Goal: Task Accomplishment & Management: Manage account settings

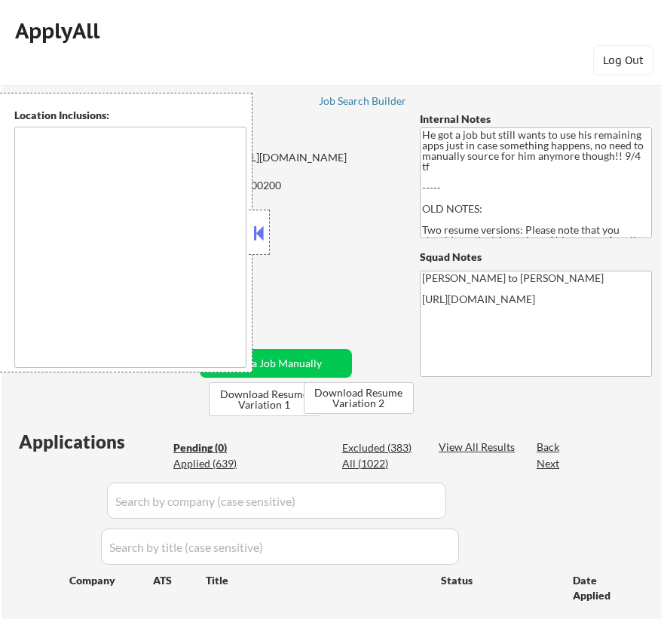
type textarea "Los Angeles, CA Glendale, CA Burbank, CA Pasadena, CA Santa Monica, CA Beverly …"
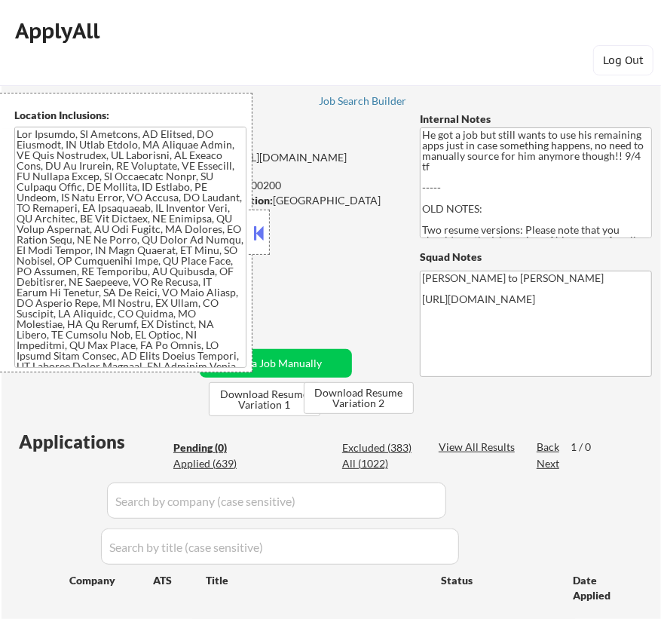
click at [256, 232] on button at bounding box center [259, 233] width 17 height 23
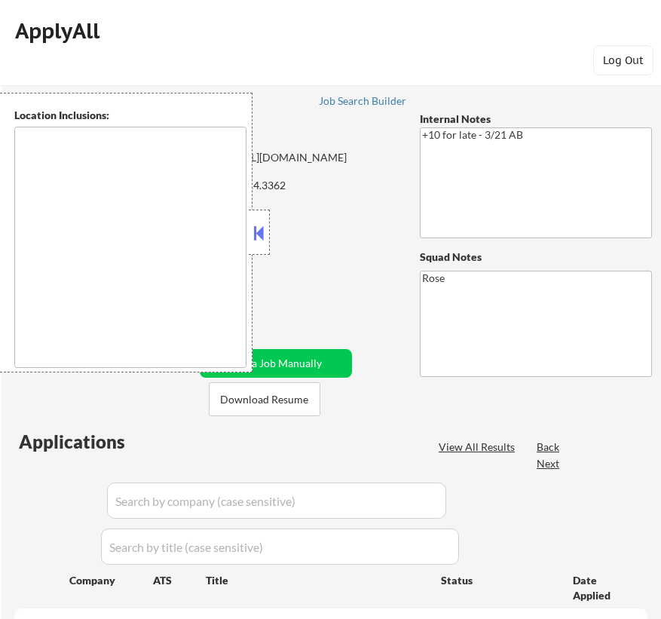
type textarea "[GEOGRAPHIC_DATA], [GEOGRAPHIC_DATA] [GEOGRAPHIC_DATA], [GEOGRAPHIC_DATA] [GEOG…"
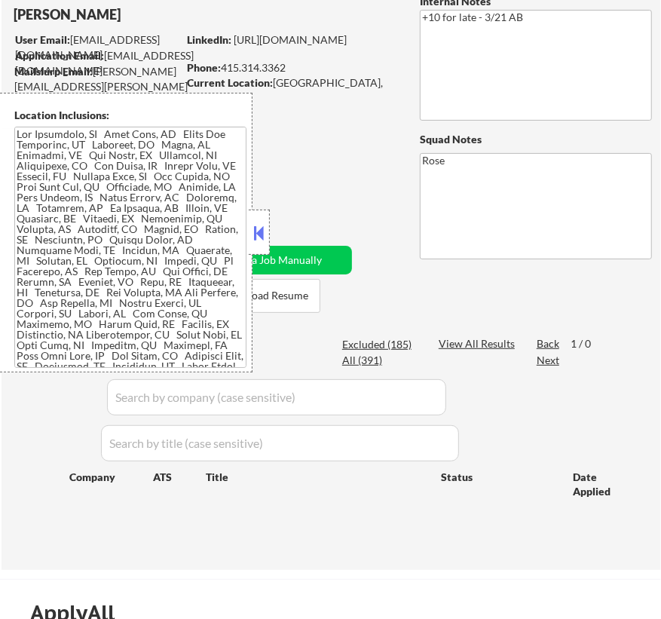
scroll to position [136, 0]
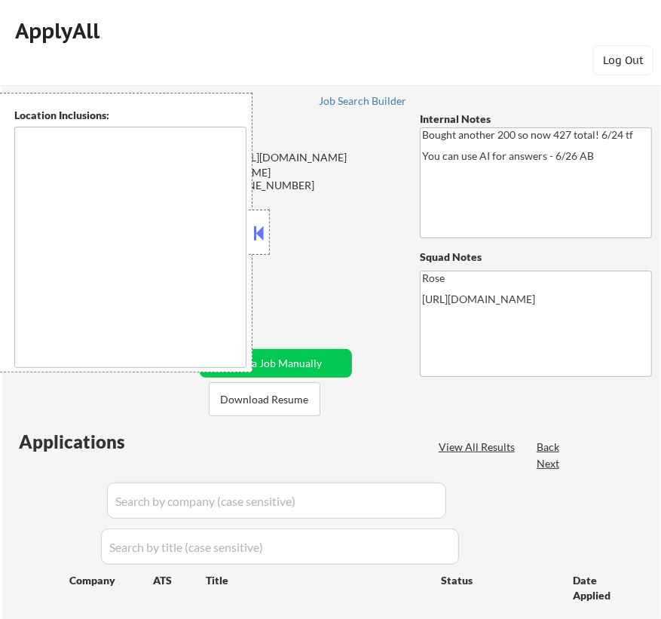
type textarea "San Francisco, CA Daly City, CA South San Francisco, CA Brisbane, CA Colma, CA …"
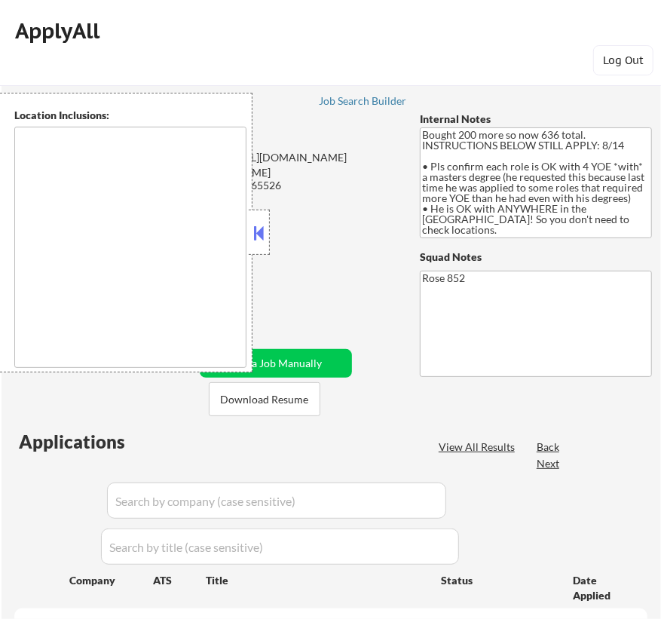
type textarea "San Francisco, CA Daly City, CA South San Francisco, CA Brisbane, CA Colma, CA …"
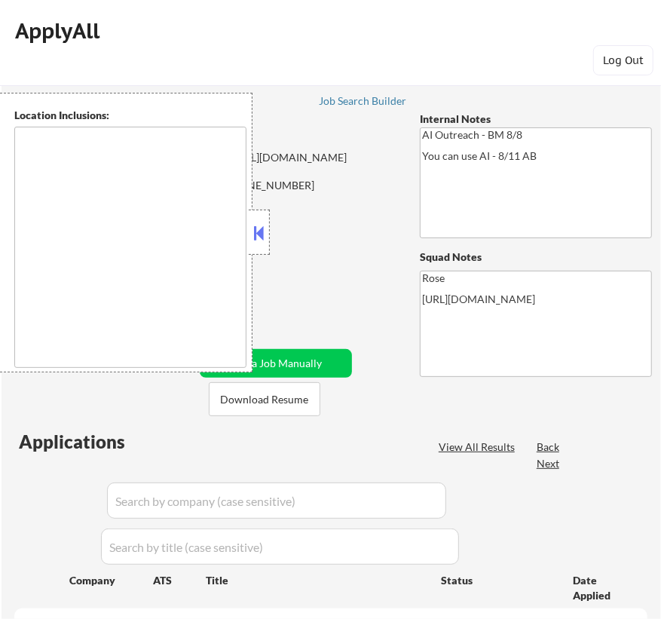
type textarea "Fountain Valley, CA Huntington Beach, CA Costa Mesa, CA Santa Ana, CA Garden Gr…"
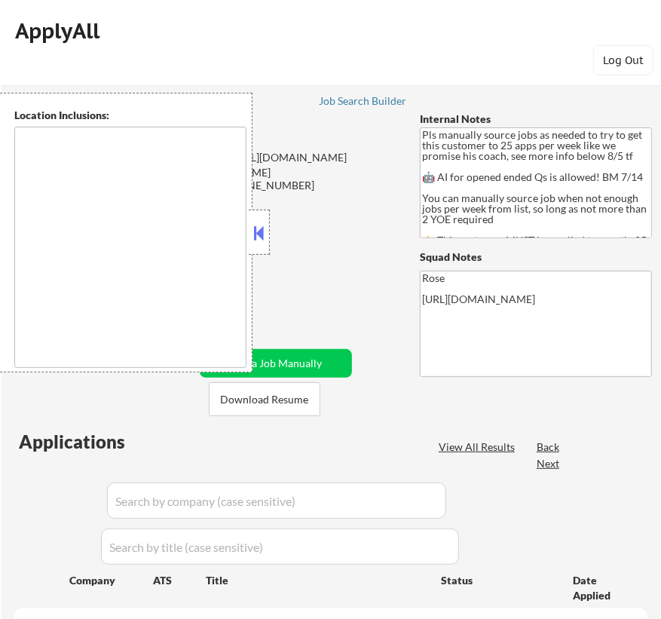
type textarea "Here is a list of metro areas, cities, and towns within approximately a 30-minu…"
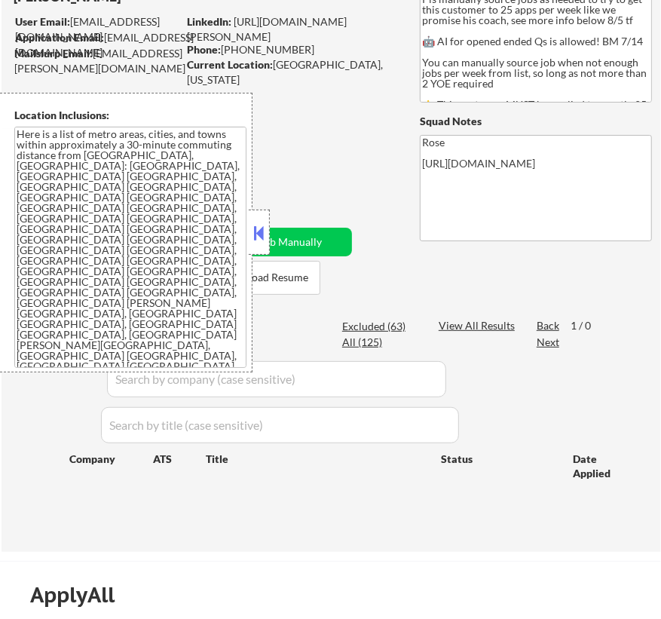
scroll to position [136, 0]
click at [267, 234] on button at bounding box center [259, 233] width 17 height 23
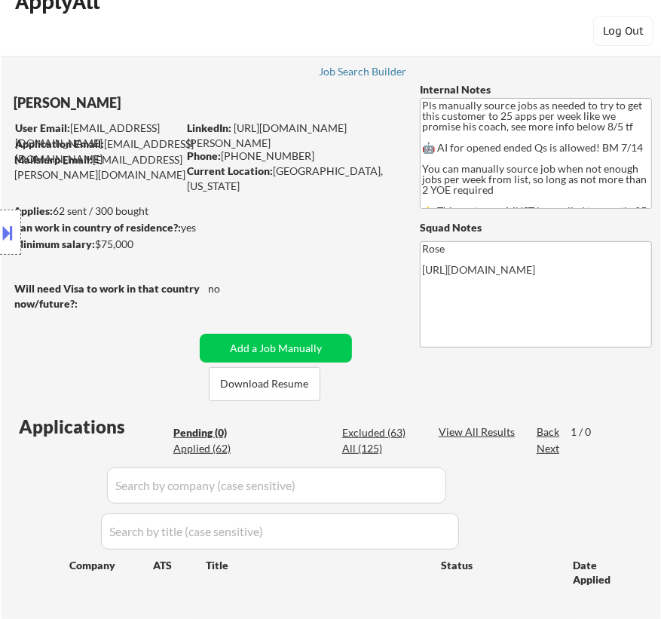
scroll to position [0, 0]
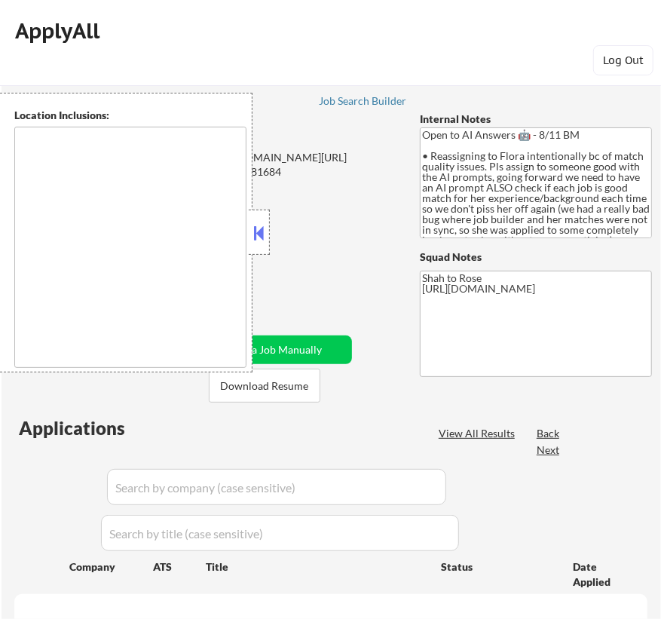
type textarea "remote"
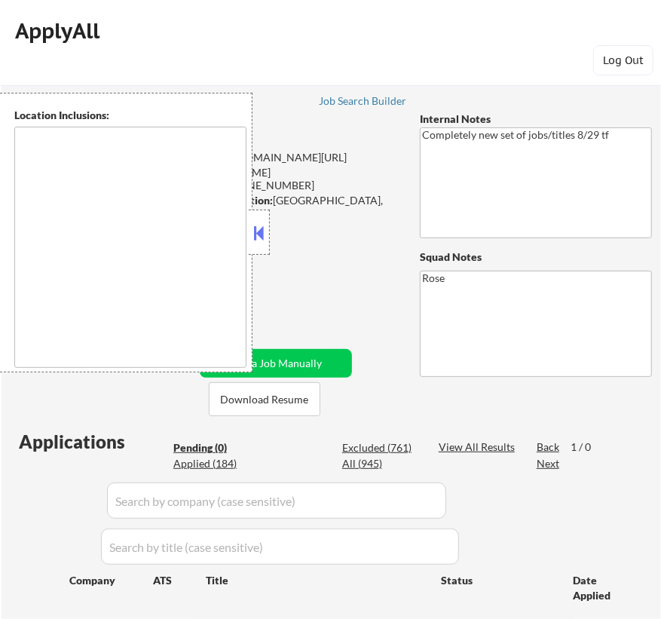
click at [261, 234] on button at bounding box center [259, 233] width 17 height 23
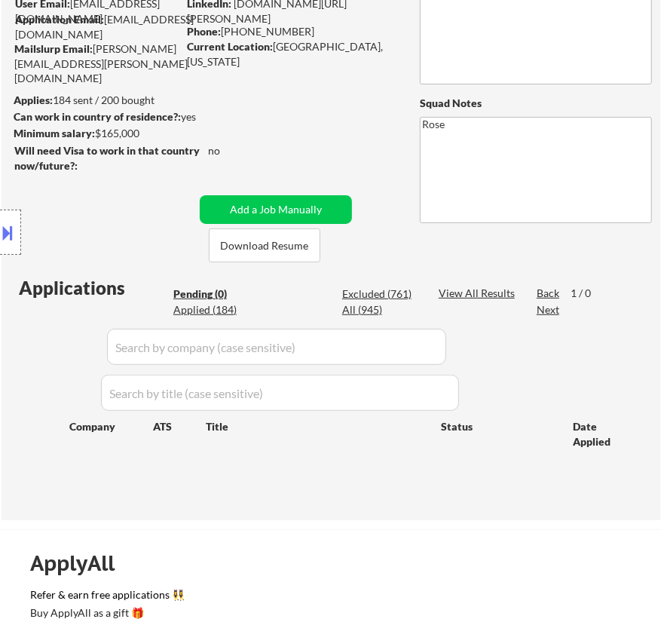
scroll to position [68, 0]
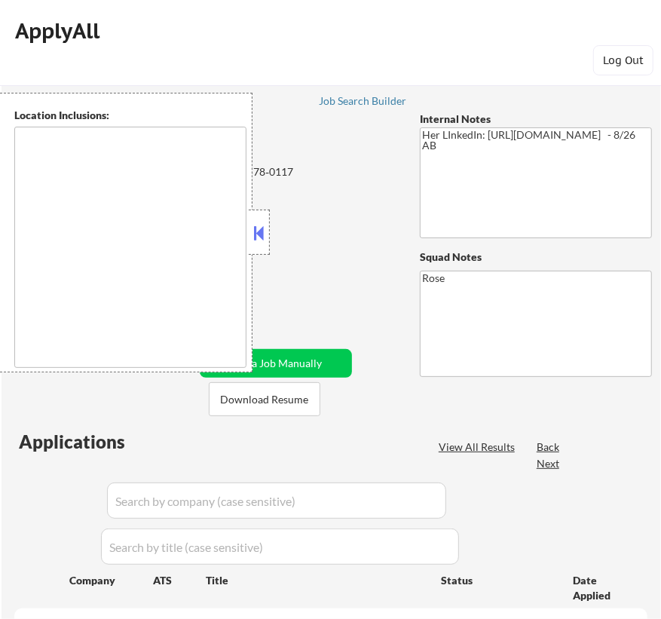
type textarea "[GEOGRAPHIC_DATA][PERSON_NAME], [GEOGRAPHIC_DATA][PERSON_NAME][GEOGRAPHIC_DATA]…"
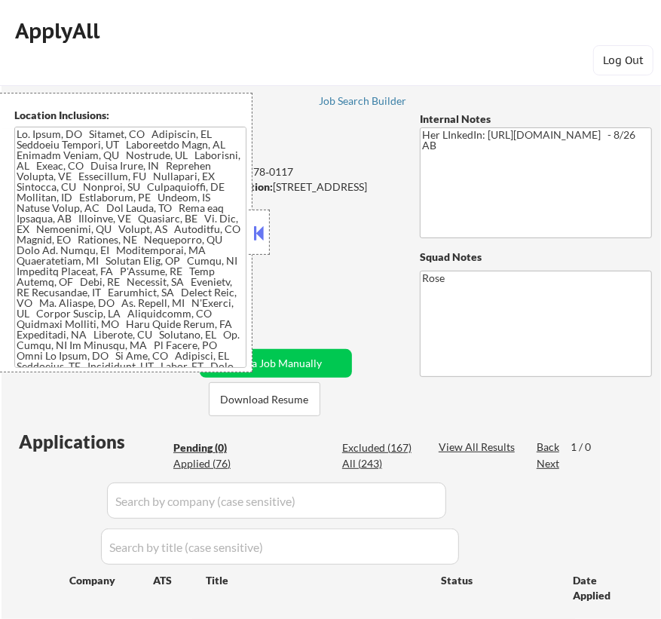
click at [267, 235] on button at bounding box center [259, 233] width 17 height 23
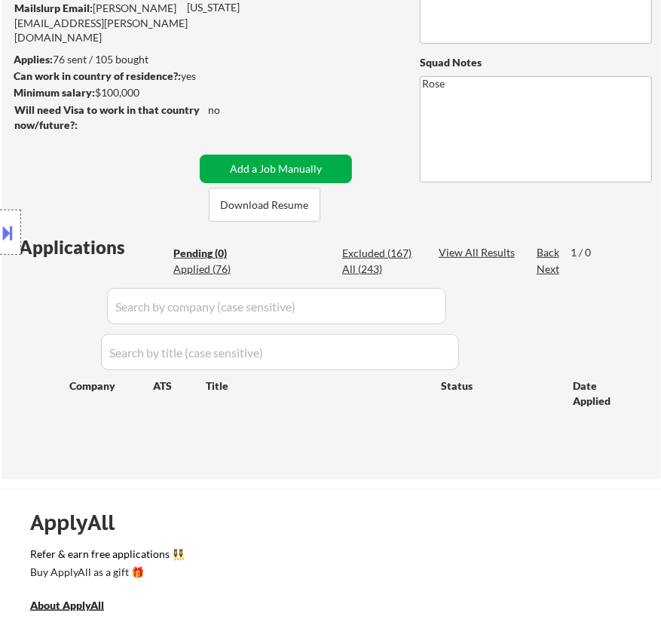
scroll to position [68, 0]
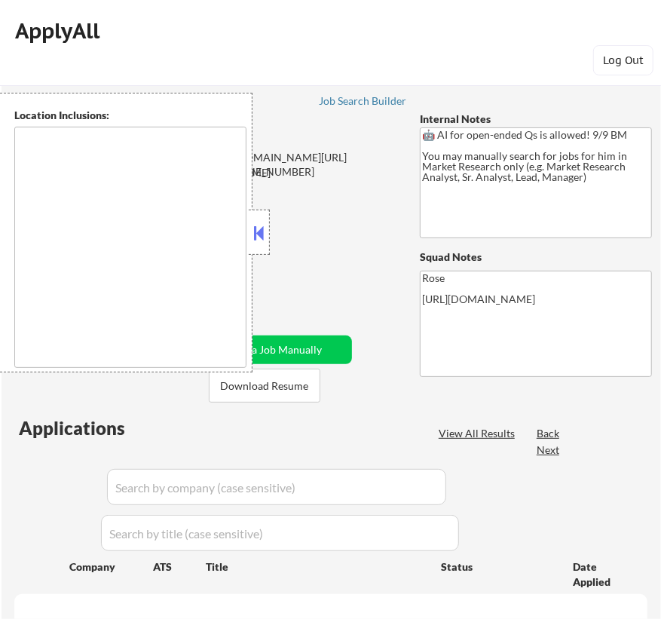
type textarea "[GEOGRAPHIC_DATA], [GEOGRAPHIC_DATA] [GEOGRAPHIC_DATA], [GEOGRAPHIC_DATA] [GEOG…"
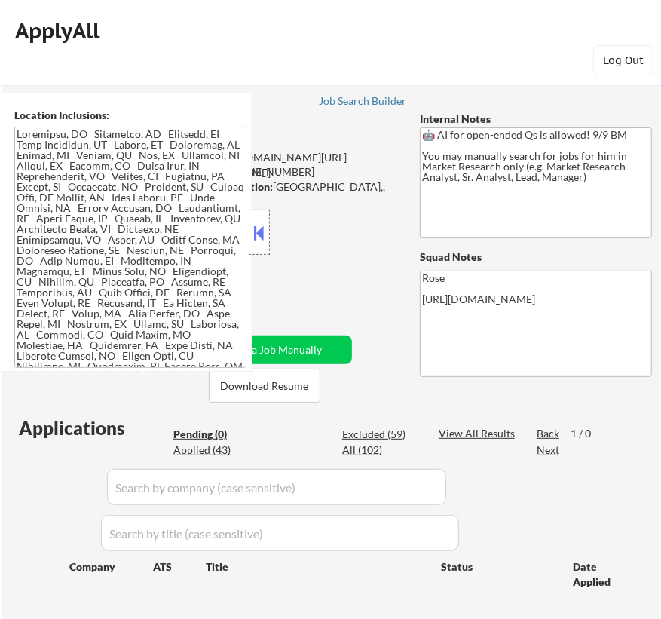
click at [257, 234] on button at bounding box center [259, 233] width 17 height 23
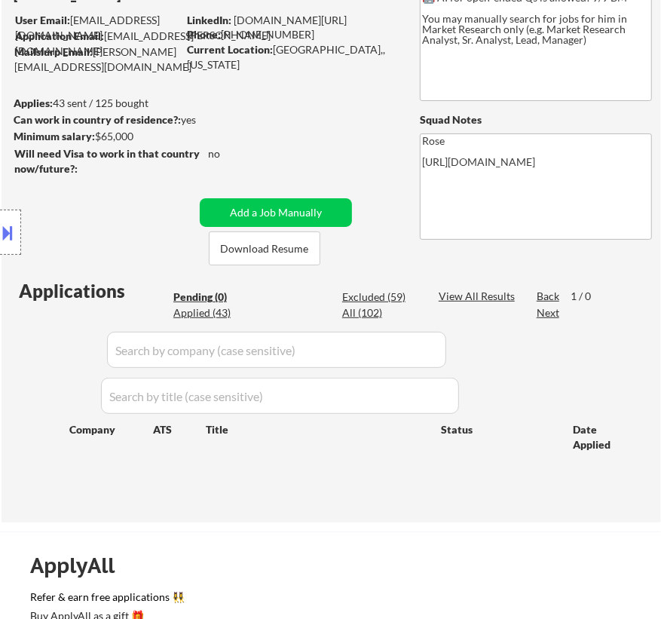
scroll to position [136, 0]
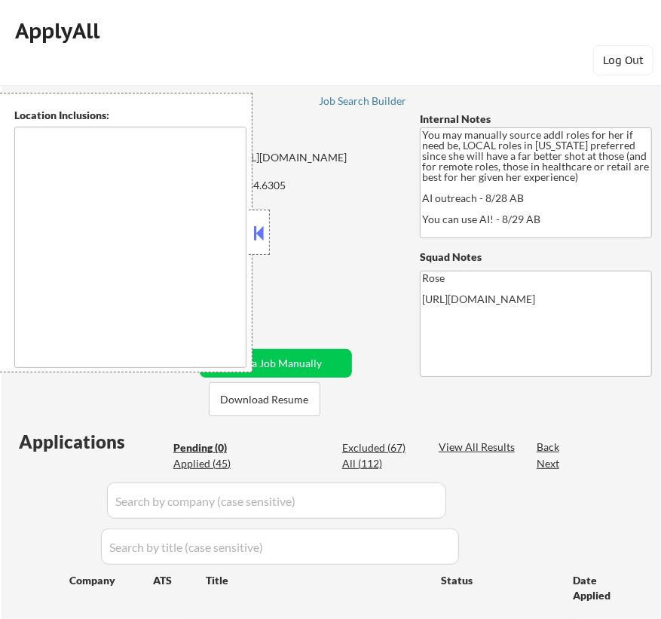
type textarea "Orlando, FL Winter Park, FL Maitland, FL Altamonte Springs, FL Casselberry, FL …"
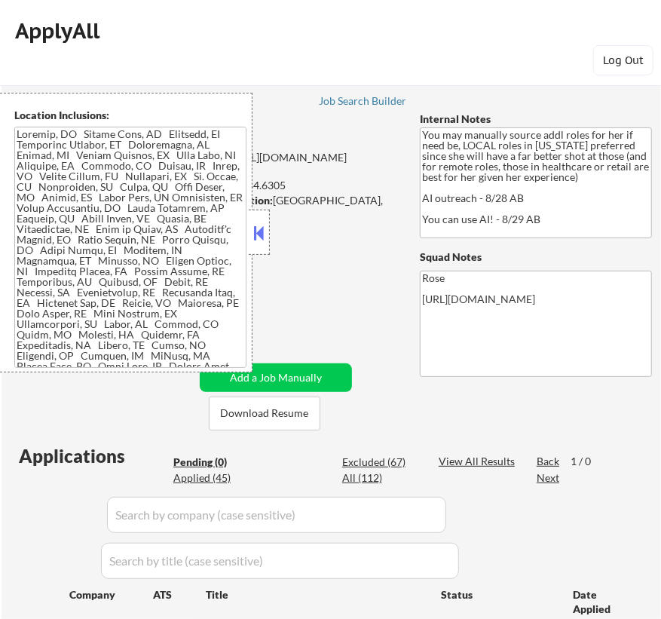
click at [261, 233] on button at bounding box center [259, 233] width 17 height 23
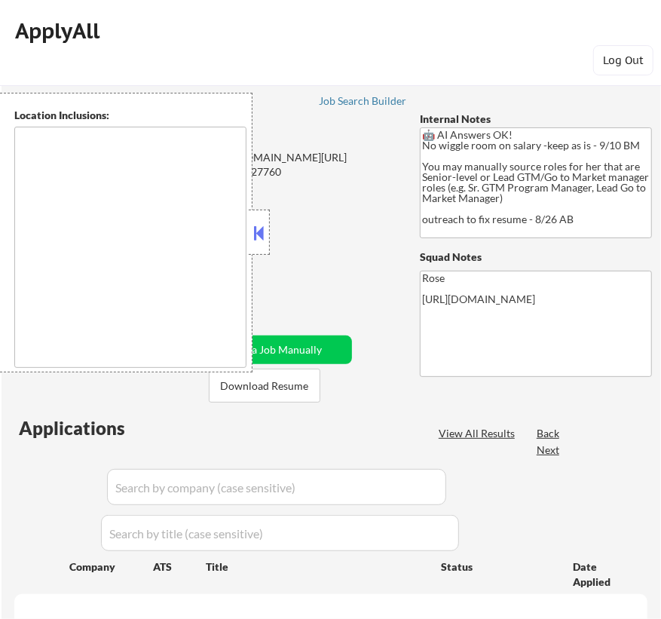
type textarea "Reston, VA Herndon, VA Vienna, VA Tysons, VA Great Falls, VA McLean, VA Sterlin…"
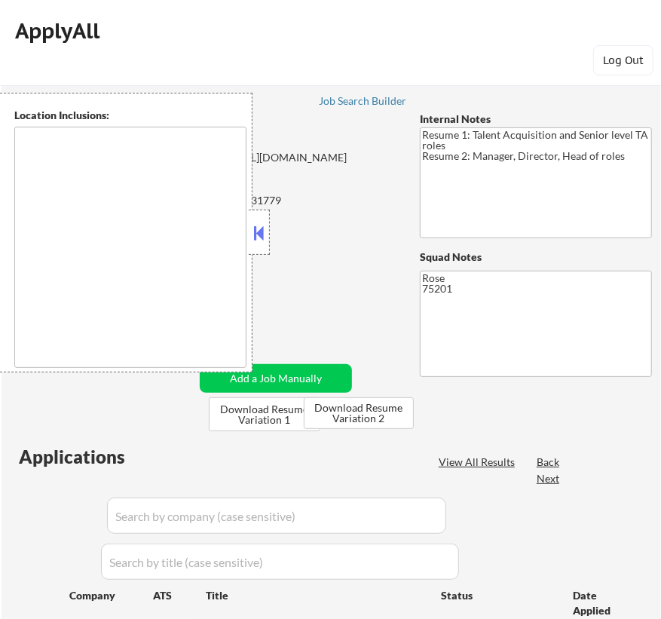
type textarea "Dallas, TX University Park, TX Highland Park, TX Irving, TX Addison, TX Farmers…"
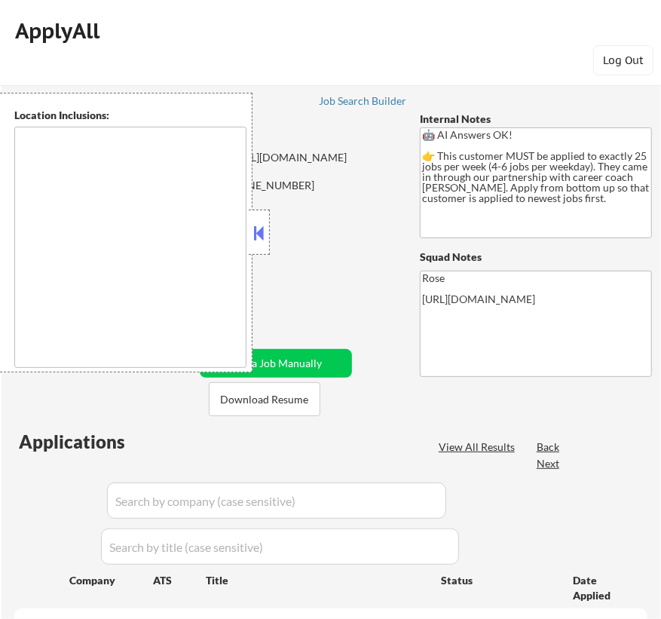
type textarea "[GEOGRAPHIC_DATA], ON [GEOGRAPHIC_DATA], ON [GEOGRAPHIC_DATA], ON [GEOGRAPHIC_D…"
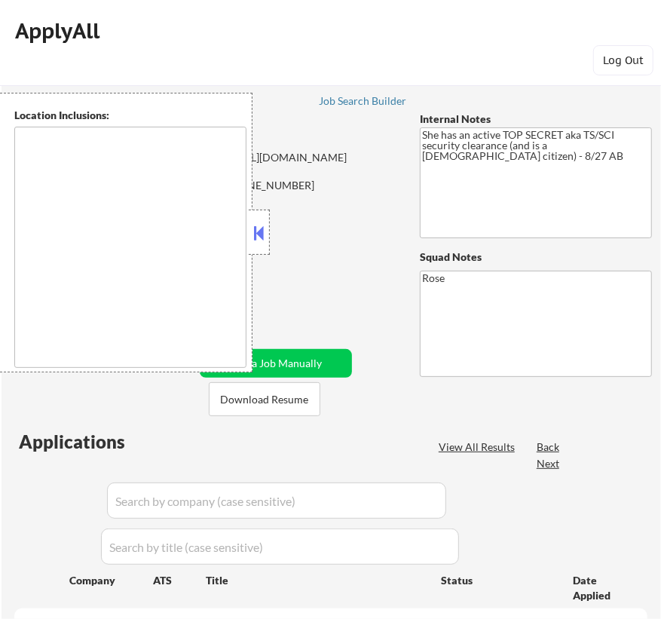
type textarea "Bellaire, TX West University Place, TX Southside Place, TX Hunters Creek Villag…"
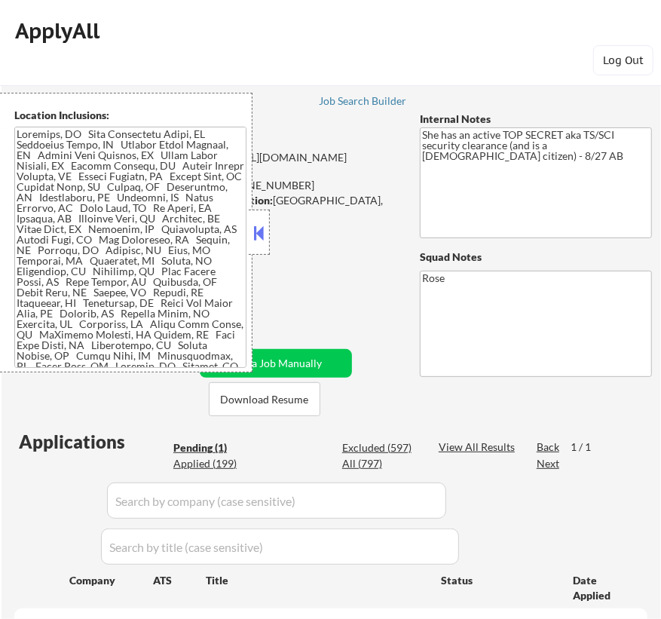
click at [258, 226] on button at bounding box center [259, 233] width 17 height 23
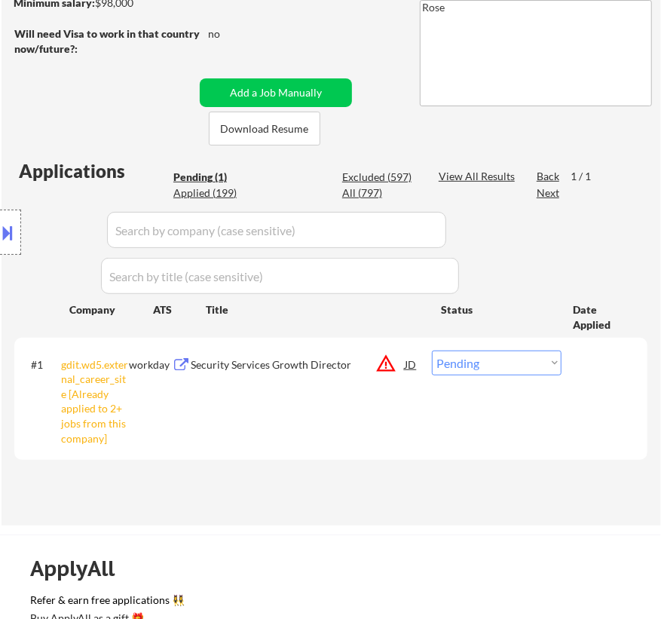
scroll to position [274, 0]
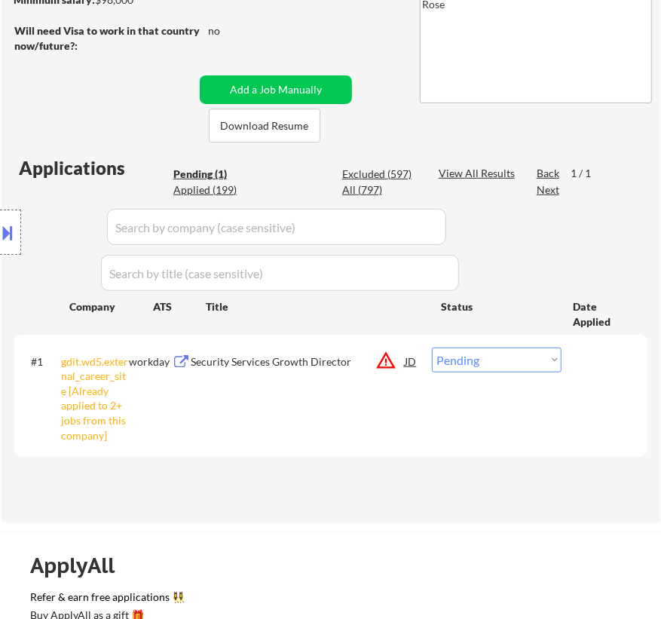
click at [505, 355] on select "Choose an option... Pending Applied Excluded (Questions) Excluded (Expired) Exc…" at bounding box center [497, 359] width 130 height 25
click at [432, 347] on select "Choose an option... Pending Applied Excluded (Questions) Excluded (Expired) Exc…" at bounding box center [497, 359] width 130 height 25
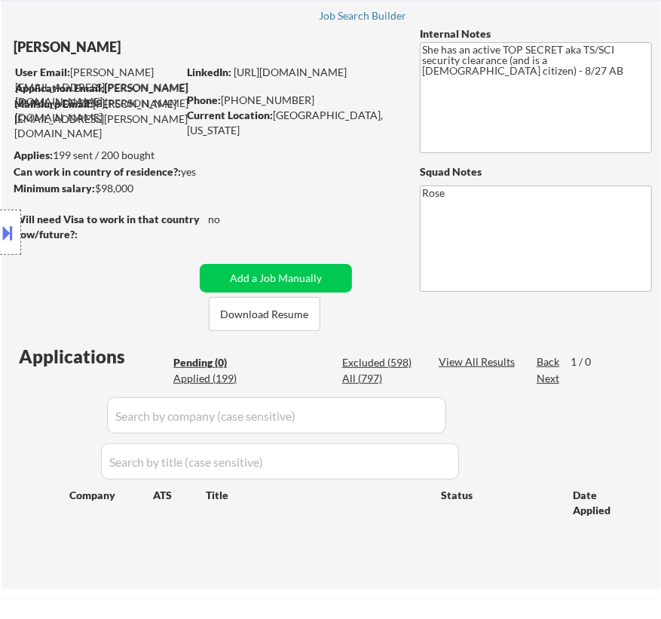
scroll to position [68, 0]
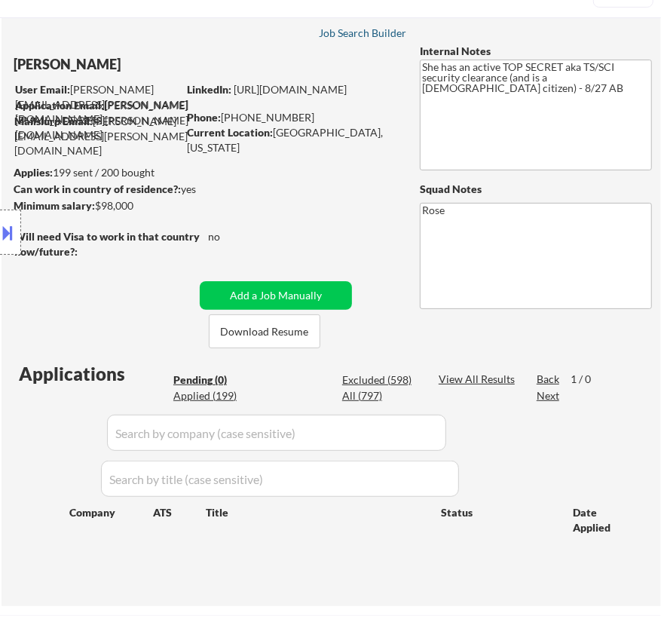
click at [374, 29] on div "Job Search Builder" at bounding box center [363, 33] width 88 height 11
select select ""pending""
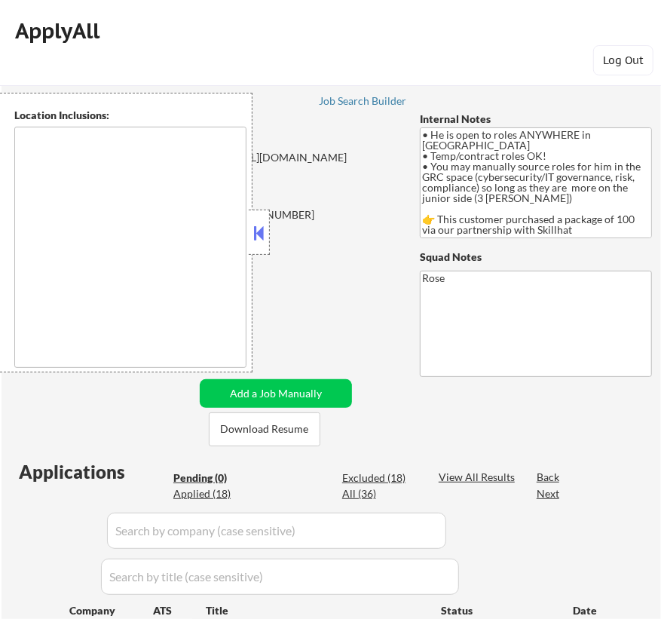
type textarea "country: [GEOGRAPHIC_DATA]"
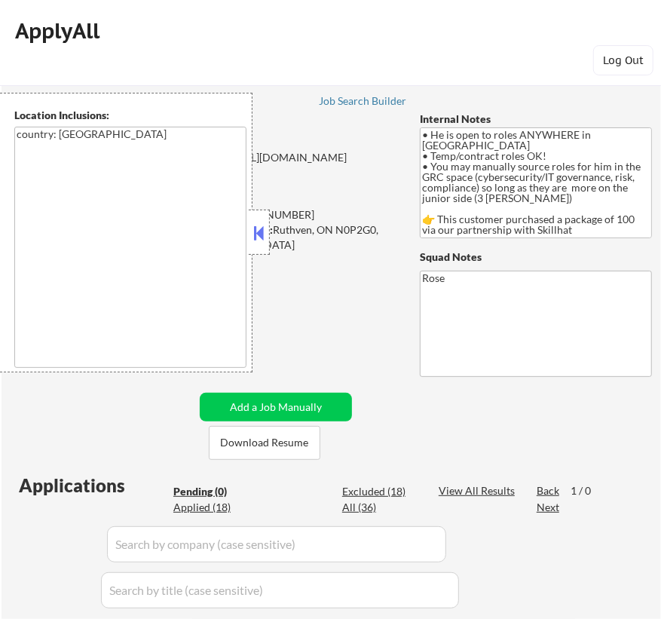
click at [255, 233] on button at bounding box center [259, 233] width 17 height 23
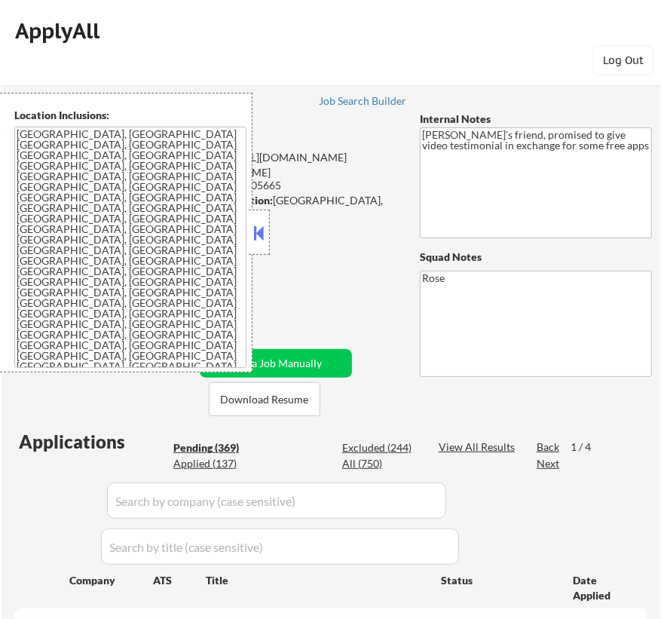
click at [258, 232] on button at bounding box center [259, 233] width 17 height 23
select select ""pending""
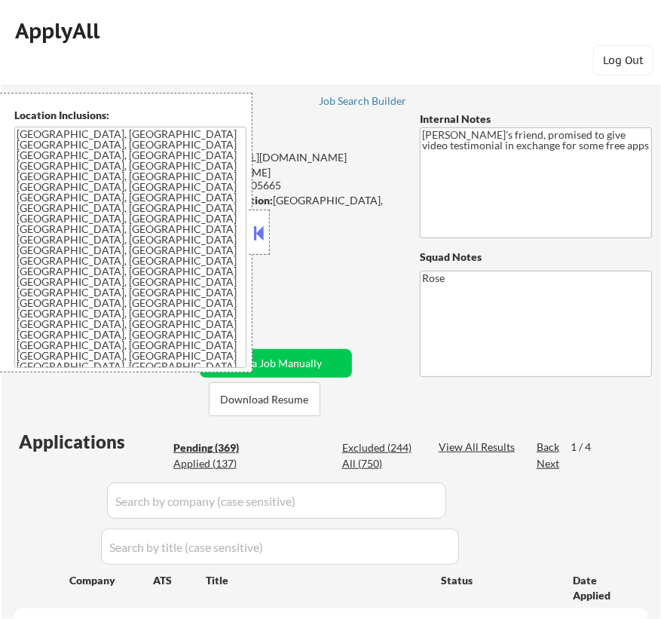
select select ""pending""
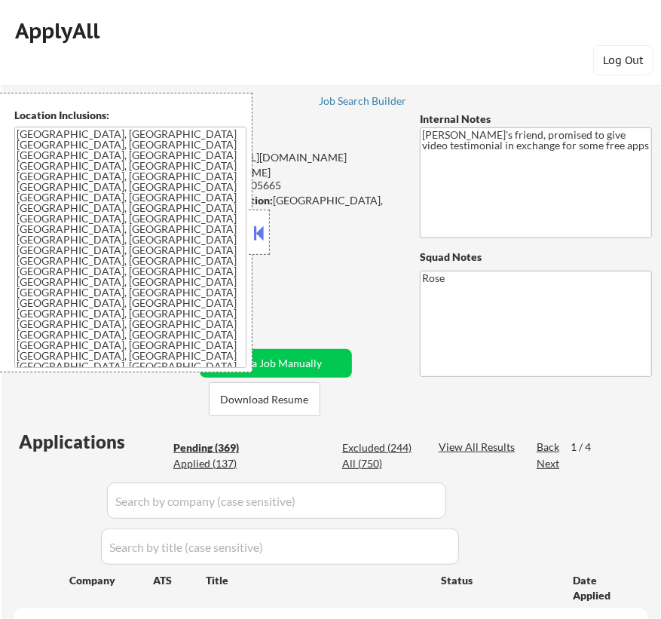
select select ""pending""
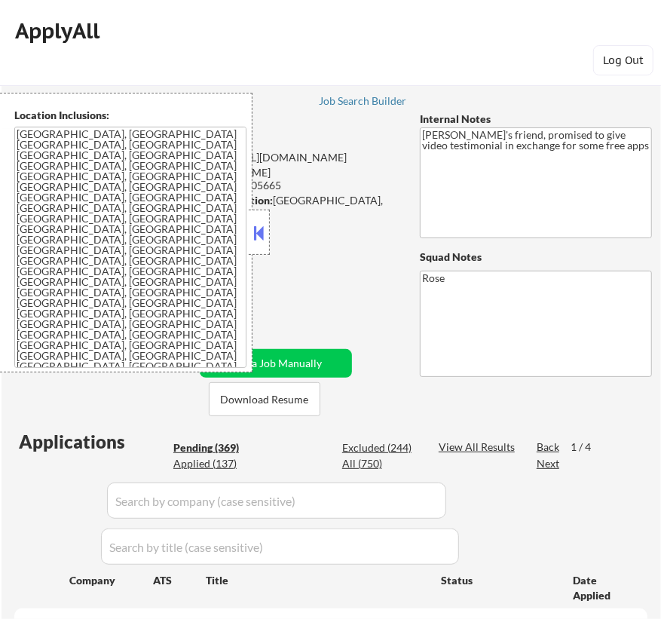
select select ""pending""
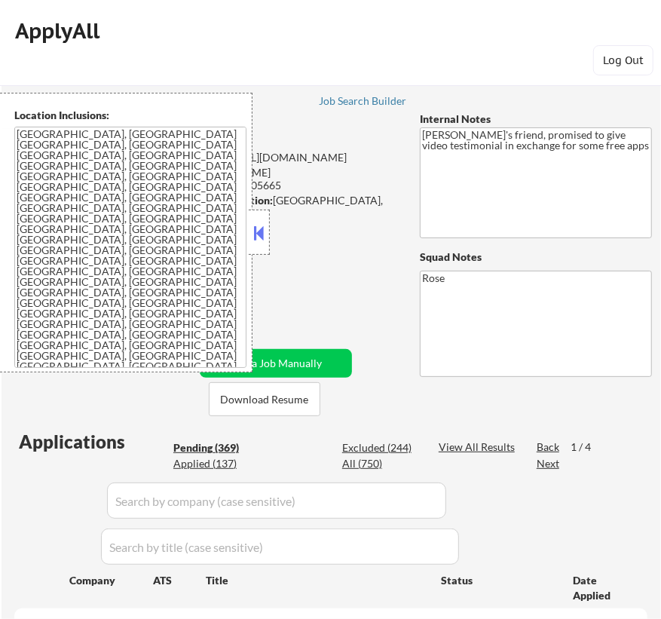
select select ""pending""
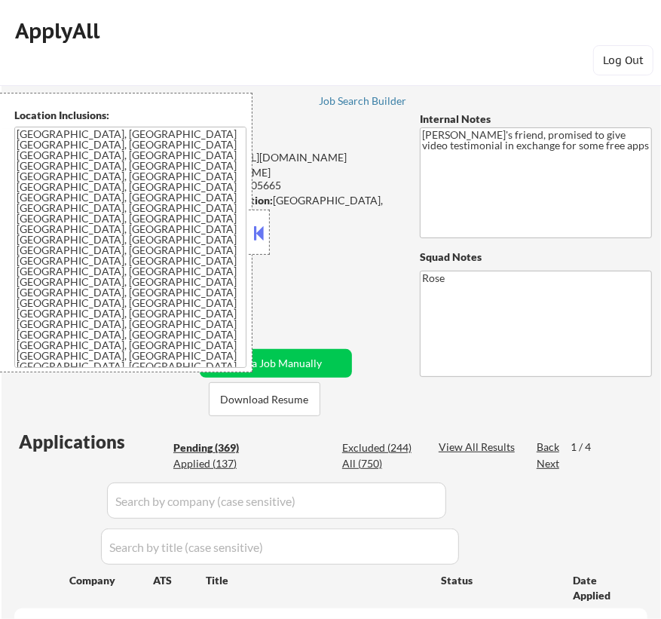
select select ""pending""
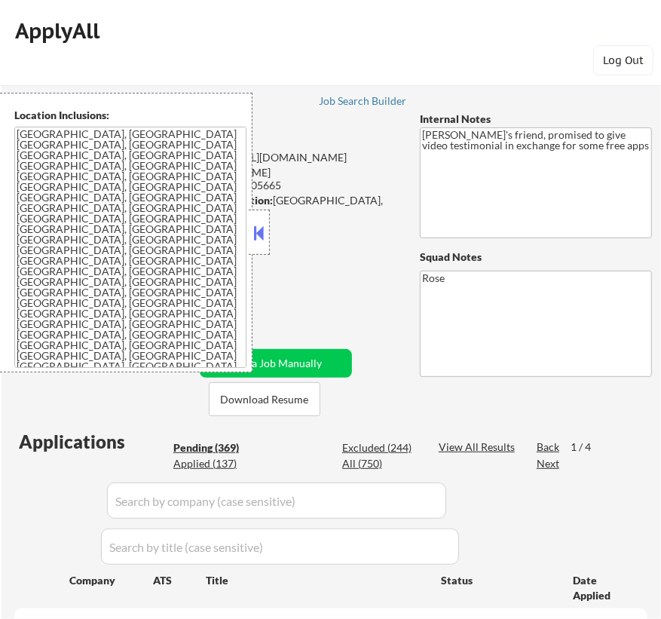
select select ""pending""
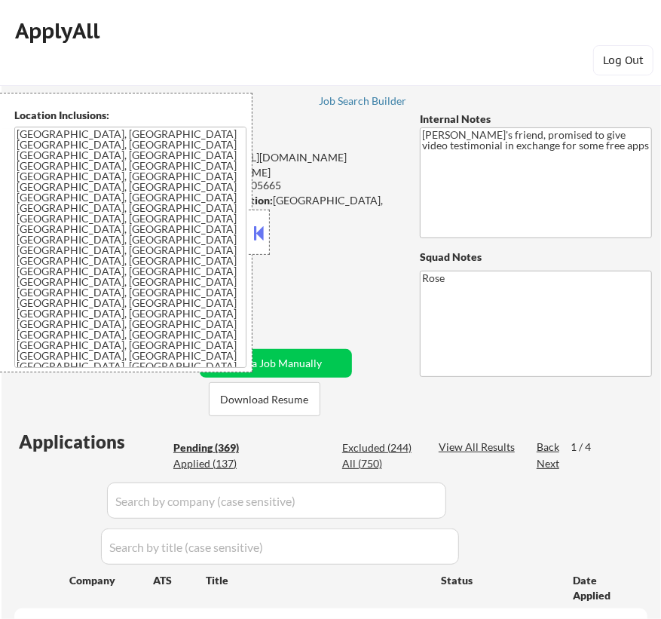
select select ""pending""
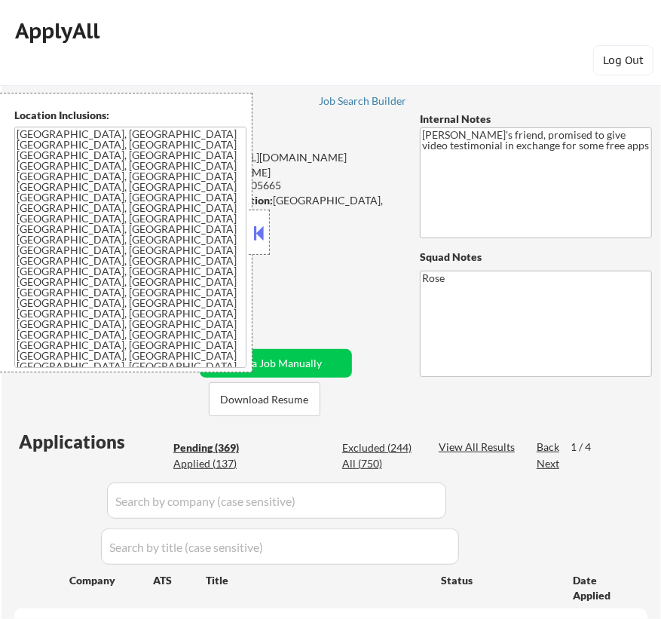
select select ""pending""
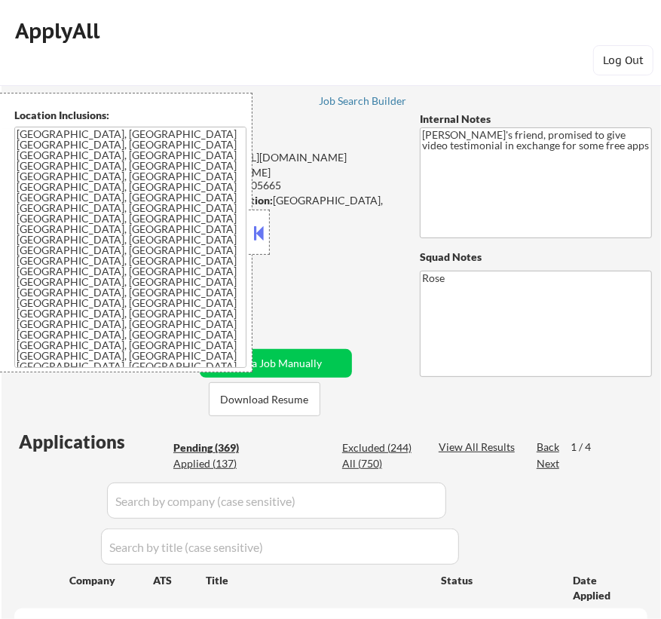
select select ""pending""
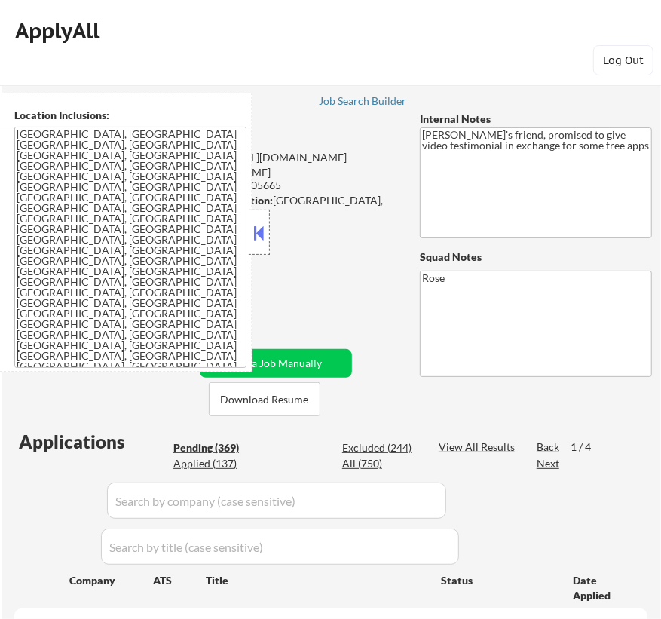
select select ""pending""
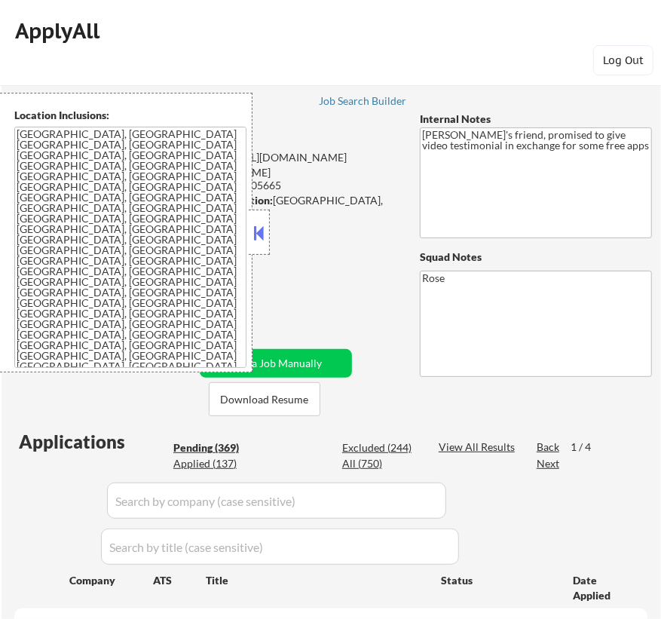
select select ""pending""
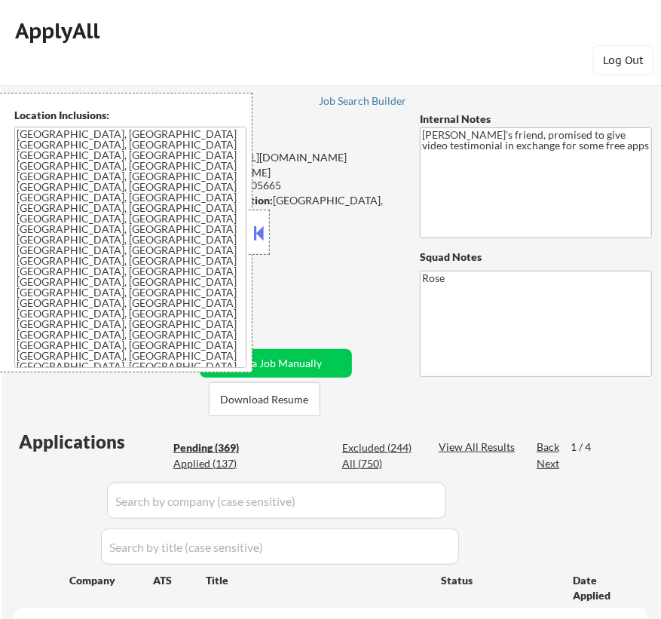
select select ""pending""
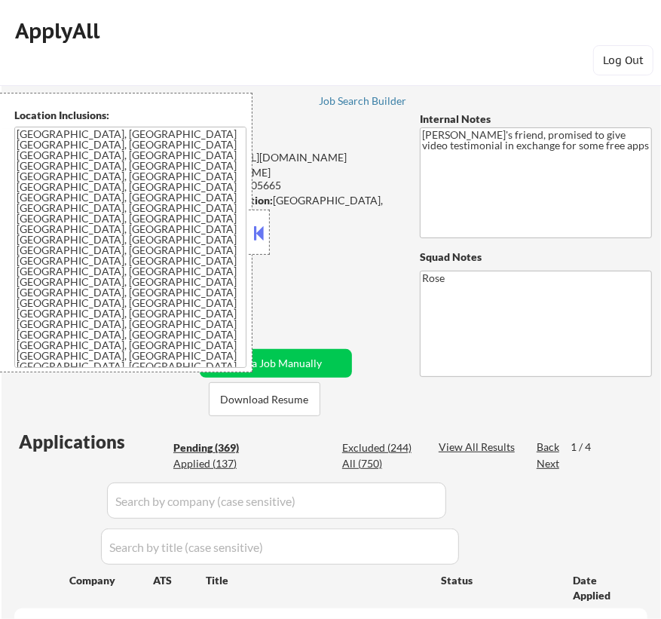
select select ""pending""
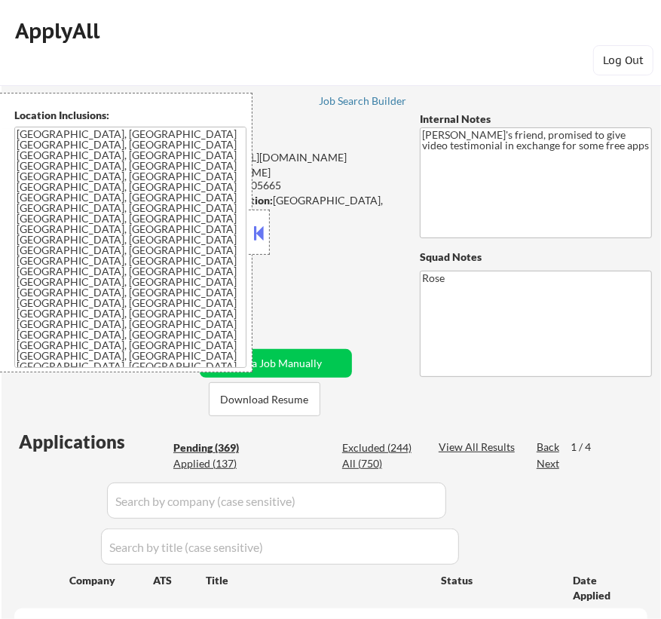
select select ""pending""
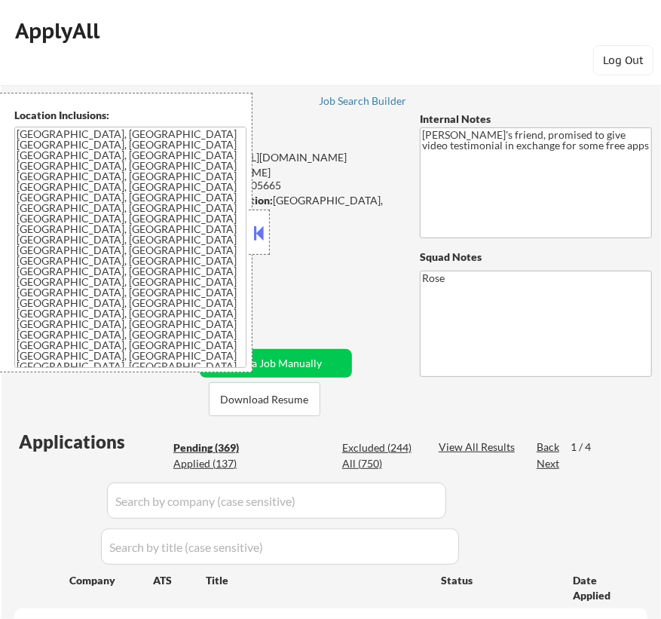
select select ""pending""
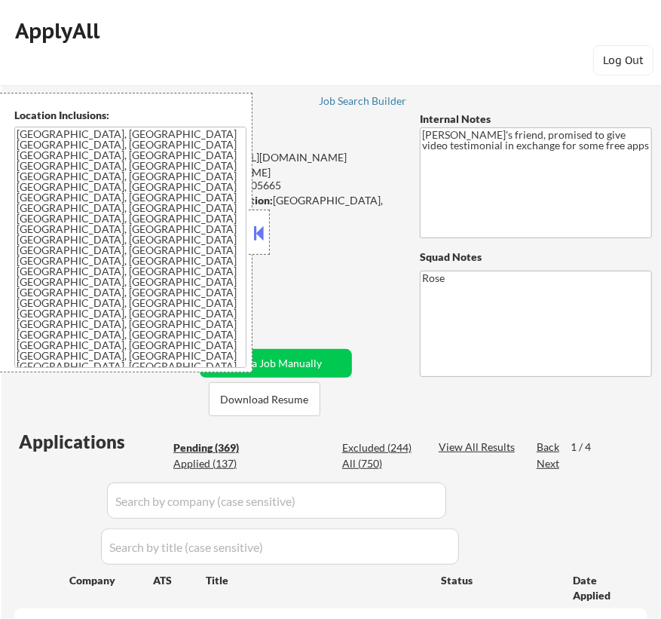
select select ""pending""
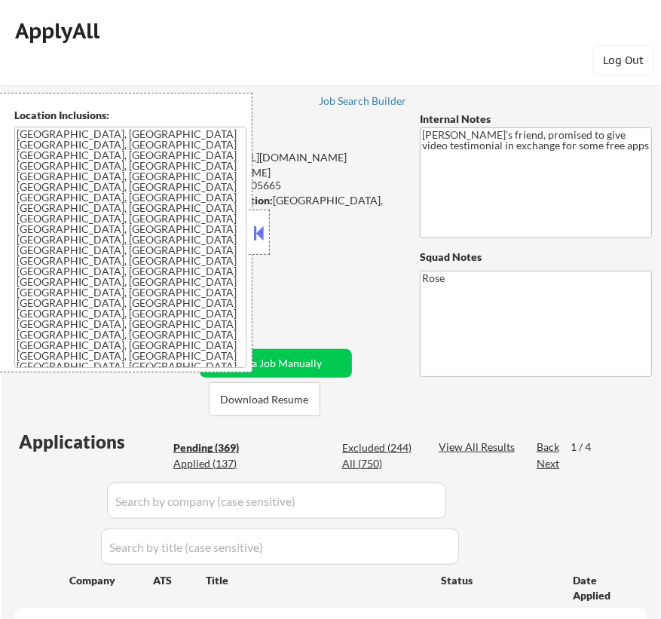
select select ""pending""
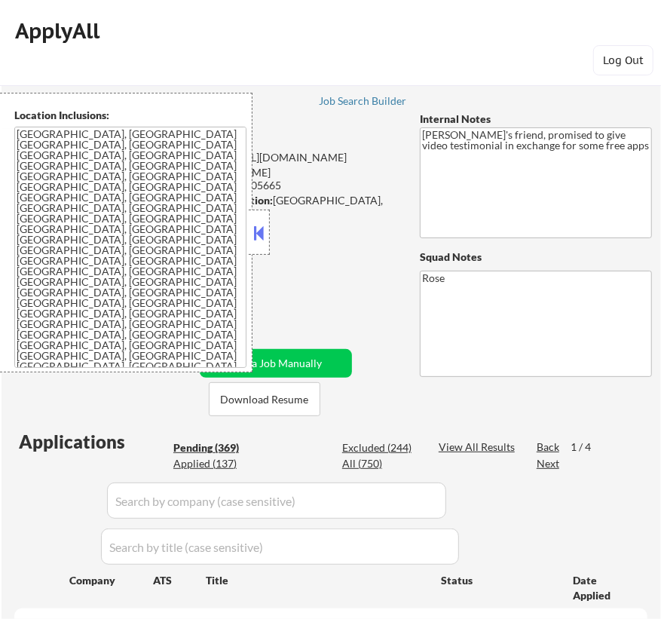
select select ""pending""
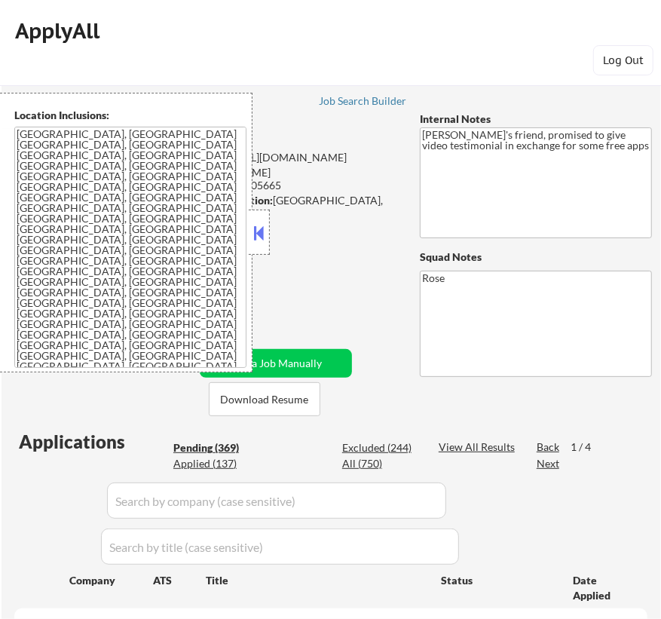
select select ""pending""
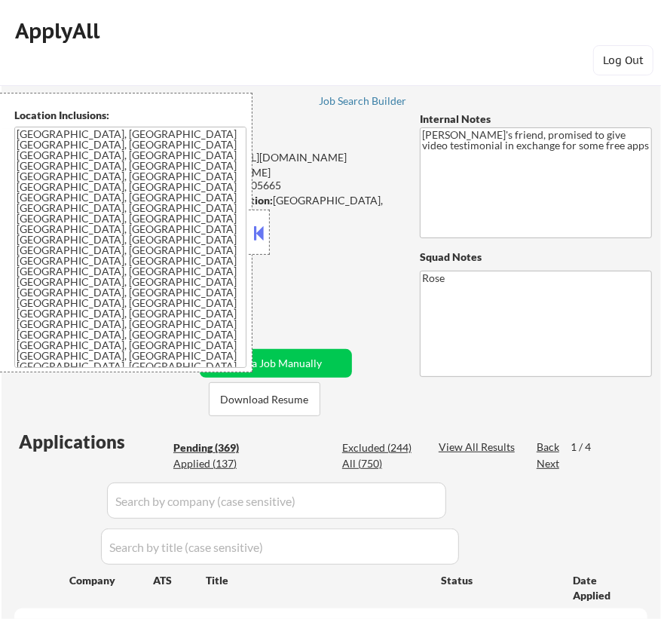
select select ""pending""
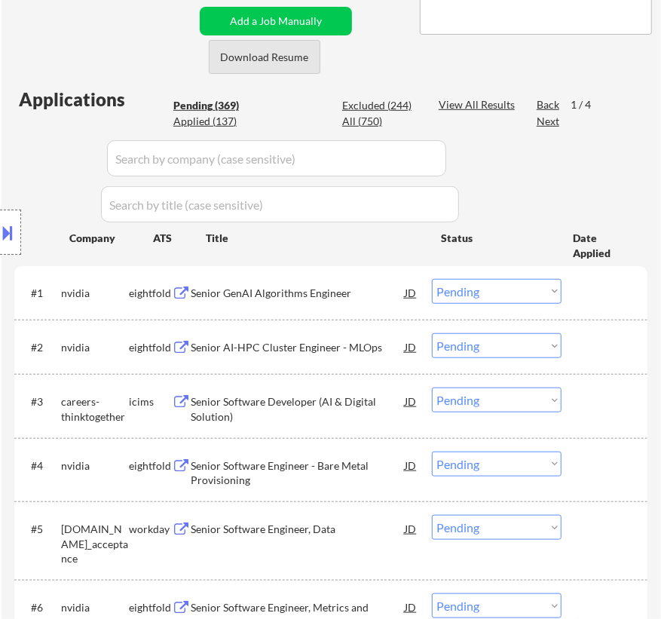
scroll to position [136, 0]
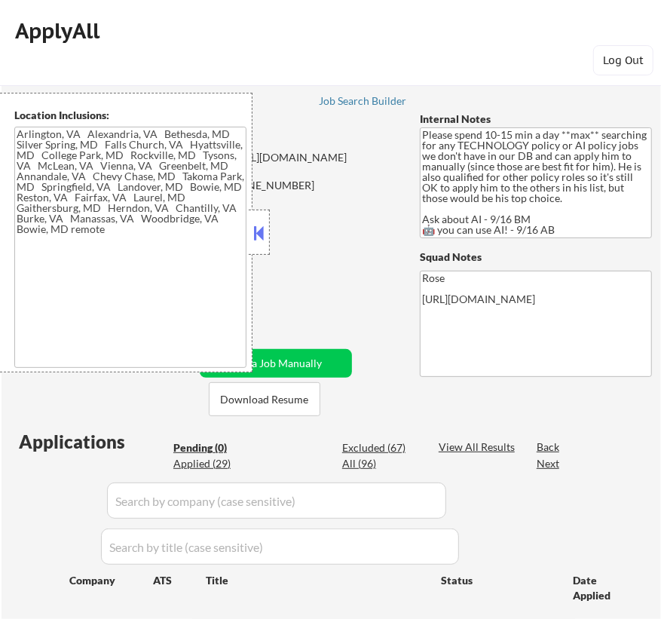
type textarea "[GEOGRAPHIC_DATA], [GEOGRAPHIC_DATA] [GEOGRAPHIC_DATA], [GEOGRAPHIC_DATA] [GEOG…"
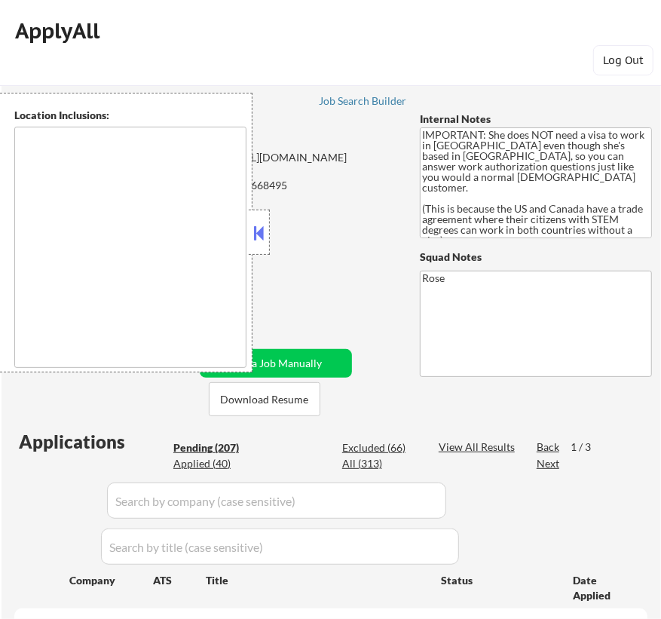
type textarea "[GEOGRAPHIC_DATA], [GEOGRAPHIC_DATA] [GEOGRAPHIC_DATA], [GEOGRAPHIC_DATA], [GEO…"
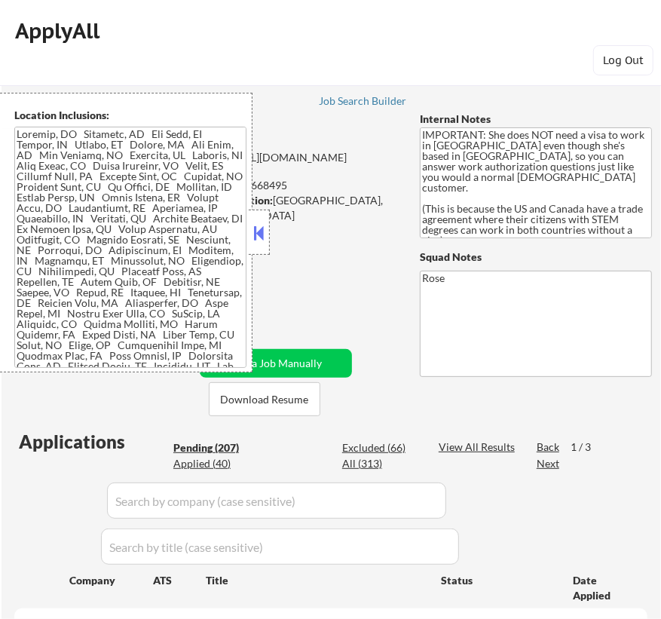
click at [261, 240] on button at bounding box center [259, 233] width 17 height 23
select select ""pending""
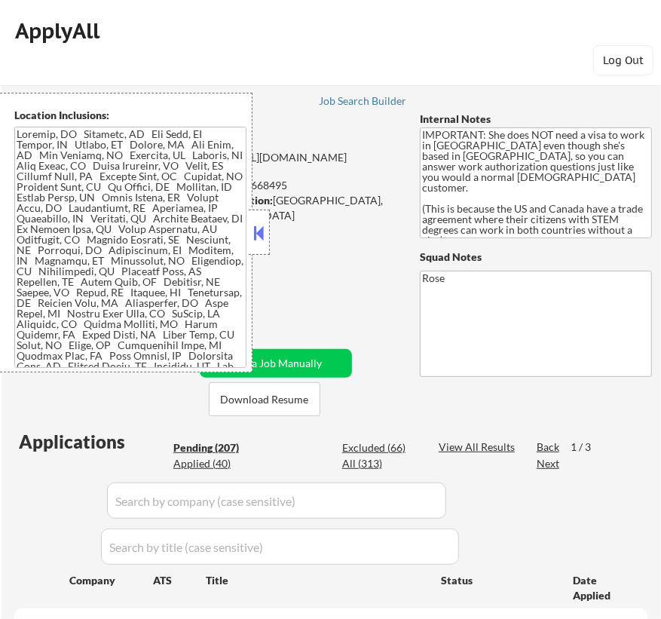
select select ""pending""
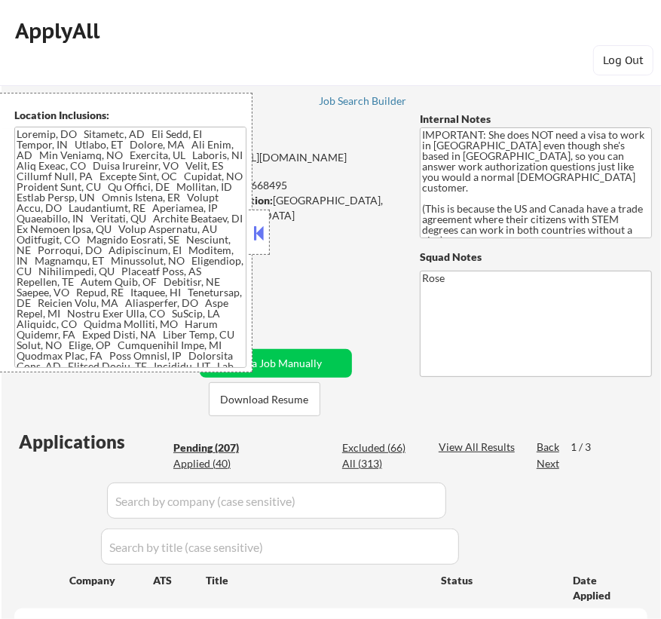
select select ""pending""
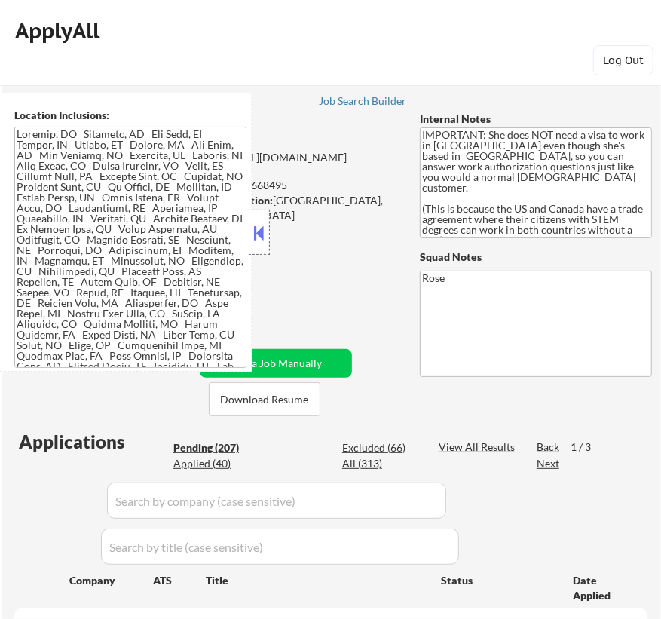
select select ""pending""
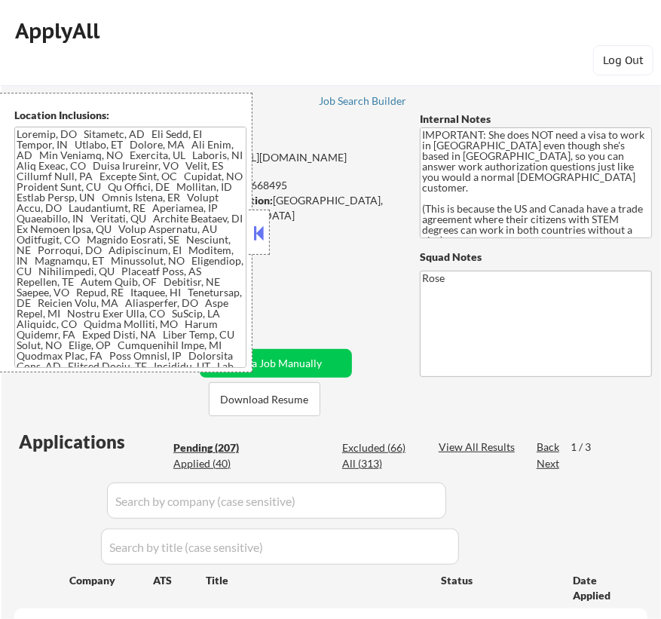
select select ""pending""
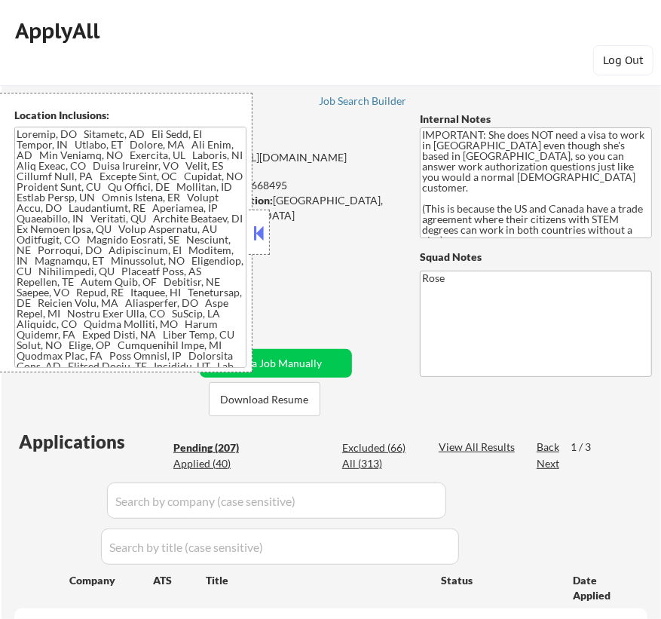
select select ""pending""
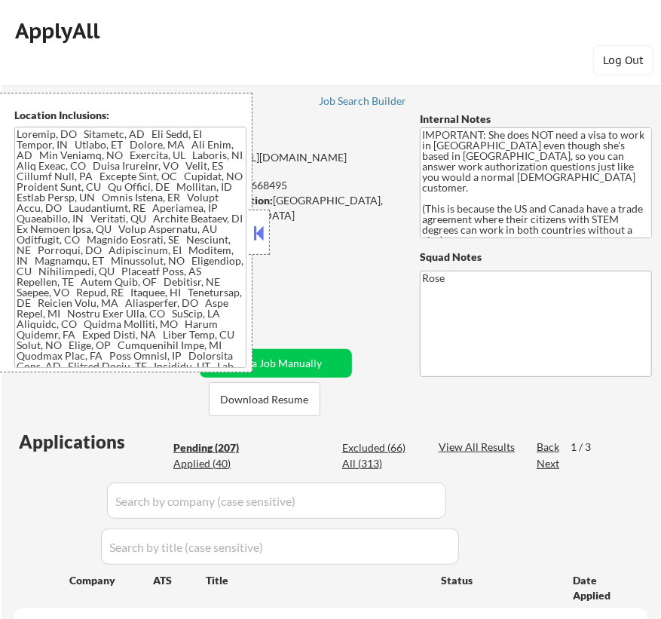
select select ""pending""
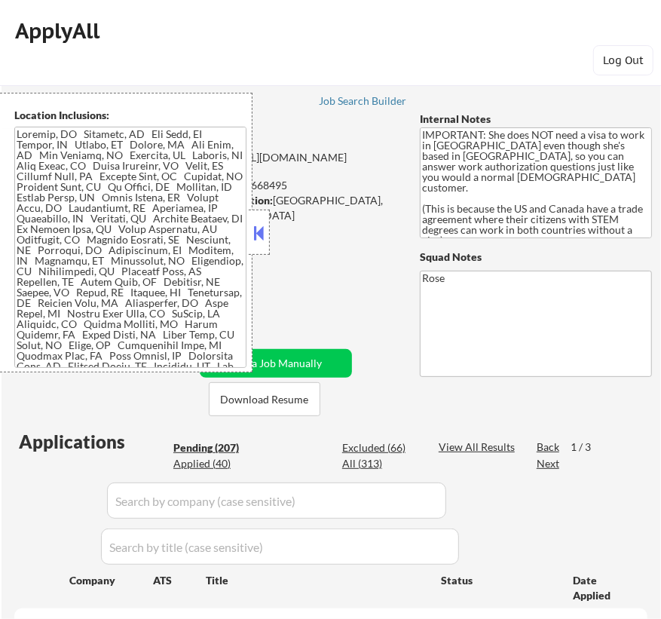
select select ""pending""
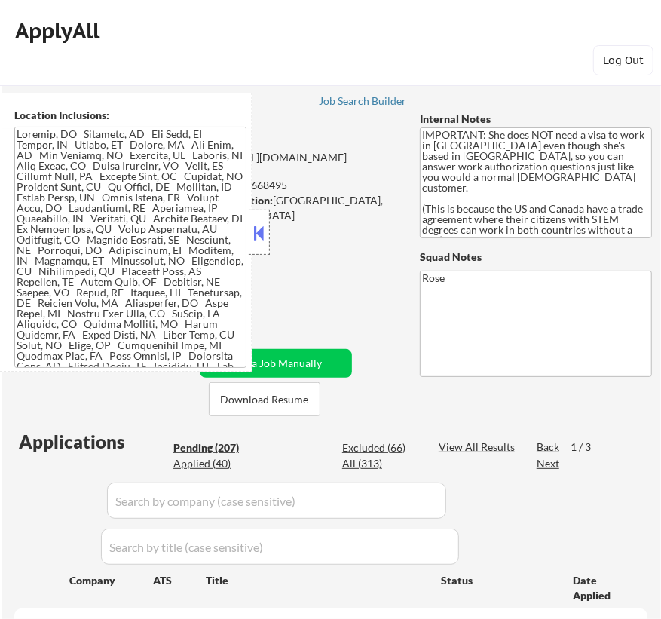
select select ""pending""
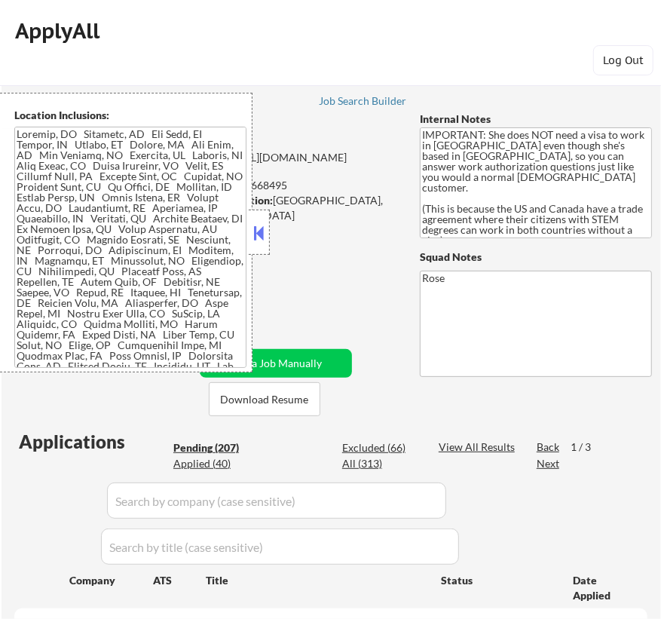
select select ""pending""
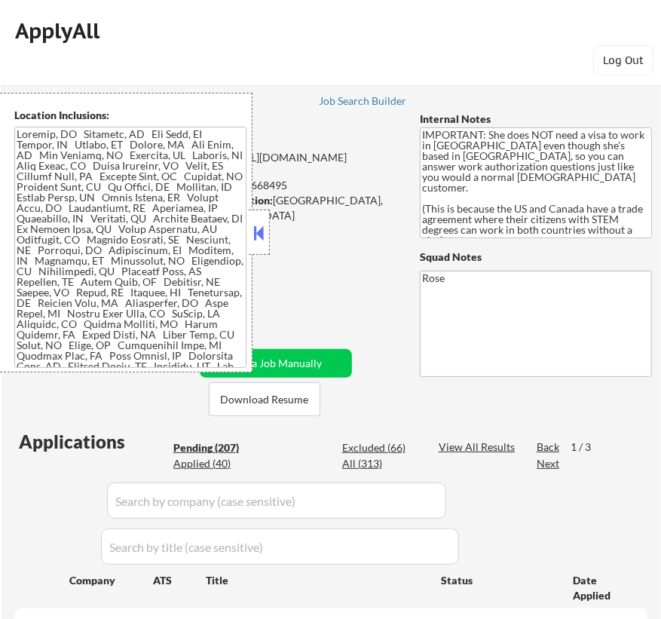
select select ""pending""
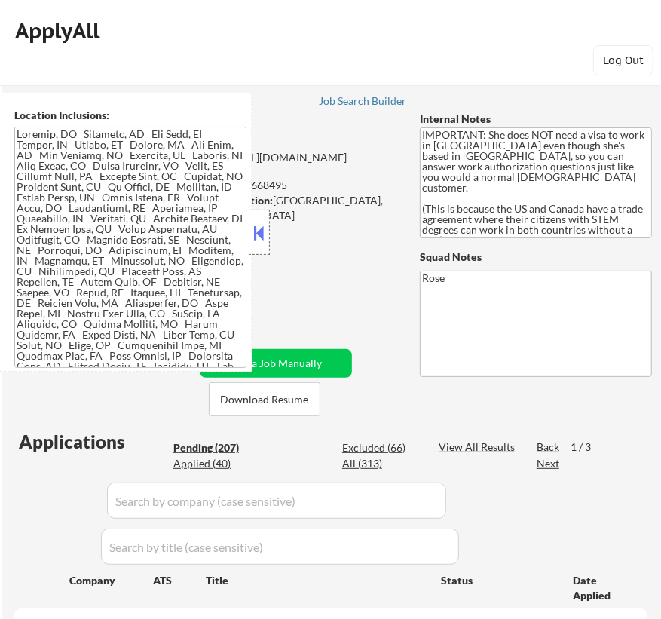
select select ""pending""
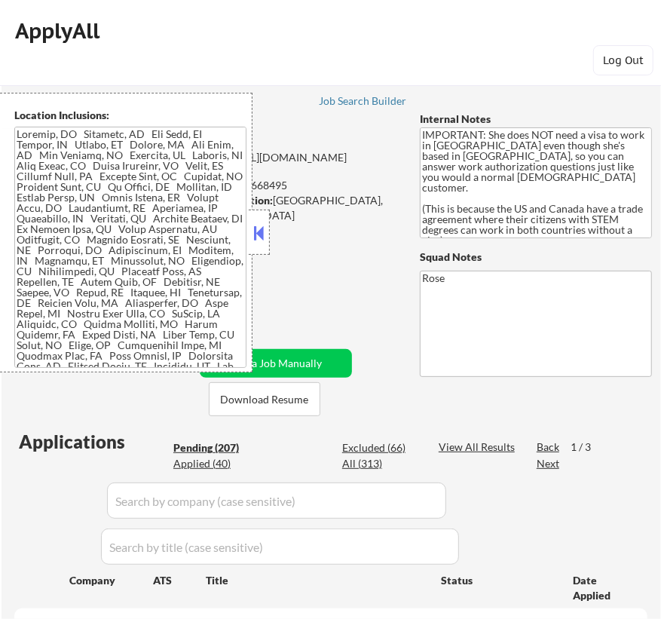
select select ""pending""
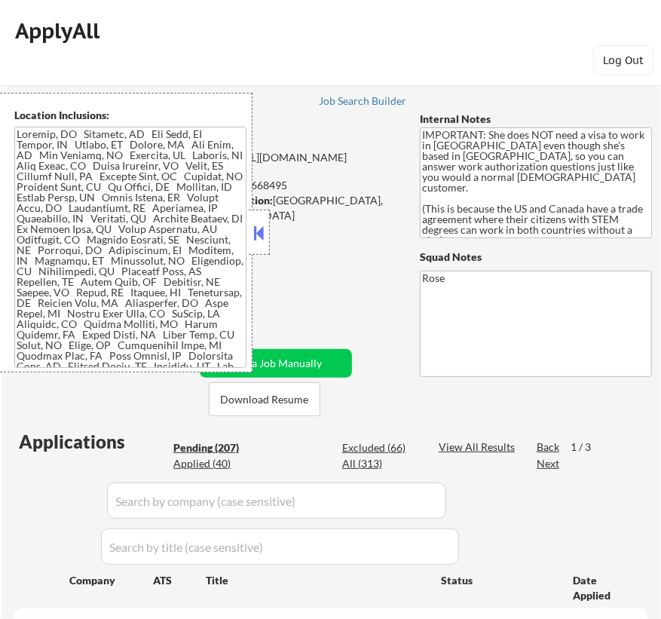
select select ""pending""
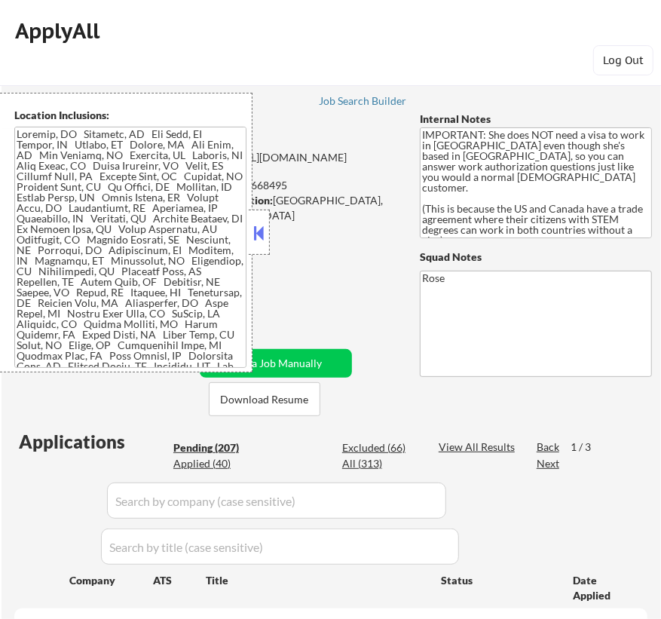
select select ""pending""
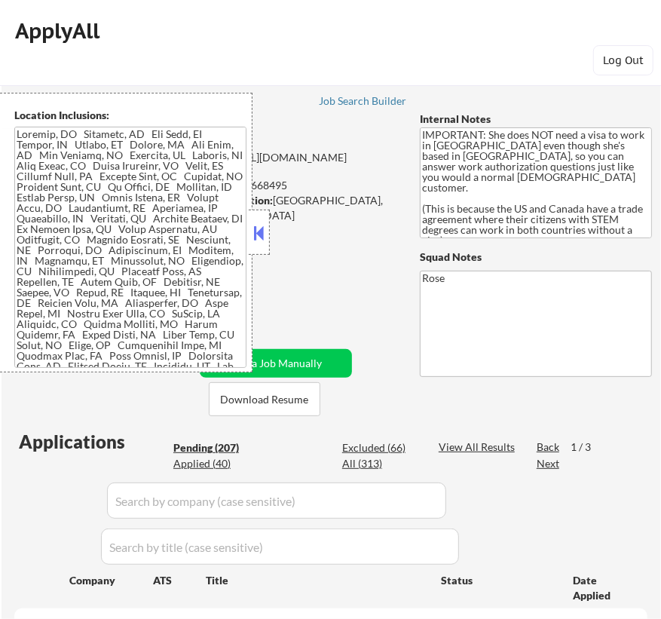
select select ""pending""
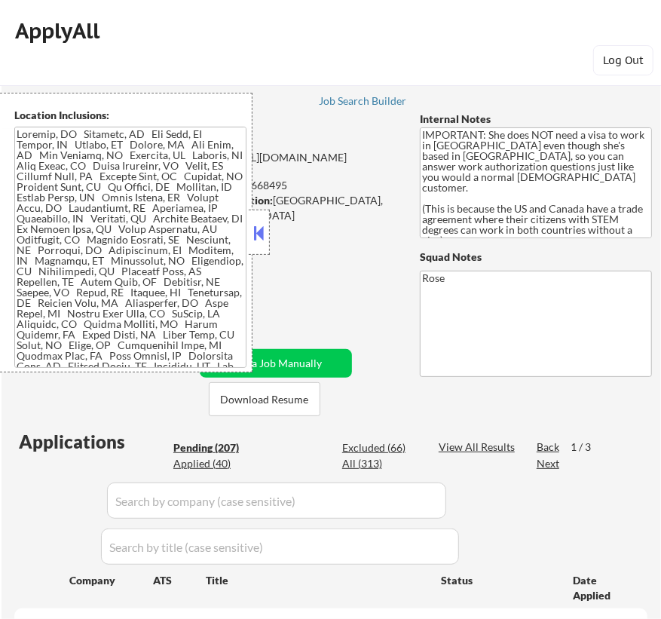
select select ""pending""
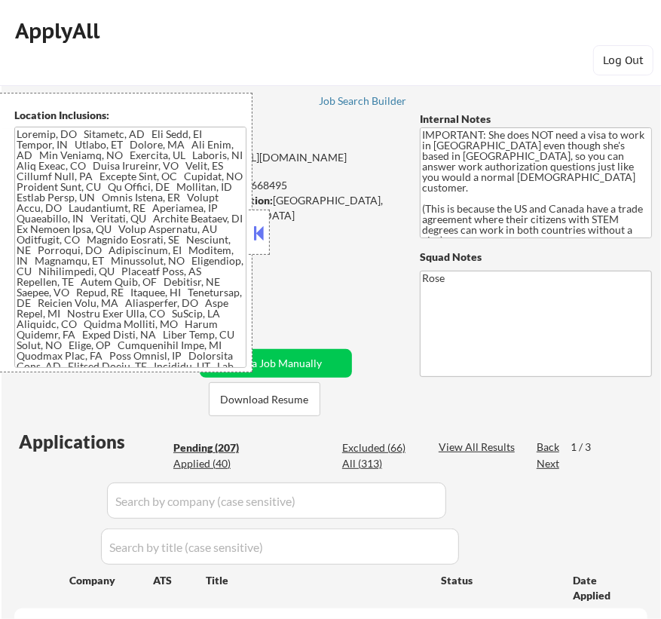
select select ""pending""
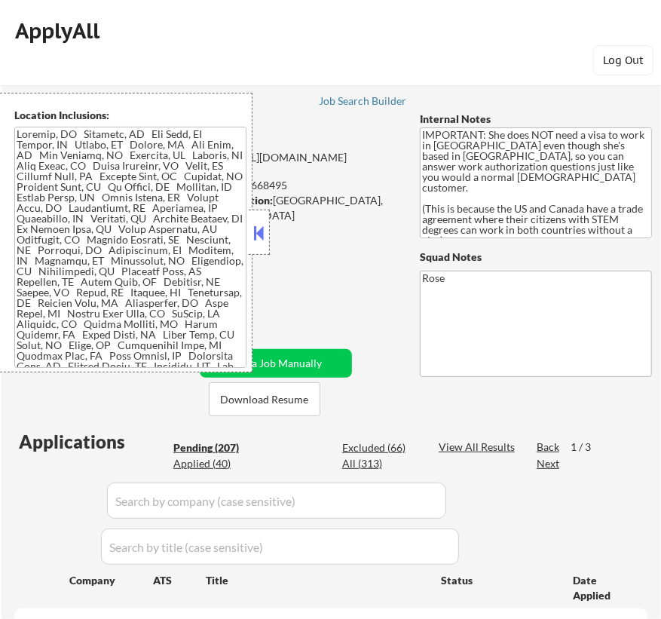
select select ""pending""
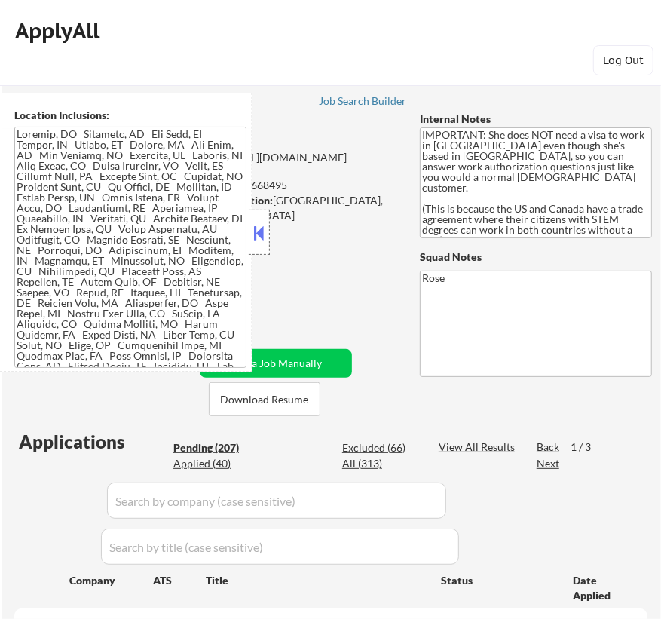
select select ""pending""
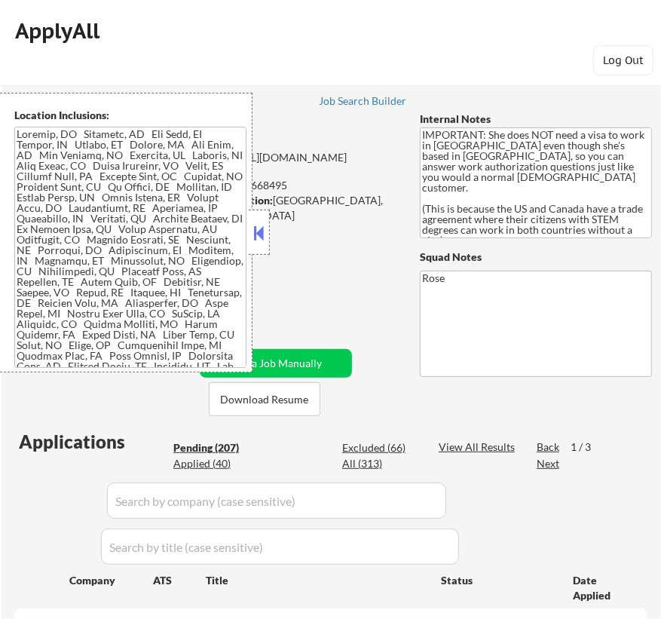
select select ""pending""
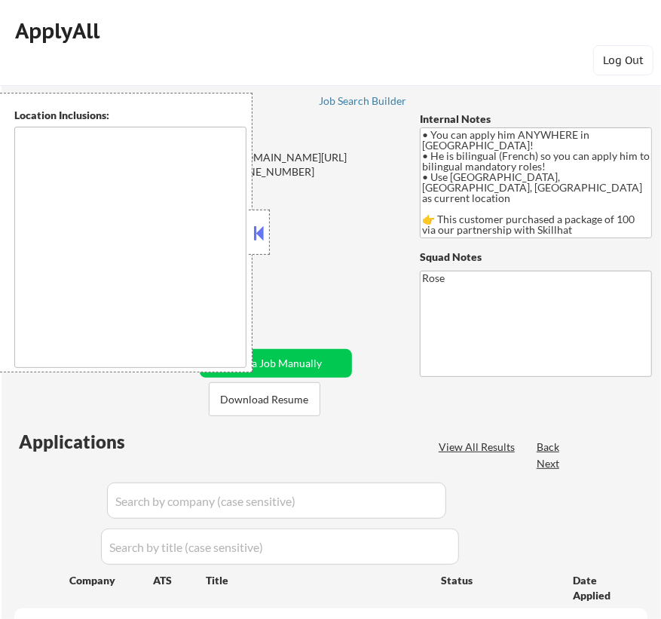
type textarea "country:[GEOGRAPHIC_DATA]"
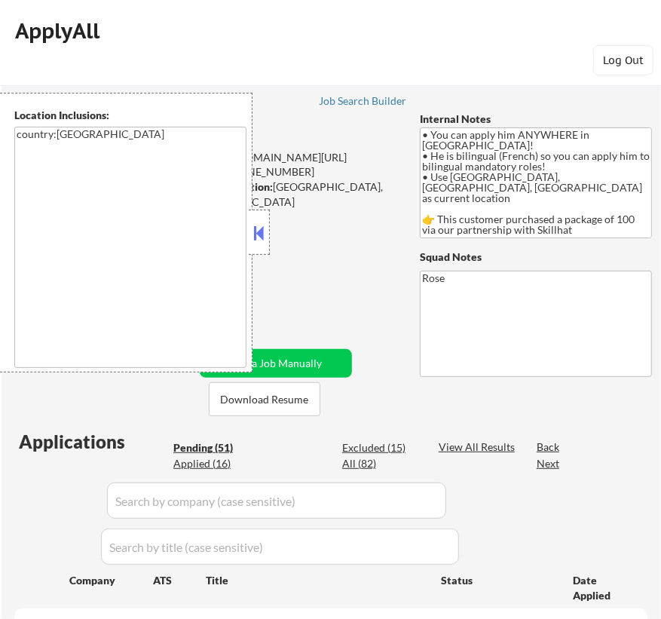
click at [258, 234] on button at bounding box center [259, 233] width 17 height 23
select select ""pending""
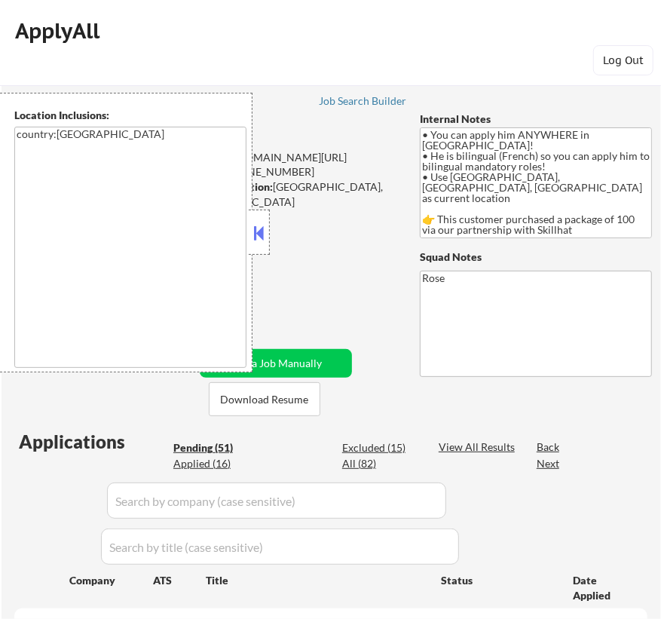
select select ""pending""
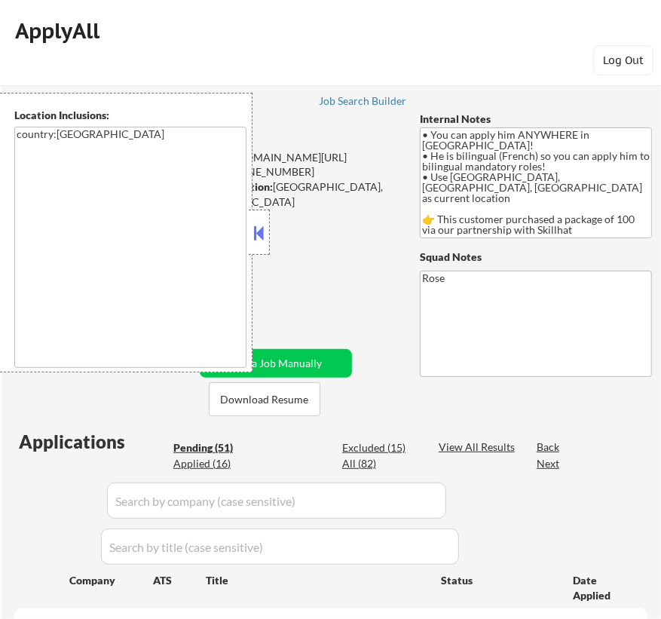
select select ""pending""
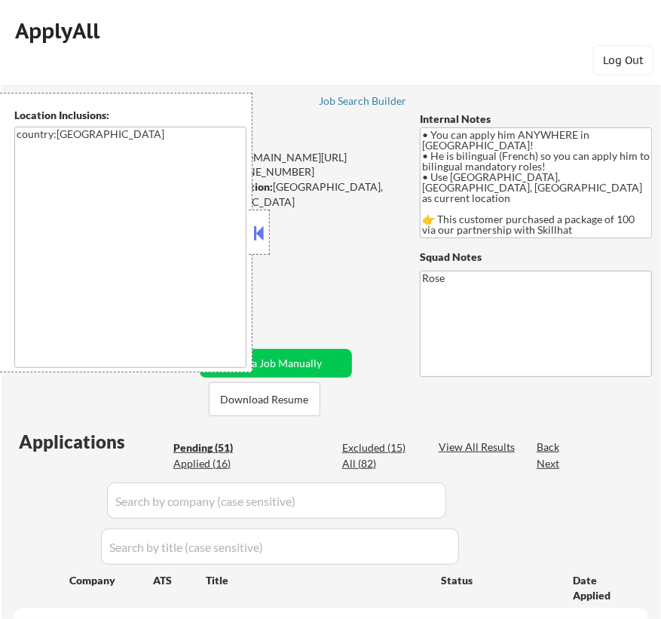
select select ""pending""
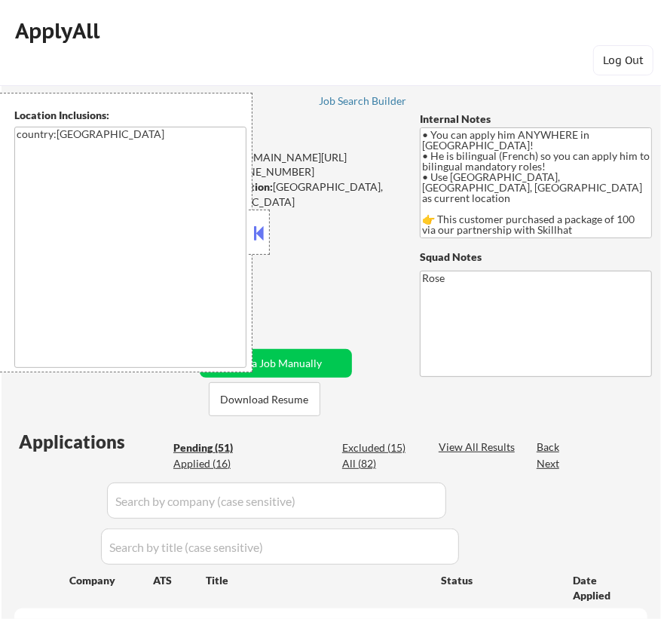
select select ""pending""
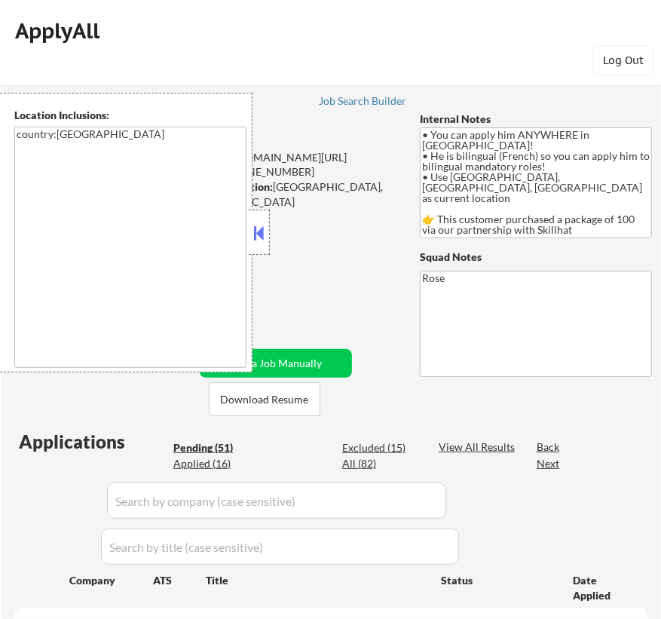
select select ""pending""
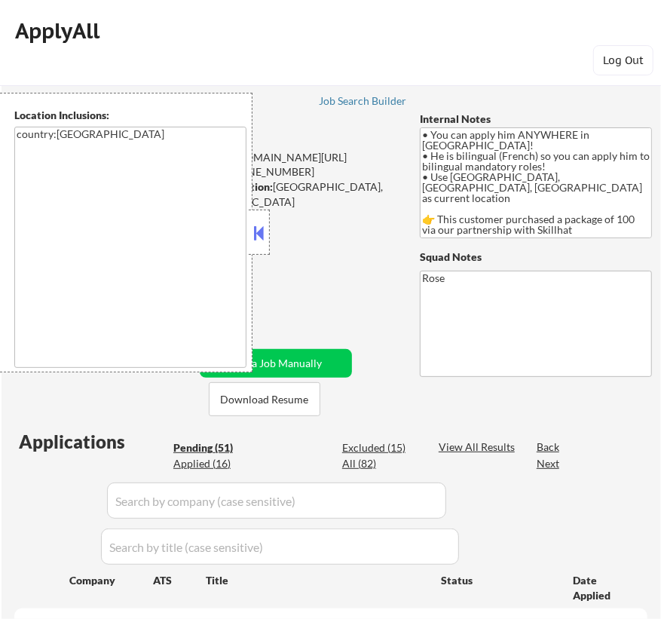
select select ""pending""
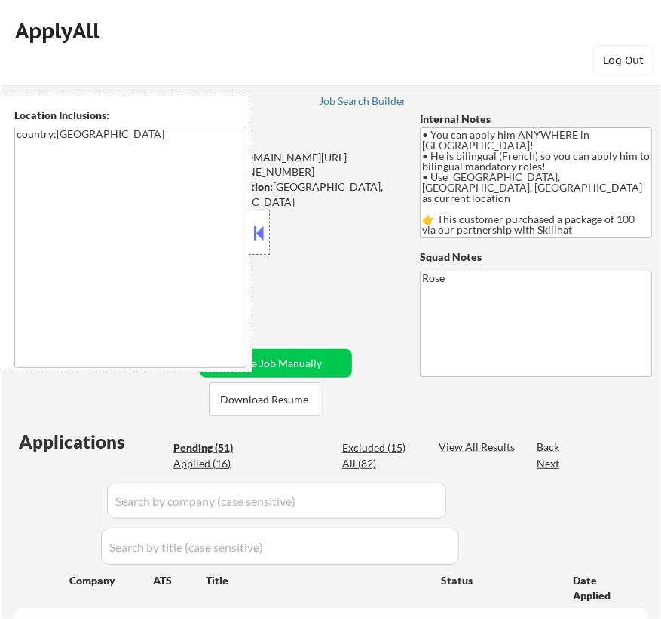
select select ""pending""
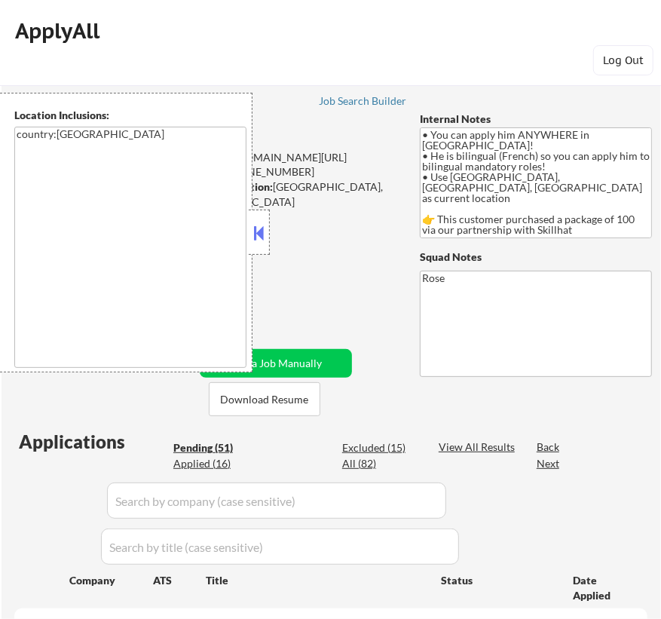
select select ""pending""
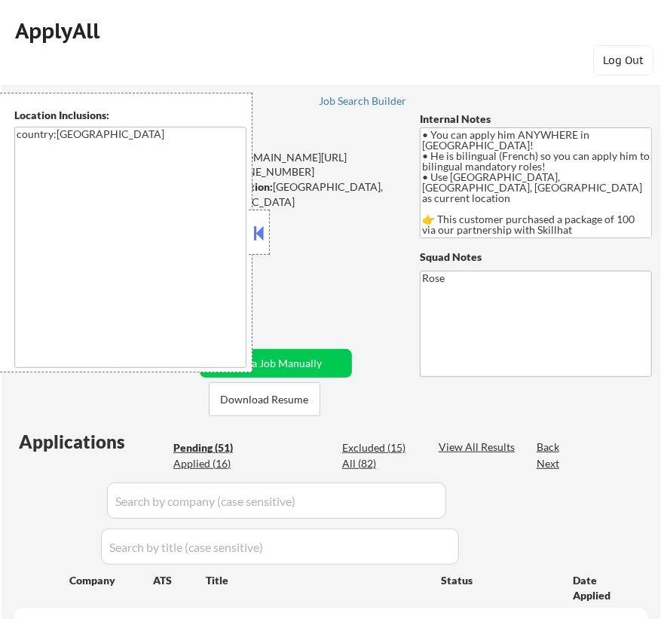
select select ""pending""
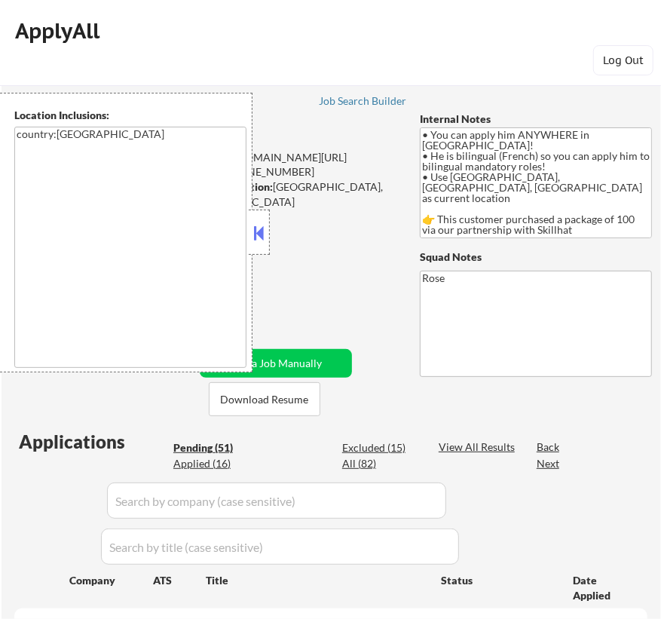
select select ""pending""
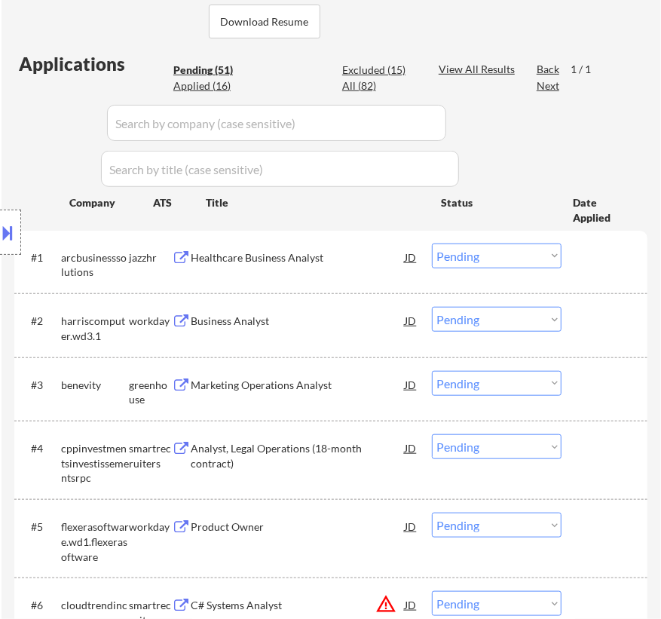
scroll to position [411, 0]
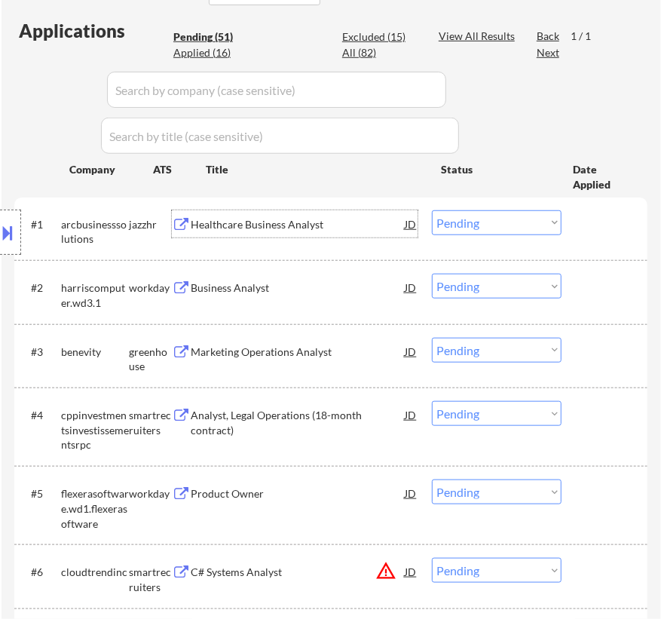
click at [370, 233] on div "Healthcare Business Analyst" at bounding box center [298, 223] width 214 height 27
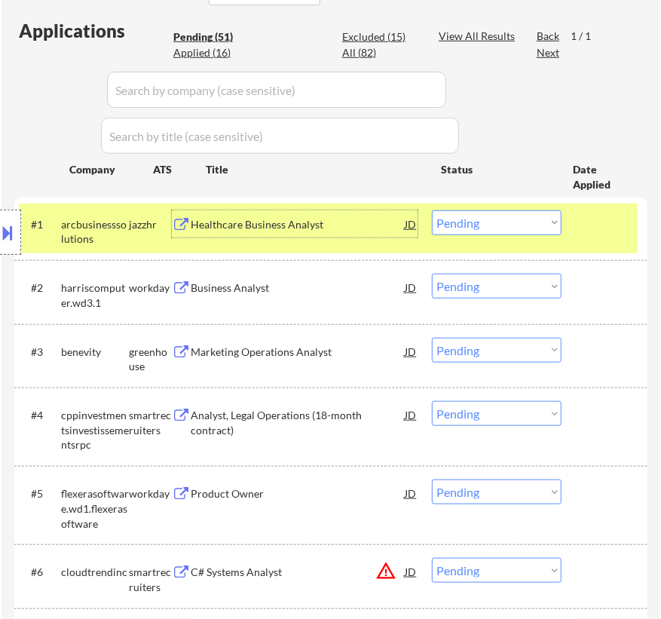
click at [535, 225] on select "Choose an option... Pending Applied Excluded (Questions) Excluded (Expired) Exc…" at bounding box center [497, 222] width 130 height 25
click at [432, 210] on select "Choose an option... Pending Applied Excluded (Questions) Excluded (Expired) Exc…" at bounding box center [497, 222] width 130 height 25
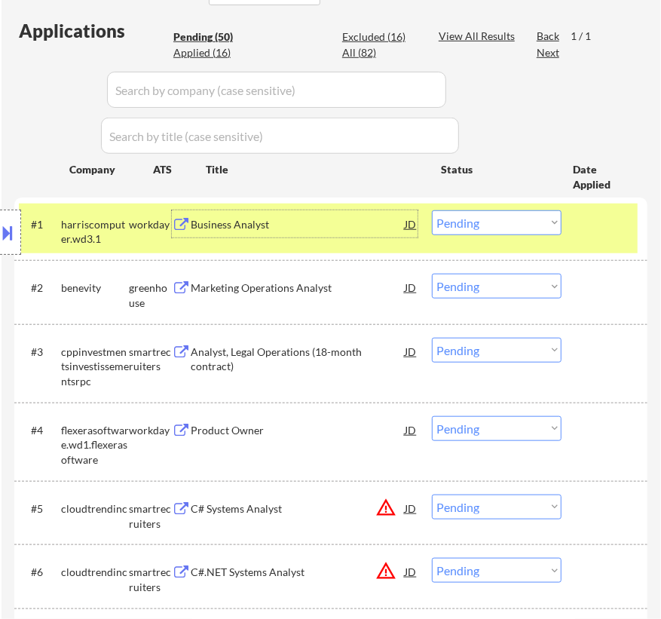
click at [392, 219] on div "Business Analyst" at bounding box center [298, 224] width 214 height 15
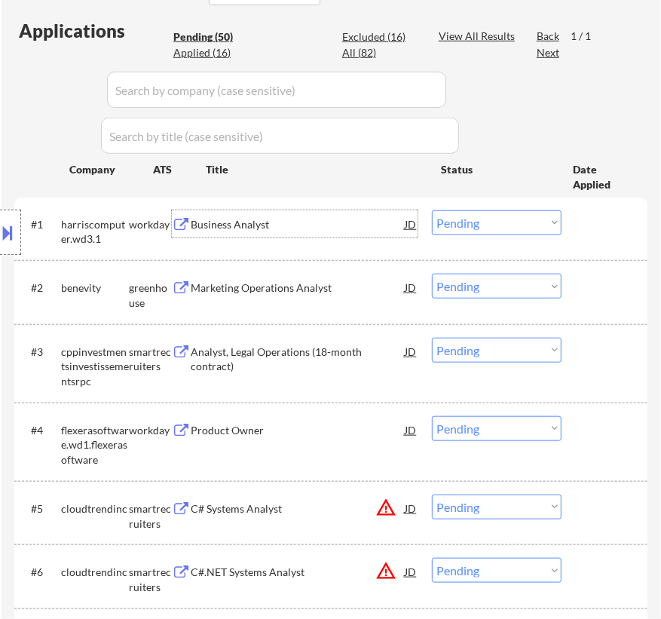
click at [475, 234] on div "#1 harriscomputer.wd3.1 workday Business Analyst JD Choose an option... Pending…" at bounding box center [328, 228] width 619 height 50
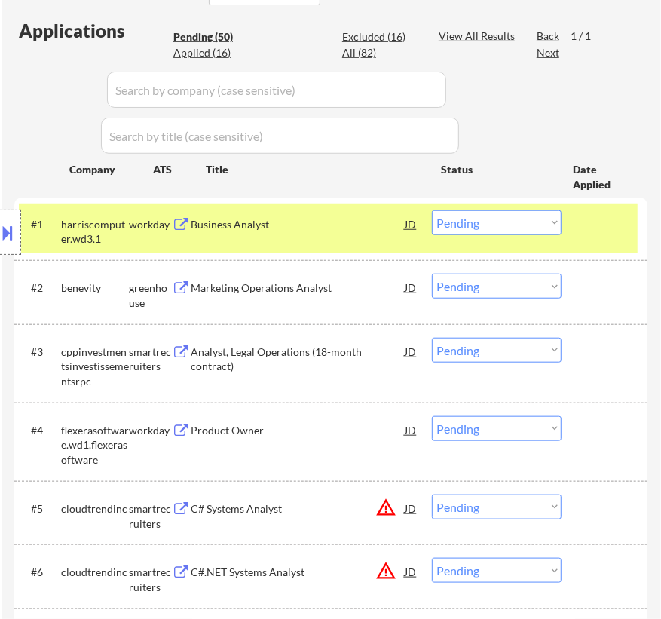
click at [460, 226] on select "Choose an option... Pending Applied Excluded (Questions) Excluded (Expired) Exc…" at bounding box center [497, 222] width 130 height 25
click at [432, 210] on select "Choose an option... Pending Applied Excluded (Questions) Excluded (Expired) Exc…" at bounding box center [497, 222] width 130 height 25
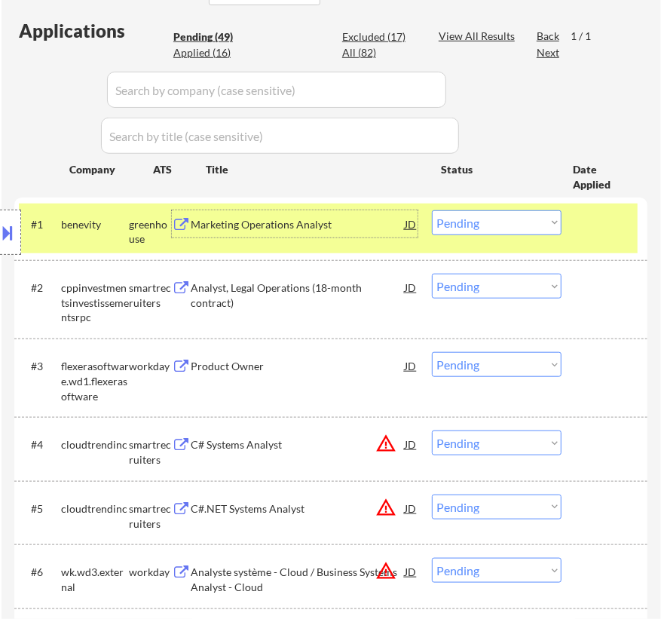
click at [350, 223] on div "Marketing Operations Analyst" at bounding box center [298, 224] width 214 height 15
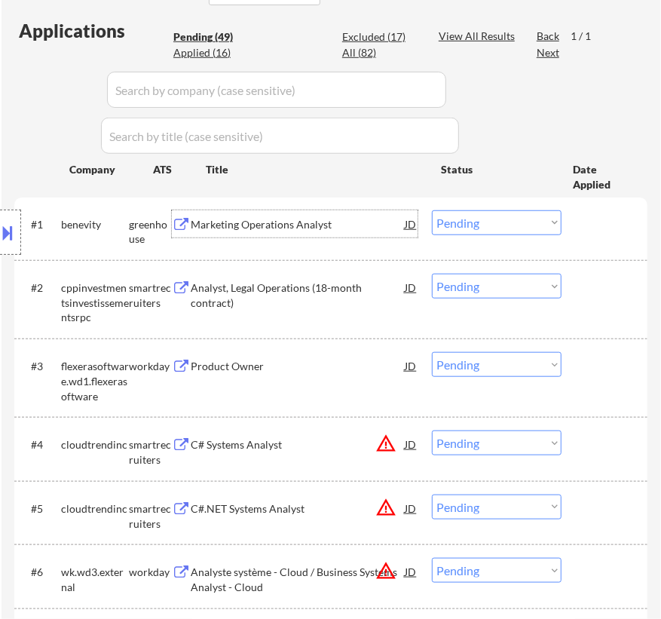
click at [467, 221] on select "Choose an option... Pending Applied Excluded (Questions) Excluded (Expired) Exc…" at bounding box center [497, 222] width 130 height 25
click at [432, 210] on select "Choose an option... Pending Applied Excluded (Questions) Excluded (Expired) Exc…" at bounding box center [497, 222] width 130 height 25
select select ""pending""
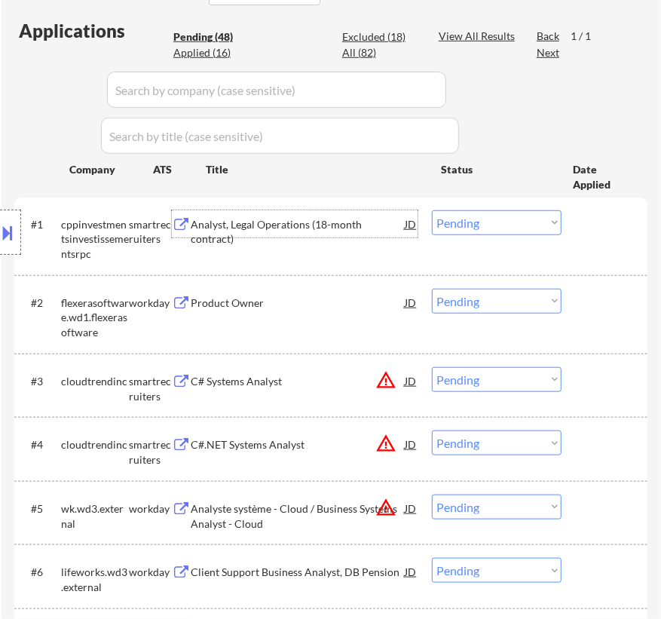
click at [357, 226] on div "Analyst, Legal Operations (18-month contract)" at bounding box center [298, 231] width 214 height 29
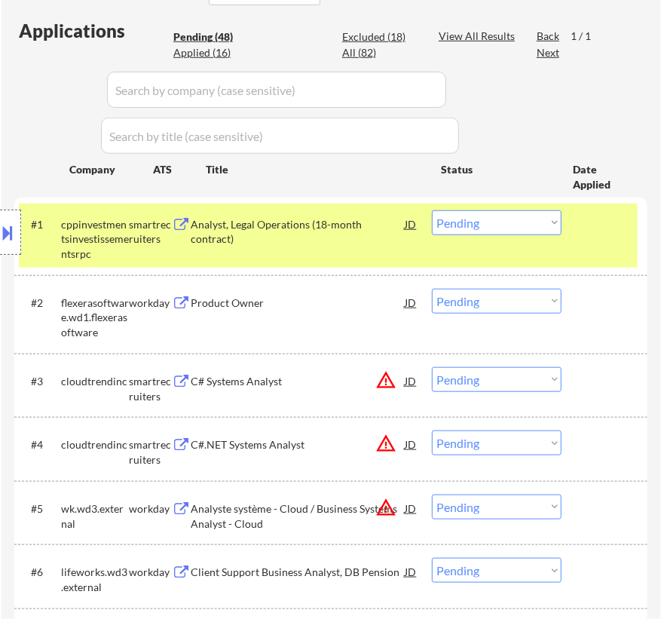
select select ""pending""
click at [448, 221] on select "Choose an option... Pending Applied Excluded (Questions) Excluded (Expired) Exc…" at bounding box center [497, 222] width 130 height 25
click at [432, 210] on select "Choose an option... Pending Applied Excluded (Questions) Excluded (Expired) Exc…" at bounding box center [497, 222] width 130 height 25
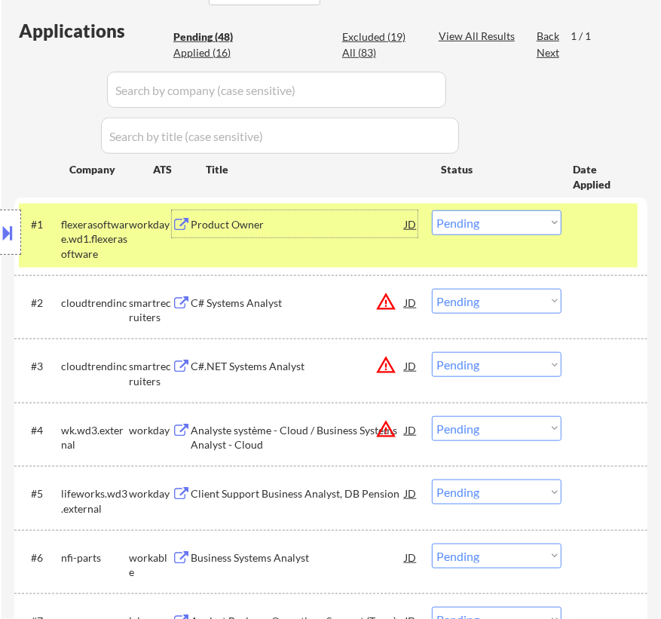
click at [353, 217] on div "Product Owner" at bounding box center [298, 224] width 214 height 15
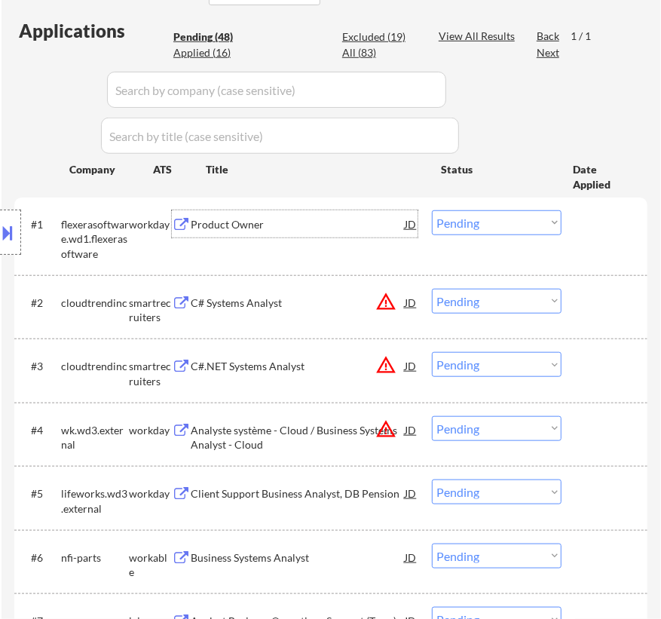
click at [497, 222] on select "Choose an option... Pending Applied Excluded (Questions) Excluded (Expired) Exc…" at bounding box center [497, 222] width 130 height 25
click at [432, 210] on select "Choose an option... Pending Applied Excluded (Questions) Excluded (Expired) Exc…" at bounding box center [497, 222] width 130 height 25
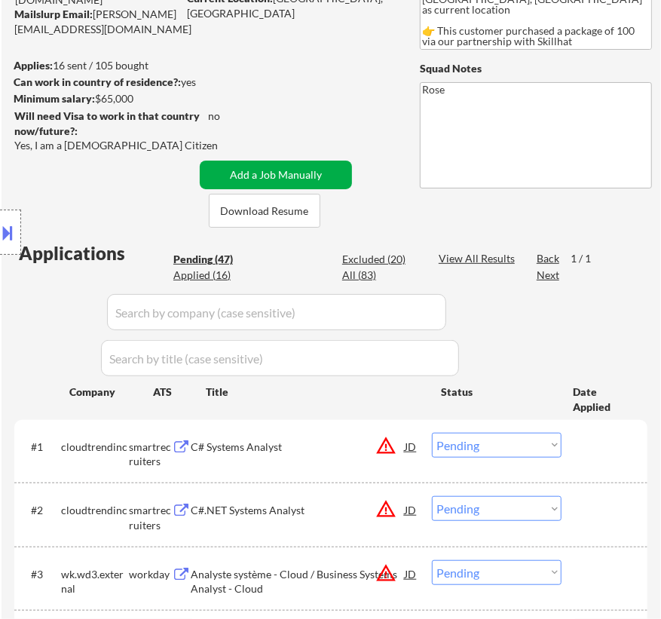
scroll to position [342, 0]
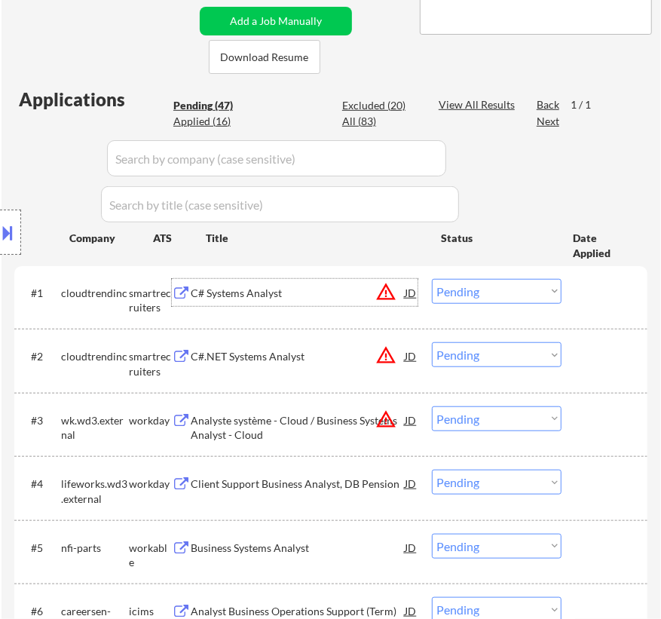
click at [353, 288] on div "C# Systems Analyst" at bounding box center [298, 293] width 214 height 15
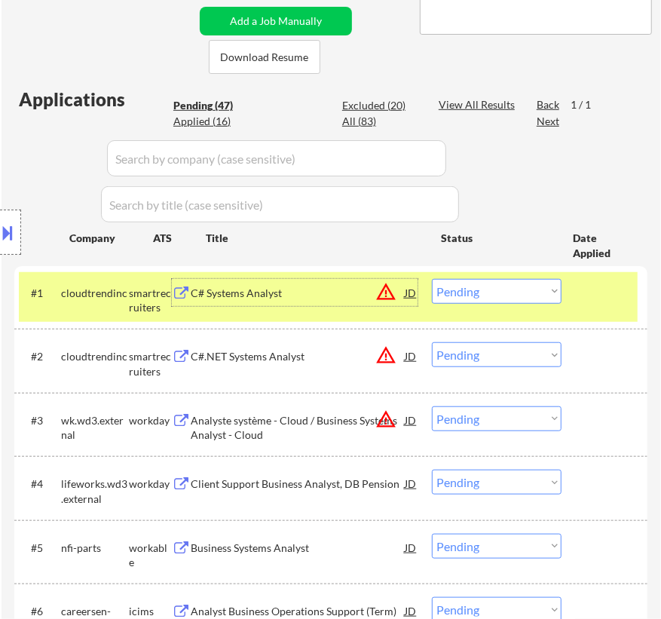
click at [479, 295] on select "Choose an option... Pending Applied Excluded (Questions) Excluded (Expired) Exc…" at bounding box center [497, 291] width 130 height 25
click at [432, 279] on select "Choose an option... Pending Applied Excluded (Questions) Excluded (Expired) Exc…" at bounding box center [497, 291] width 130 height 25
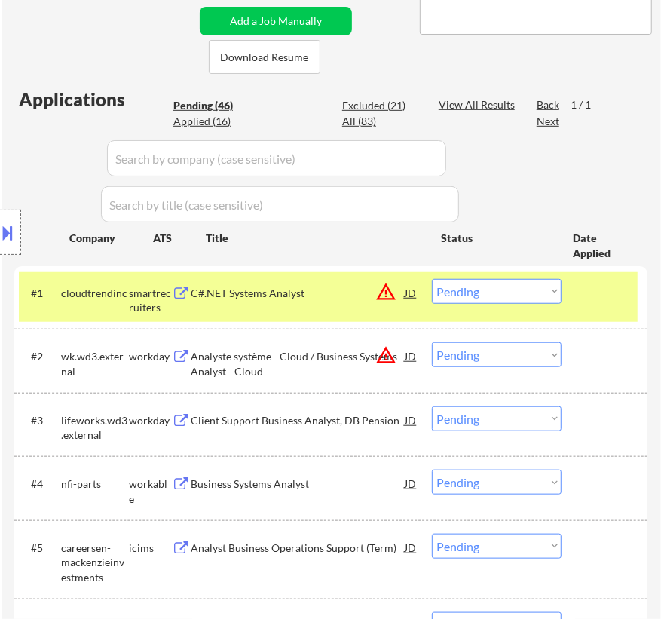
click at [334, 293] on div "C#.NET Systems Analyst" at bounding box center [298, 293] width 214 height 15
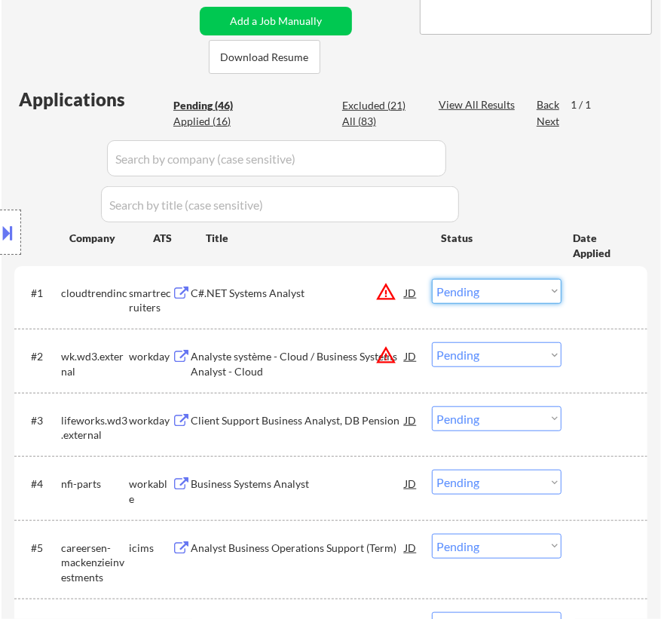
click at [548, 290] on select "Choose an option... Pending Applied Excluded (Questions) Excluded (Expired) Exc…" at bounding box center [497, 291] width 130 height 25
click at [432, 279] on select "Choose an option... Pending Applied Excluded (Questions) Excluded (Expired) Exc…" at bounding box center [497, 291] width 130 height 25
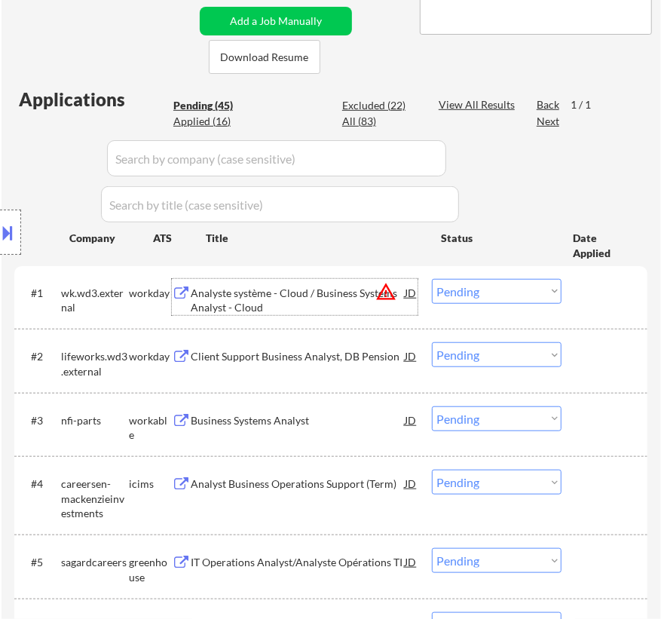
click at [344, 297] on div "Analyste système - Cloud / Business Systems Analyst - Cloud" at bounding box center [298, 300] width 214 height 29
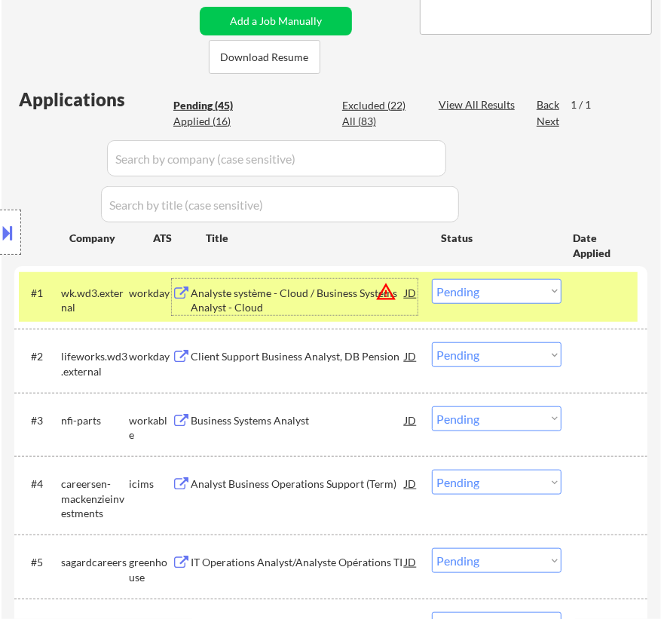
click at [529, 294] on select "Choose an option... Pending Applied Excluded (Questions) Excluded (Expired) Exc…" at bounding box center [497, 291] width 130 height 25
click at [432, 279] on select "Choose an option... Pending Applied Excluded (Questions) Excluded (Expired) Exc…" at bounding box center [497, 291] width 130 height 25
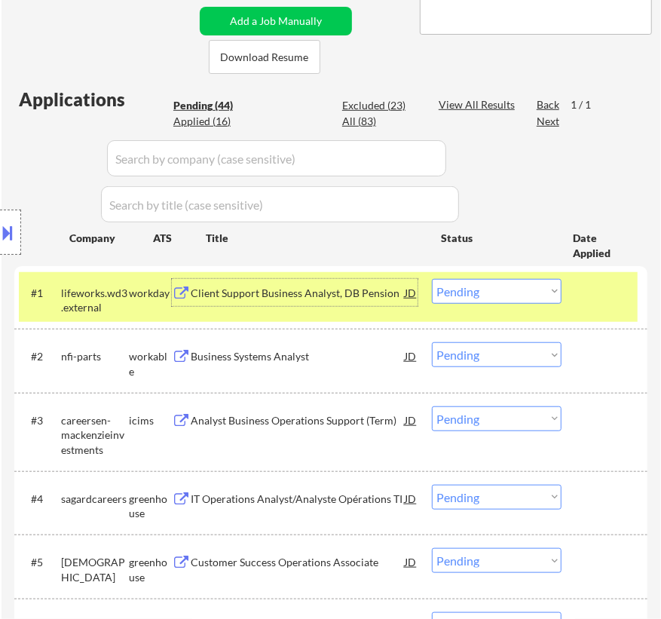
click at [329, 294] on div "Client Support Business Analyst, DB Pension" at bounding box center [298, 293] width 214 height 15
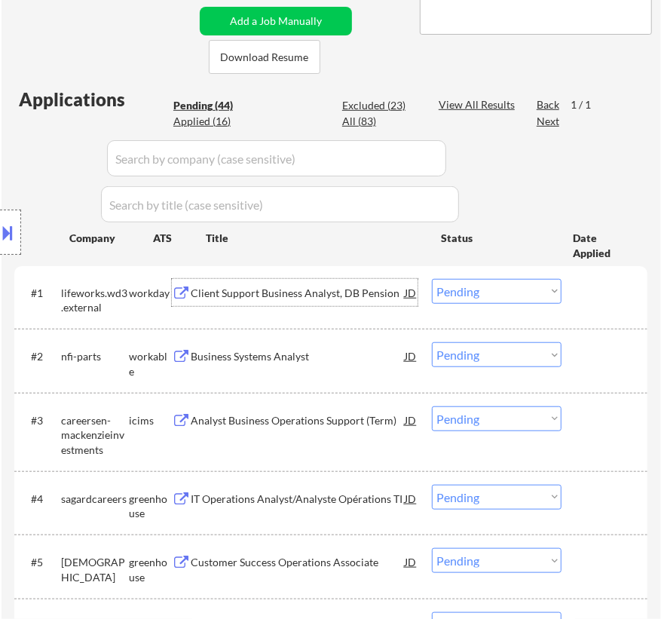
click at [531, 288] on select "Choose an option... Pending Applied Excluded (Questions) Excluded (Expired) Exc…" at bounding box center [497, 291] width 130 height 25
click at [432, 279] on select "Choose an option... Pending Applied Excluded (Questions) Excluded (Expired) Exc…" at bounding box center [497, 291] width 130 height 25
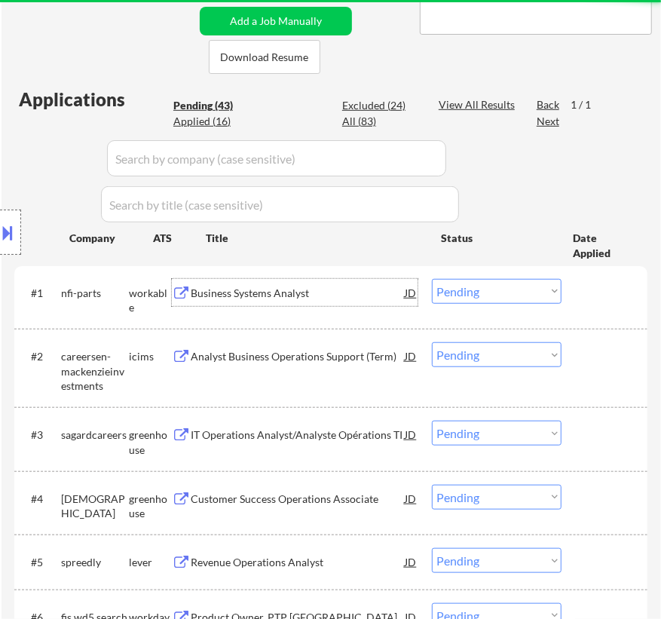
click at [376, 292] on div "Business Systems Analyst" at bounding box center [298, 293] width 214 height 15
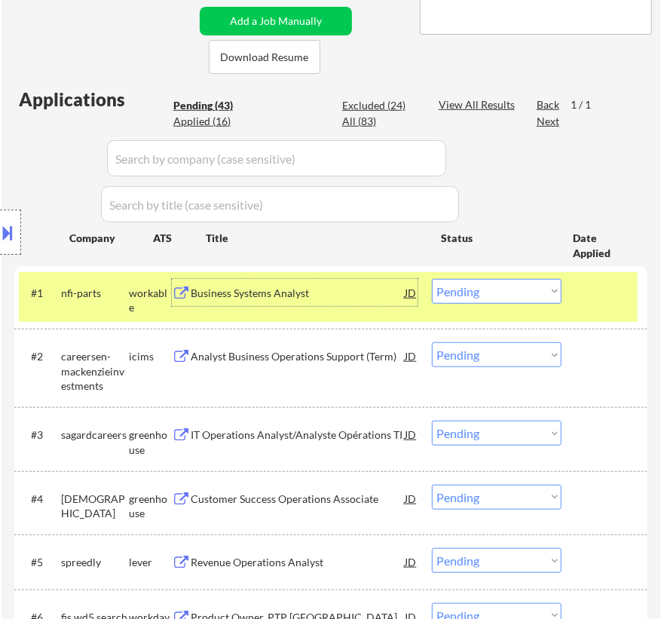
click at [476, 286] on select "Choose an option... Pending Applied Excluded (Questions) Excluded (Expired) Exc…" at bounding box center [497, 291] width 130 height 25
click at [432, 279] on select "Choose an option... Pending Applied Excluded (Questions) Excluded (Expired) Exc…" at bounding box center [497, 291] width 130 height 25
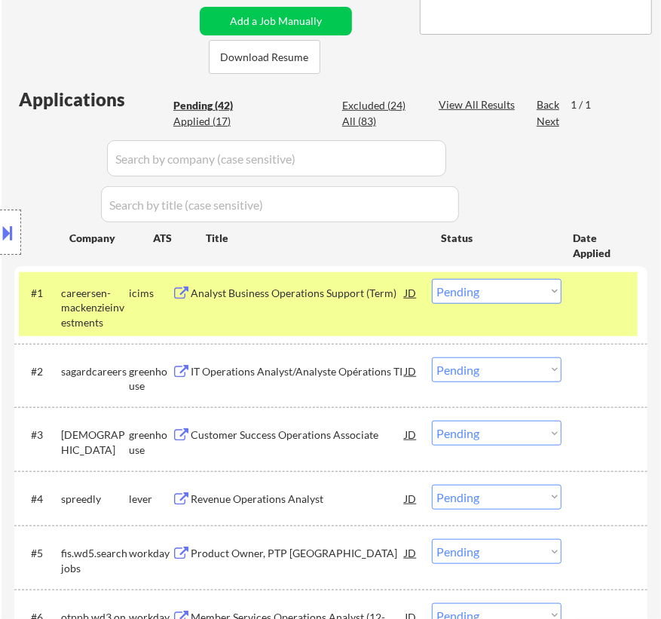
click at [307, 303] on div "Analyst Business Operations Support (Term)" at bounding box center [298, 292] width 214 height 27
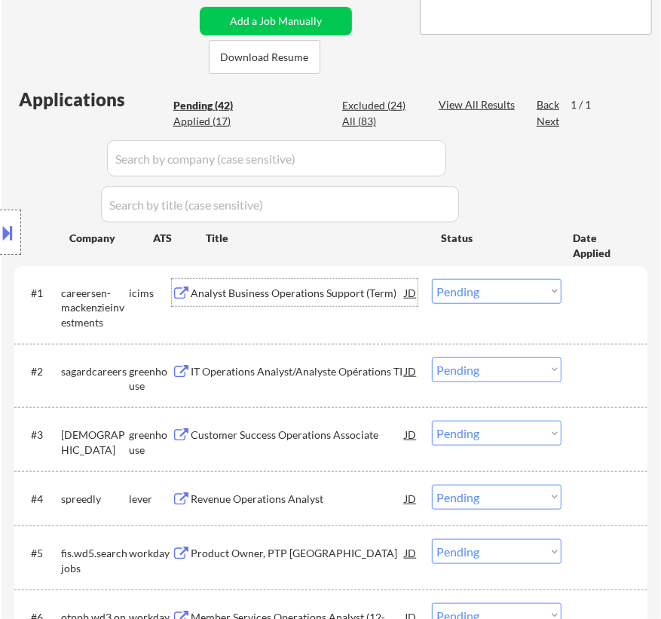
click at [472, 288] on select "Choose an option... Pending Applied Excluded (Questions) Excluded (Expired) Exc…" at bounding box center [497, 291] width 130 height 25
click at [432, 279] on select "Choose an option... Pending Applied Excluded (Questions) Excluded (Expired) Exc…" at bounding box center [497, 291] width 130 height 25
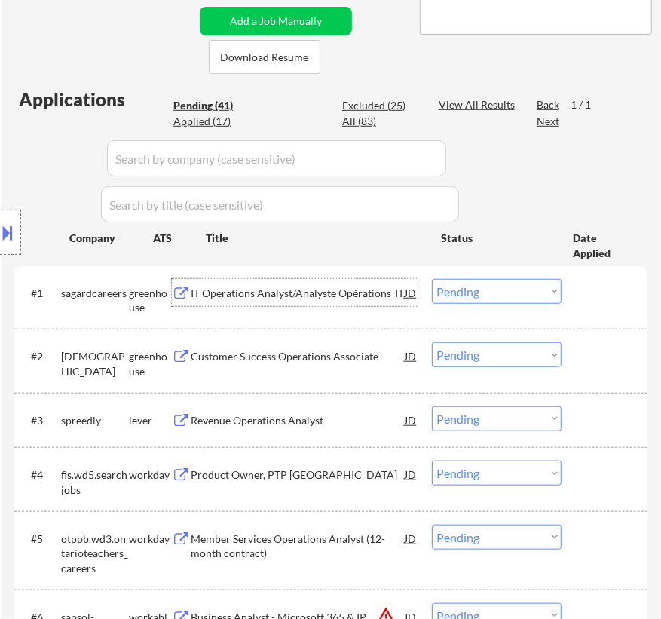
click at [299, 297] on div "IT Operations Analyst/Analyste Opérations TI" at bounding box center [298, 293] width 214 height 15
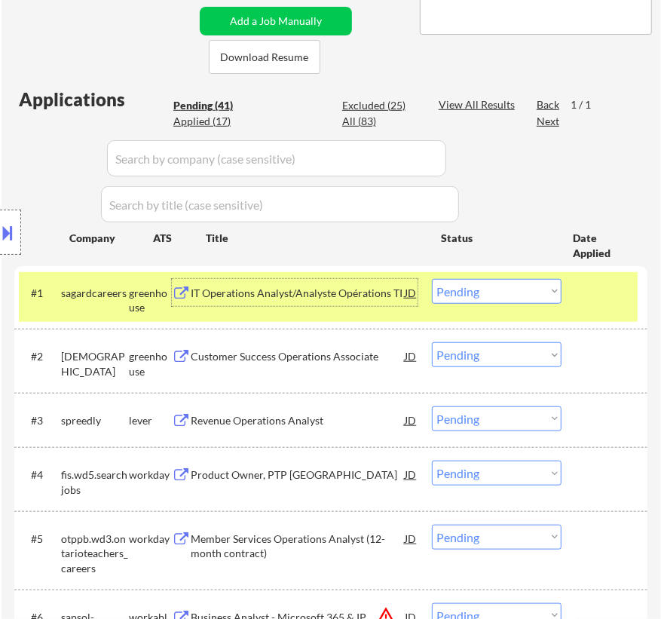
click at [509, 292] on select "Choose an option... Pending Applied Excluded (Questions) Excluded (Expired) Exc…" at bounding box center [497, 291] width 130 height 25
click at [432, 279] on select "Choose an option... Pending Applied Excluded (Questions) Excluded (Expired) Exc…" at bounding box center [497, 291] width 130 height 25
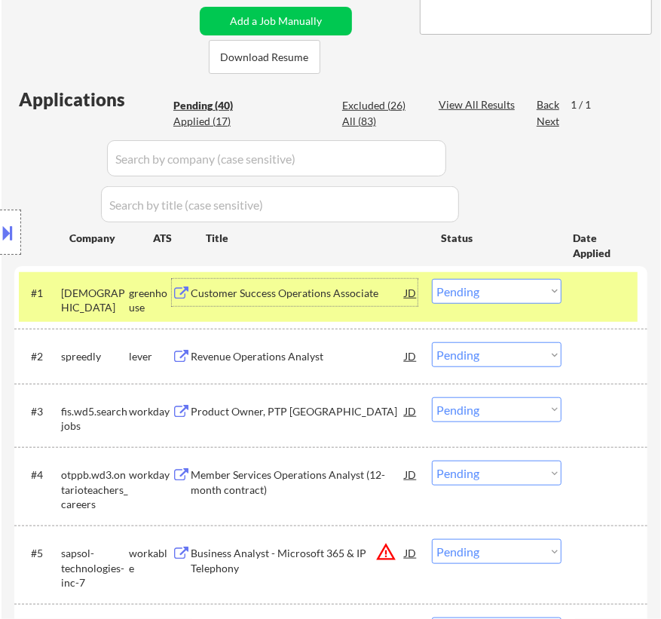
click at [350, 296] on div "Customer Success Operations Associate" at bounding box center [298, 293] width 214 height 15
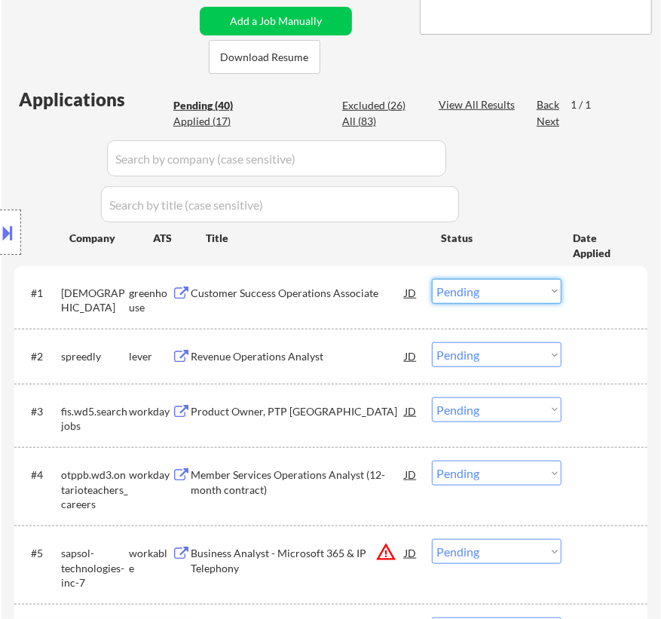
click at [494, 292] on select "Choose an option... Pending Applied Excluded (Questions) Excluded (Expired) Exc…" at bounding box center [497, 291] width 130 height 25
click at [432, 279] on select "Choose an option... Pending Applied Excluded (Questions) Excluded (Expired) Exc…" at bounding box center [497, 291] width 130 height 25
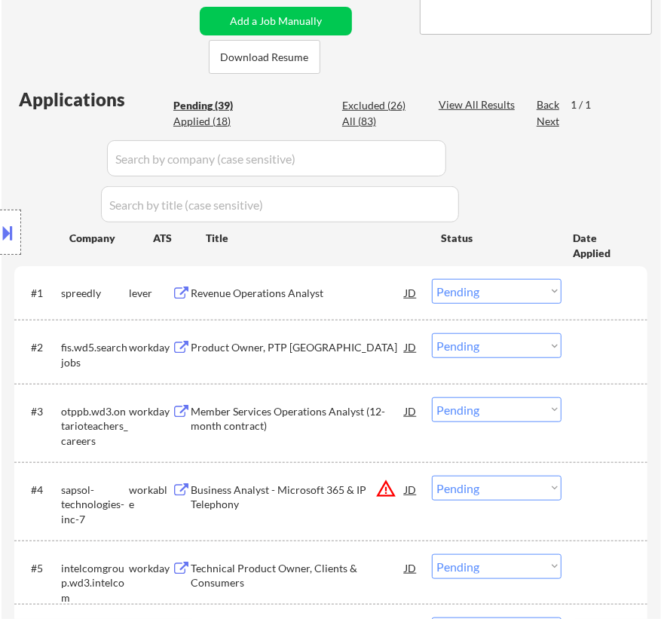
click at [367, 294] on div "Revenue Operations Analyst" at bounding box center [298, 293] width 214 height 15
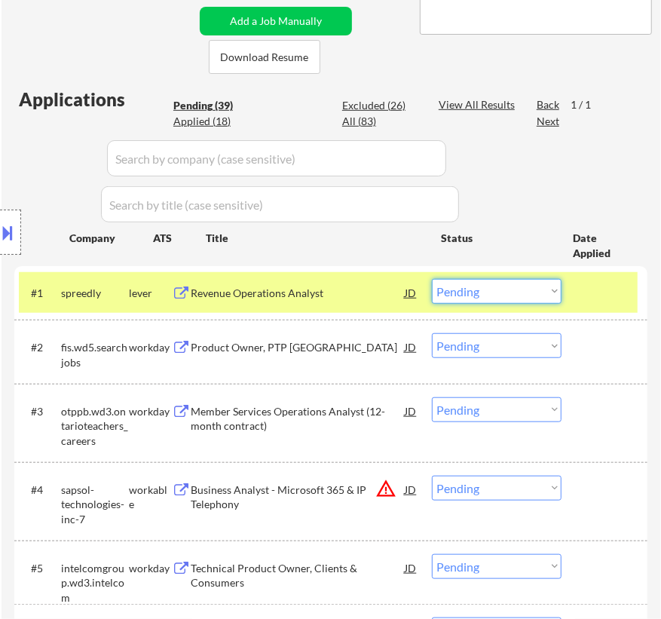
click at [534, 294] on select "Choose an option... Pending Applied Excluded (Questions) Excluded (Expired) Exc…" at bounding box center [497, 291] width 130 height 25
click at [432, 279] on select "Choose an option... Pending Applied Excluded (Questions) Excluded (Expired) Exc…" at bounding box center [497, 291] width 130 height 25
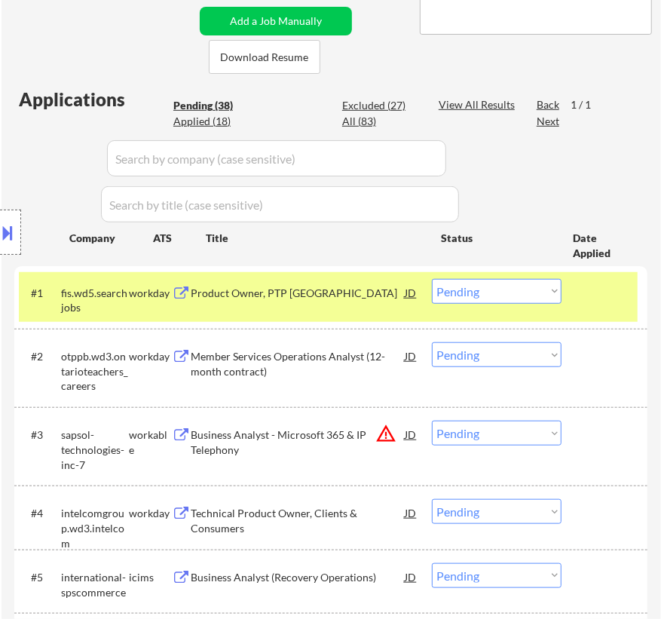
click at [364, 301] on div "Product Owner, PTP Canada" at bounding box center [298, 292] width 214 height 27
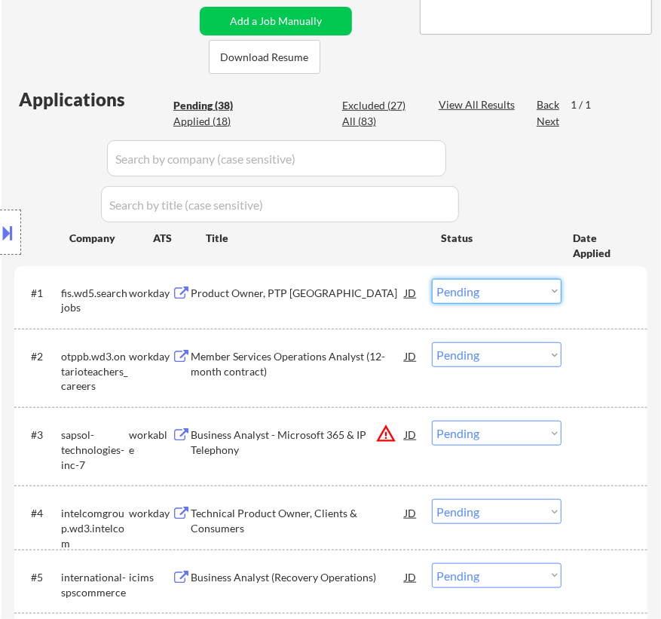
click at [484, 293] on select "Choose an option... Pending Applied Excluded (Questions) Excluded (Expired) Exc…" at bounding box center [497, 291] width 130 height 25
click at [432, 279] on select "Choose an option... Pending Applied Excluded (Questions) Excluded (Expired) Exc…" at bounding box center [497, 291] width 130 height 25
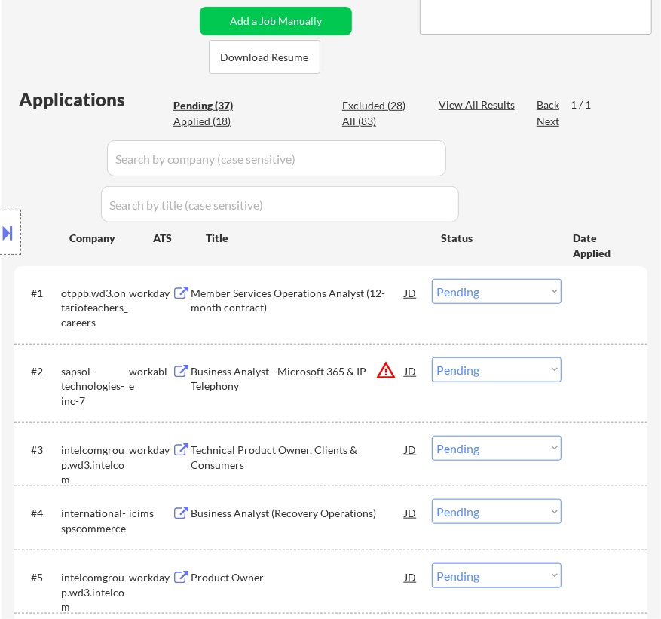
click at [320, 301] on div "Member Services Operations Analyst (12-month contract)" at bounding box center [298, 300] width 214 height 29
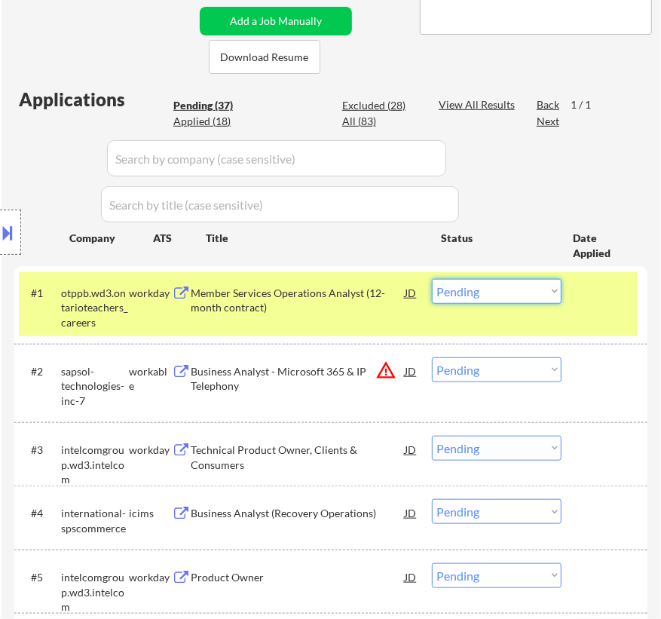
click at [477, 283] on select "Choose an option... Pending Applied Excluded (Questions) Excluded (Expired) Exc…" at bounding box center [497, 291] width 130 height 25
click at [432, 279] on select "Choose an option... Pending Applied Excluded (Questions) Excluded (Expired) Exc…" at bounding box center [497, 291] width 130 height 25
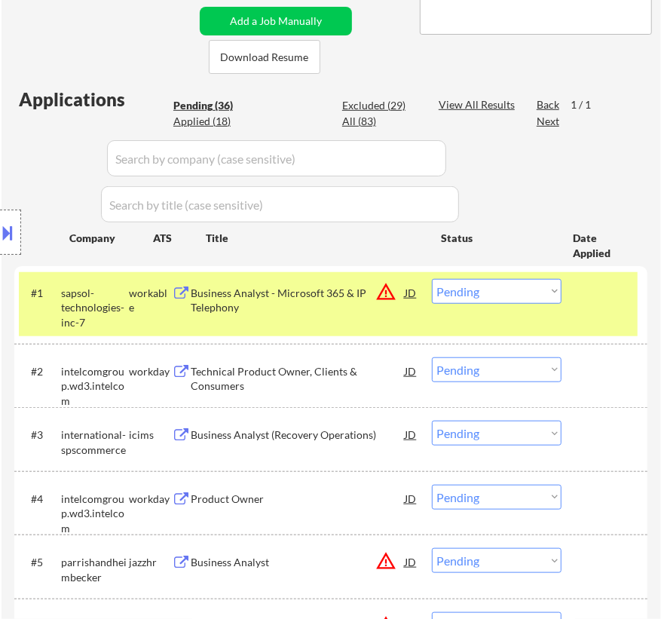
click at [347, 301] on div "Business Analyst - Microsoft 365 & IP Telephony" at bounding box center [298, 300] width 214 height 29
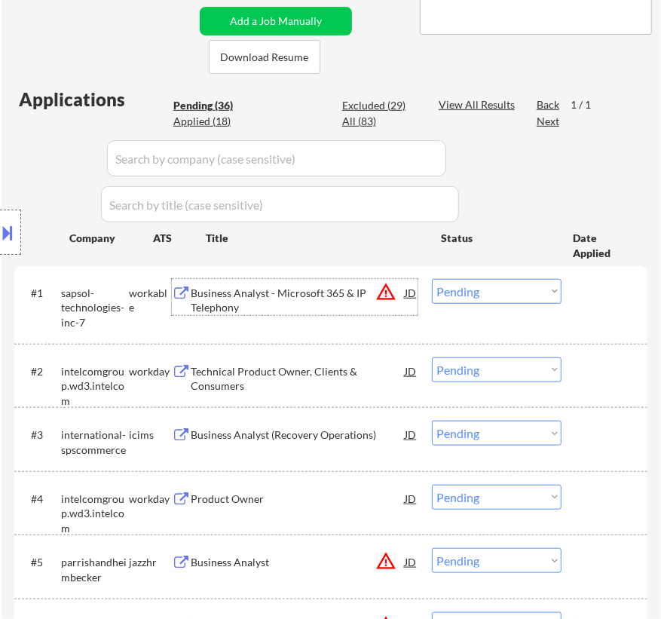
drag, startPoint x: 475, startPoint y: 295, endPoint x: 488, endPoint y: 300, distance: 14.6
click at [475, 295] on select "Choose an option... Pending Applied Excluded (Questions) Excluded (Expired) Exc…" at bounding box center [497, 291] width 130 height 25
click at [432, 279] on select "Choose an option... Pending Applied Excluded (Questions) Excluded (Expired) Exc…" at bounding box center [497, 291] width 130 height 25
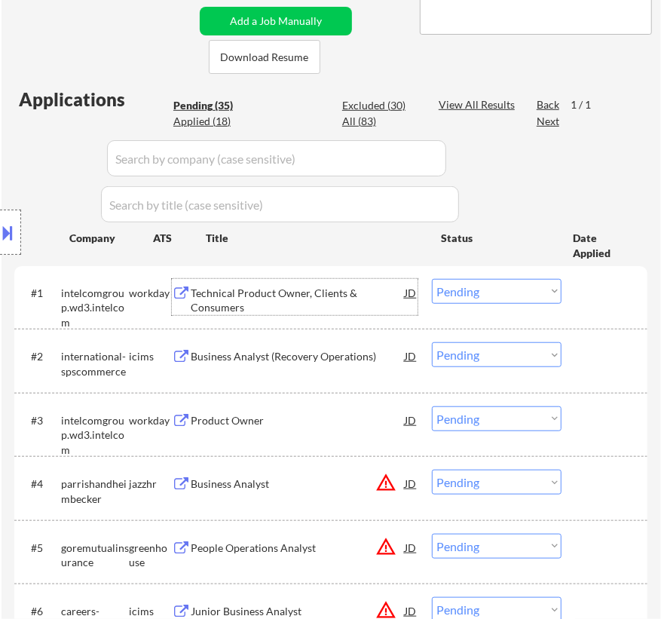
click at [387, 290] on div "Technical Product Owner, Clients & Consumers" at bounding box center [298, 300] width 214 height 29
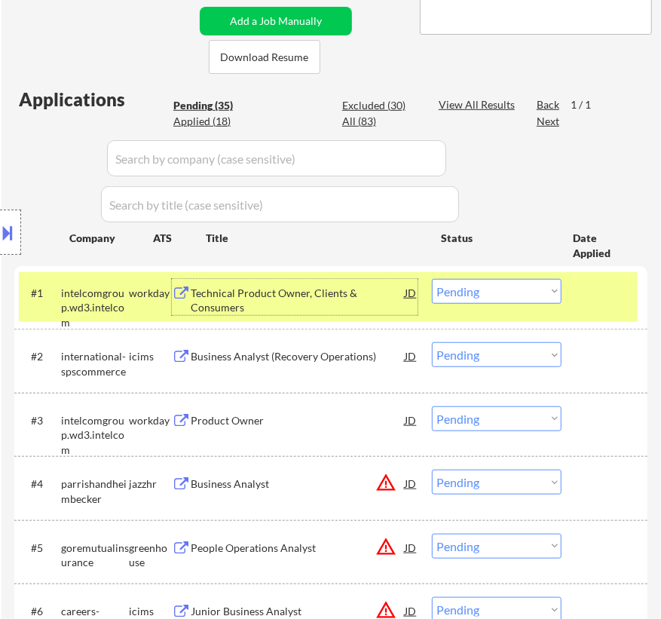
click at [490, 292] on select "Choose an option... Pending Applied Excluded (Questions) Excluded (Expired) Exc…" at bounding box center [497, 291] width 130 height 25
click at [432, 279] on select "Choose an option... Pending Applied Excluded (Questions) Excluded (Expired) Exc…" at bounding box center [497, 291] width 130 height 25
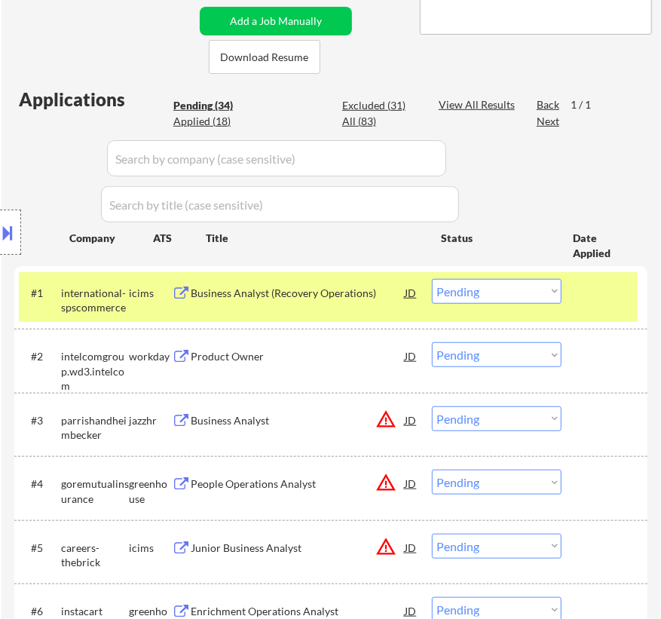
click at [328, 304] on div "Business Analyst (Recovery Operations)" at bounding box center [298, 292] width 214 height 27
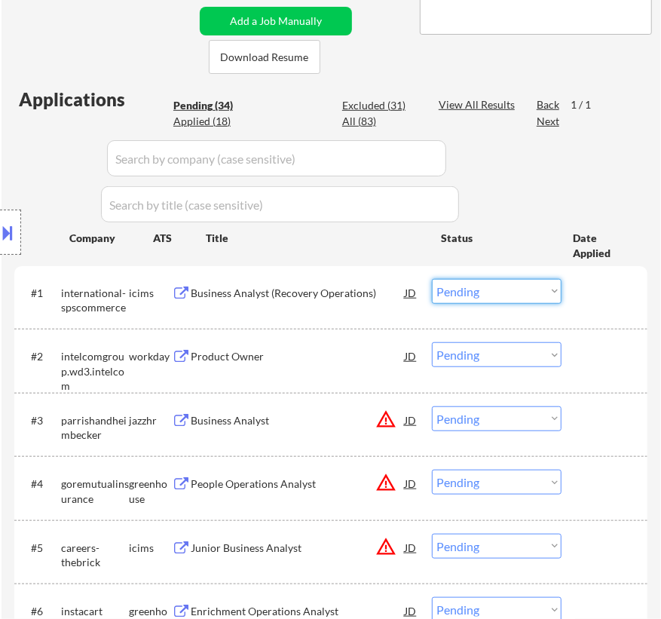
click at [486, 286] on select "Choose an option... Pending Applied Excluded (Questions) Excluded (Expired) Exc…" at bounding box center [497, 291] width 130 height 25
click at [432, 279] on select "Choose an option... Pending Applied Excluded (Questions) Excluded (Expired) Exc…" at bounding box center [497, 291] width 130 height 25
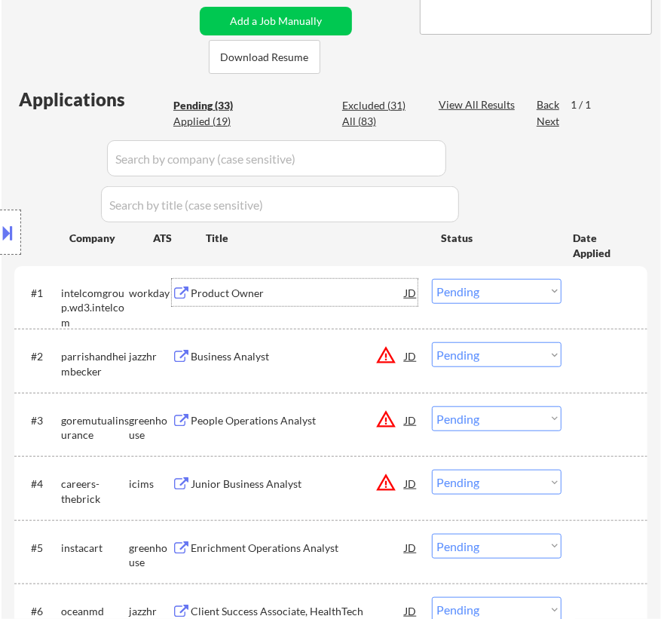
click at [361, 295] on div "Product Owner" at bounding box center [298, 293] width 214 height 15
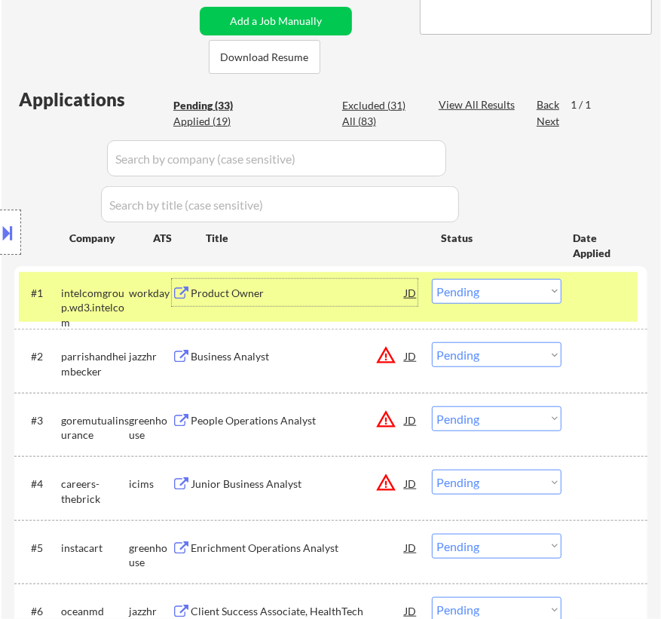
click at [460, 293] on select "Choose an option... Pending Applied Excluded (Questions) Excluded (Expired) Exc…" at bounding box center [497, 291] width 130 height 25
click at [432, 279] on select "Choose an option... Pending Applied Excluded (Questions) Excluded (Expired) Exc…" at bounding box center [497, 291] width 130 height 25
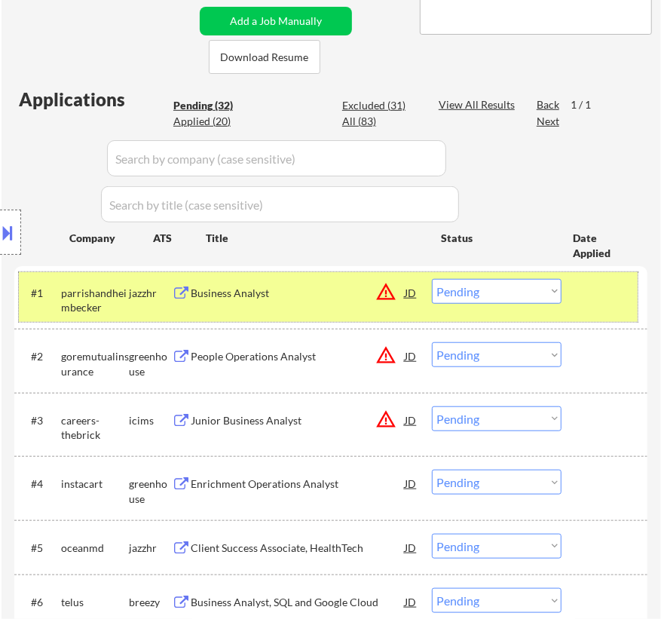
click at [323, 309] on div "#1 parrishandheimbecker jazzhr Business Analyst JD warning_amber Choose an opti…" at bounding box center [328, 297] width 619 height 50
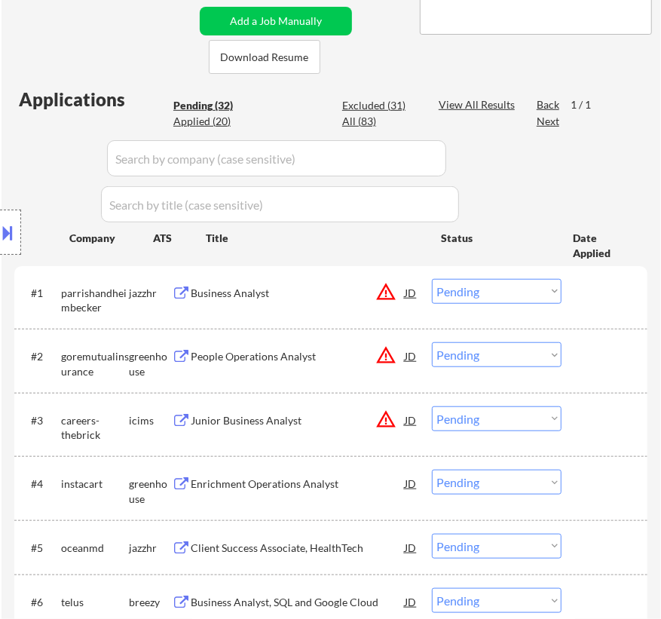
click at [344, 288] on div "Business Analyst" at bounding box center [298, 293] width 214 height 15
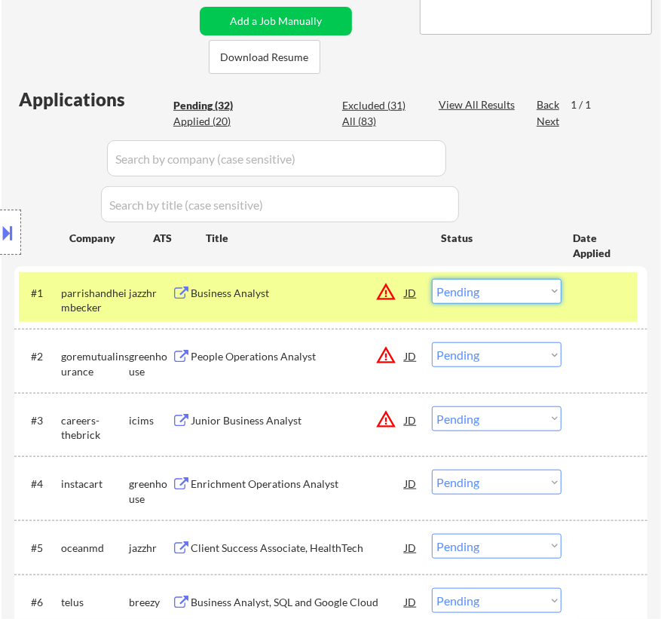
click at [469, 295] on select "Choose an option... Pending Applied Excluded (Questions) Excluded (Expired) Exc…" at bounding box center [497, 291] width 130 height 25
click at [432, 279] on select "Choose an option... Pending Applied Excluded (Questions) Excluded (Expired) Exc…" at bounding box center [497, 291] width 130 height 25
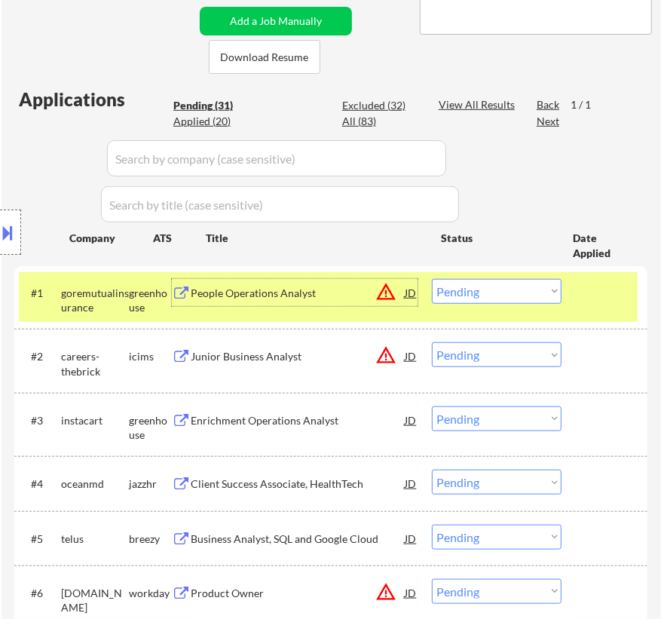
click at [346, 295] on div "People Operations Analyst" at bounding box center [298, 293] width 214 height 15
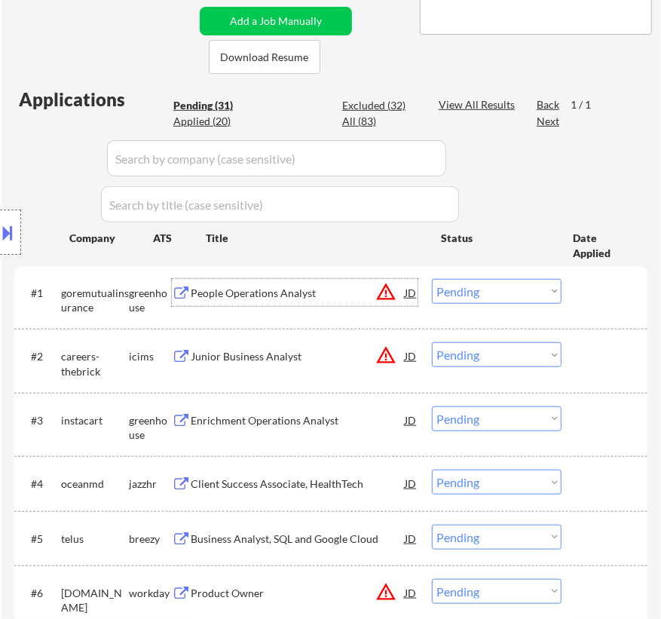
click at [488, 297] on select "Choose an option... Pending Applied Excluded (Questions) Excluded (Expired) Exc…" at bounding box center [497, 291] width 130 height 25
click at [432, 279] on select "Choose an option... Pending Applied Excluded (Questions) Excluded (Expired) Exc…" at bounding box center [497, 291] width 130 height 25
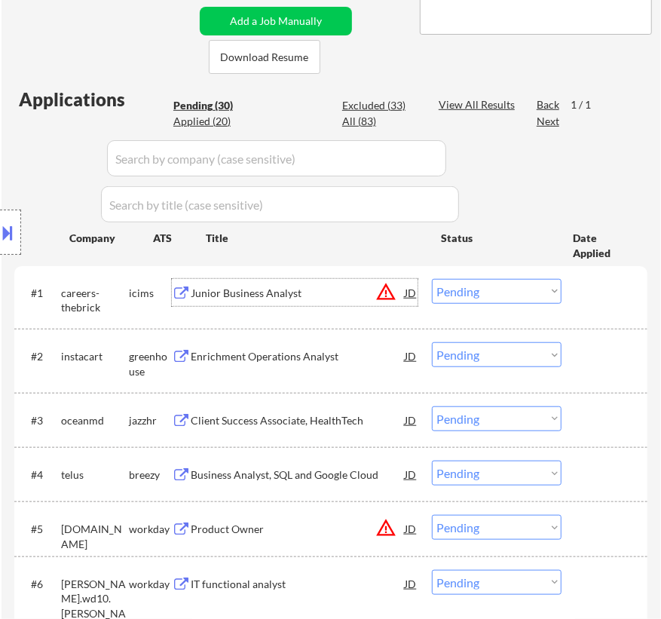
click at [353, 300] on div "Junior Business Analyst" at bounding box center [298, 292] width 214 height 27
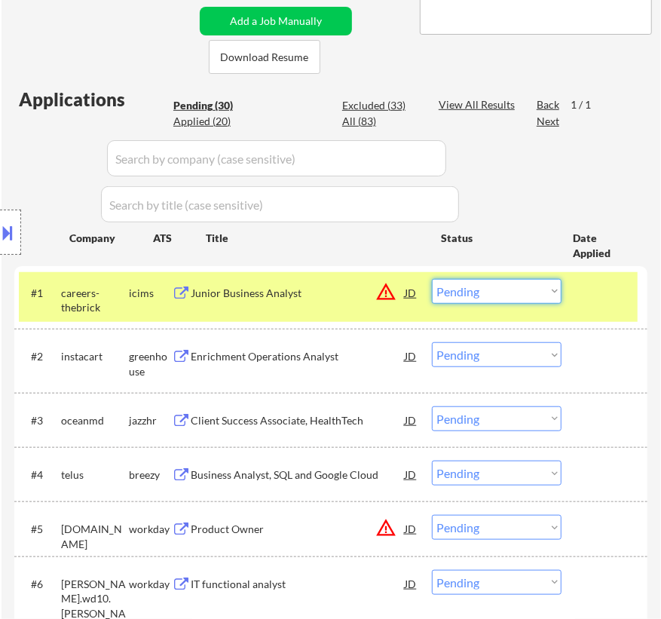
click at [497, 295] on select "Choose an option... Pending Applied Excluded (Questions) Excluded (Expired) Exc…" at bounding box center [497, 291] width 130 height 25
click at [432, 279] on select "Choose an option... Pending Applied Excluded (Questions) Excluded (Expired) Exc…" at bounding box center [497, 291] width 130 height 25
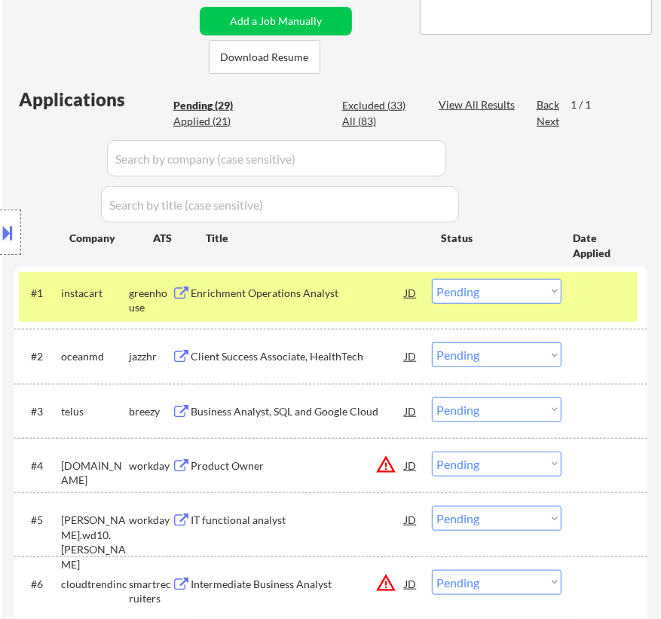
click at [373, 296] on div "Enrichment Operations Analyst" at bounding box center [298, 293] width 214 height 15
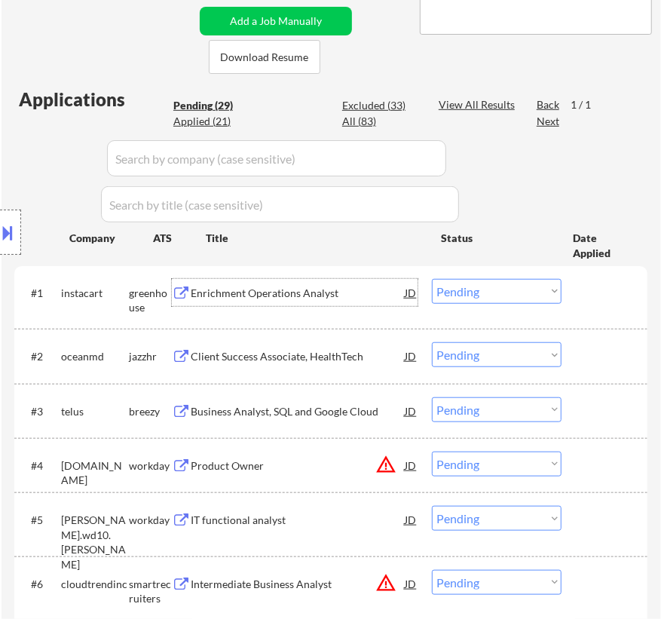
click at [376, 291] on div "Enrichment Operations Analyst" at bounding box center [298, 293] width 214 height 15
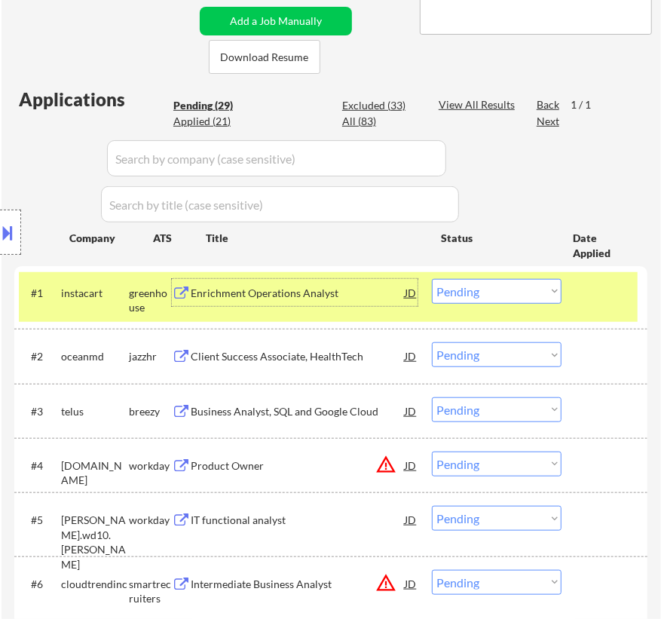
click at [493, 280] on select "Choose an option... Pending Applied Excluded (Questions) Excluded (Expired) Exc…" at bounding box center [497, 291] width 130 height 25
click at [432, 279] on select "Choose an option... Pending Applied Excluded (Questions) Excluded (Expired) Exc…" at bounding box center [497, 291] width 130 height 25
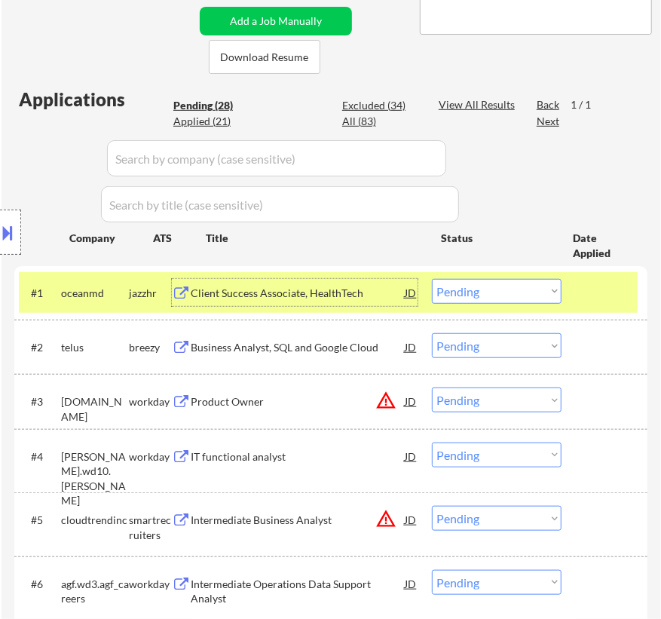
click at [384, 291] on div "Client Success Associate, HealthTech" at bounding box center [298, 293] width 214 height 15
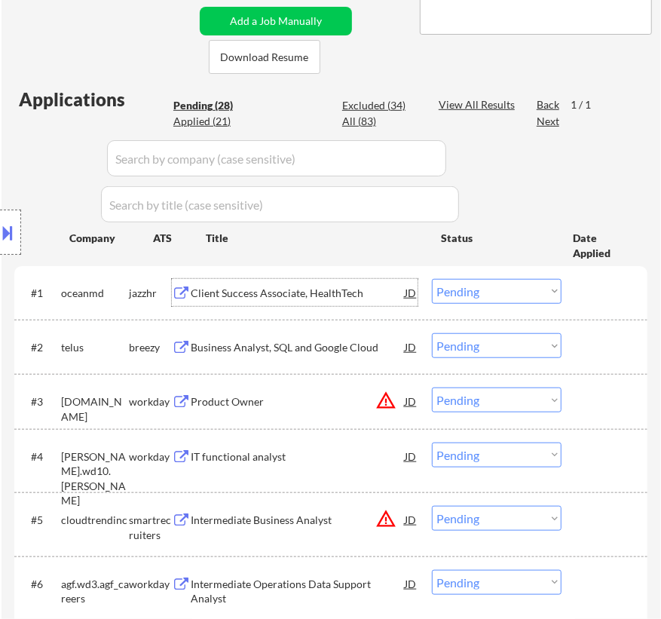
click at [475, 290] on select "Choose an option... Pending Applied Excluded (Questions) Excluded (Expired) Exc…" at bounding box center [497, 291] width 130 height 25
click at [432, 279] on select "Choose an option... Pending Applied Excluded (Questions) Excluded (Expired) Exc…" at bounding box center [497, 291] width 130 height 25
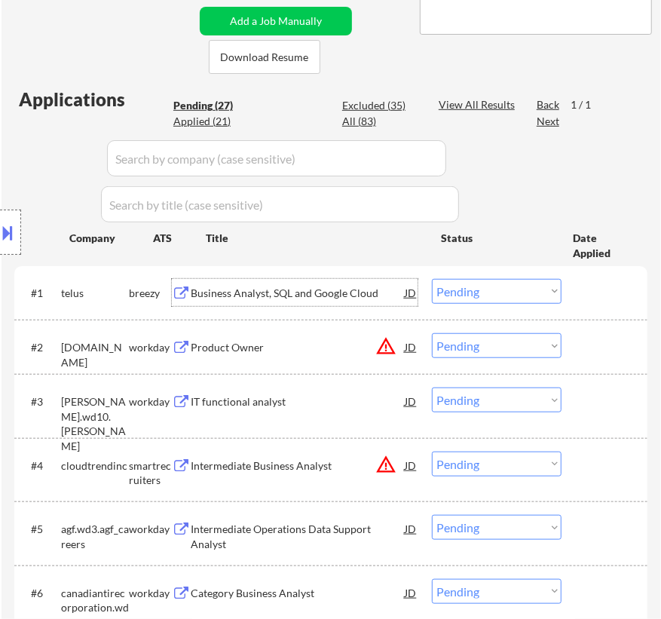
click at [356, 295] on div "Business Analyst, SQL and Google Cloud" at bounding box center [298, 293] width 214 height 15
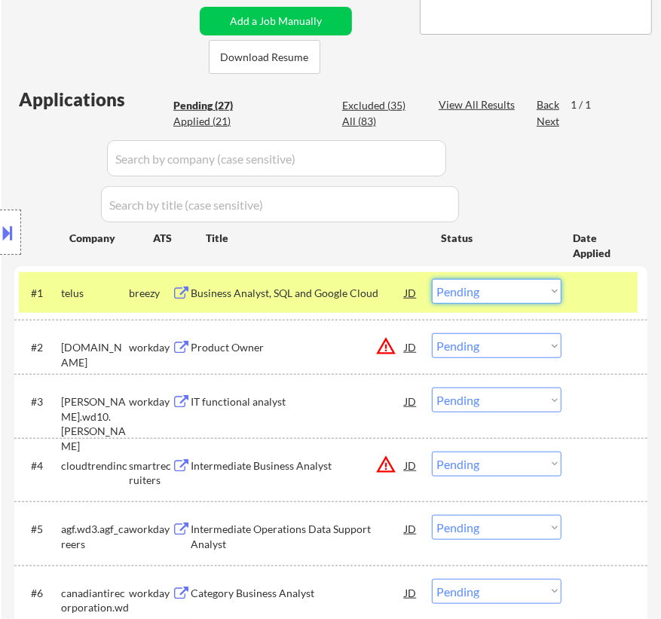
click at [494, 286] on select "Choose an option... Pending Applied Excluded (Questions) Excluded (Expired) Exc…" at bounding box center [497, 291] width 130 height 25
click at [432, 279] on select "Choose an option... Pending Applied Excluded (Questions) Excluded (Expired) Exc…" at bounding box center [497, 291] width 130 height 25
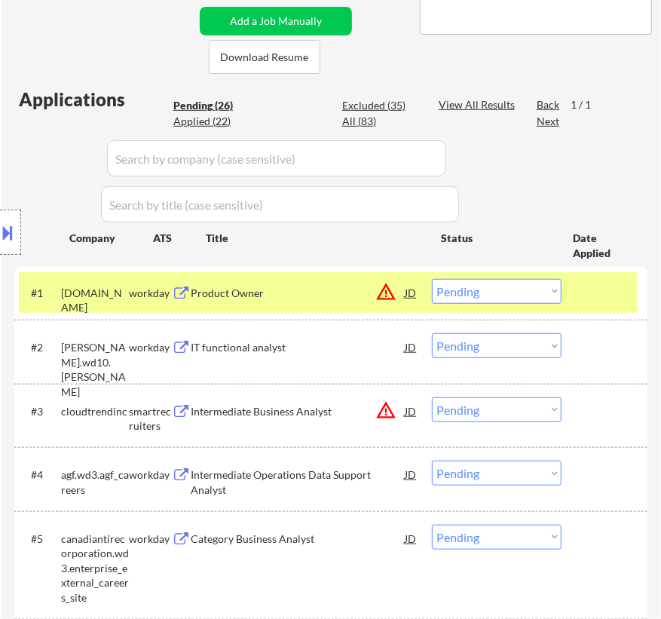
click at [360, 290] on div "Product Owner" at bounding box center [298, 293] width 214 height 15
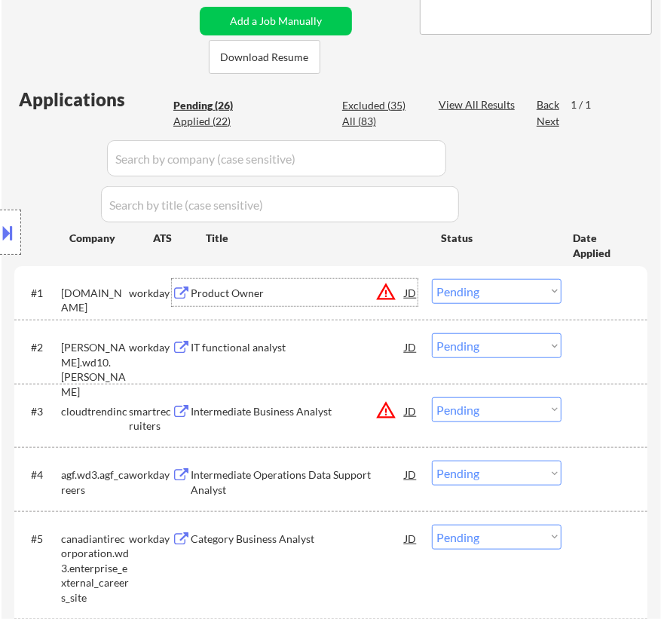
click at [479, 292] on select "Choose an option... Pending Applied Excluded (Questions) Excluded (Expired) Exc…" at bounding box center [497, 291] width 130 height 25
click at [432, 279] on select "Choose an option... Pending Applied Excluded (Questions) Excluded (Expired) Exc…" at bounding box center [497, 291] width 130 height 25
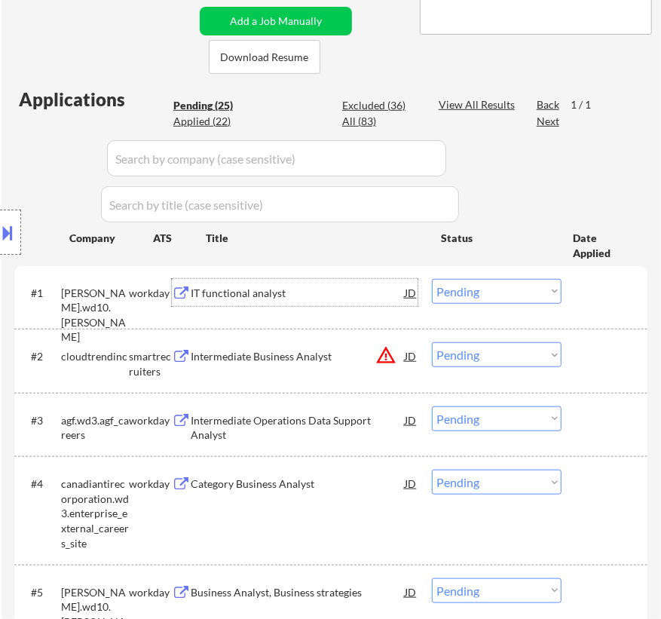
click at [344, 293] on div "IT functional analyst" at bounding box center [298, 293] width 214 height 15
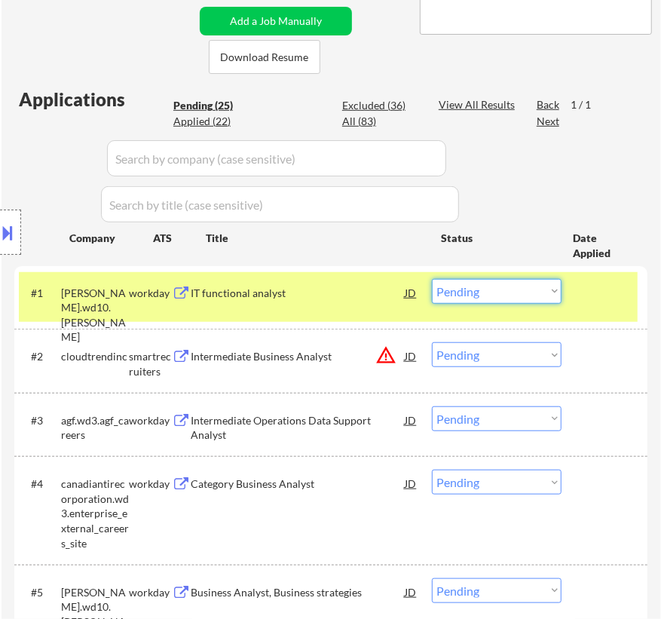
drag, startPoint x: 465, startPoint y: 290, endPoint x: 464, endPoint y: 298, distance: 7.6
click at [466, 289] on select "Choose an option... Pending Applied Excluded (Questions) Excluded (Expired) Exc…" at bounding box center [497, 291] width 130 height 25
click at [432, 279] on select "Choose an option... Pending Applied Excluded (Questions) Excluded (Expired) Exc…" at bounding box center [497, 291] width 130 height 25
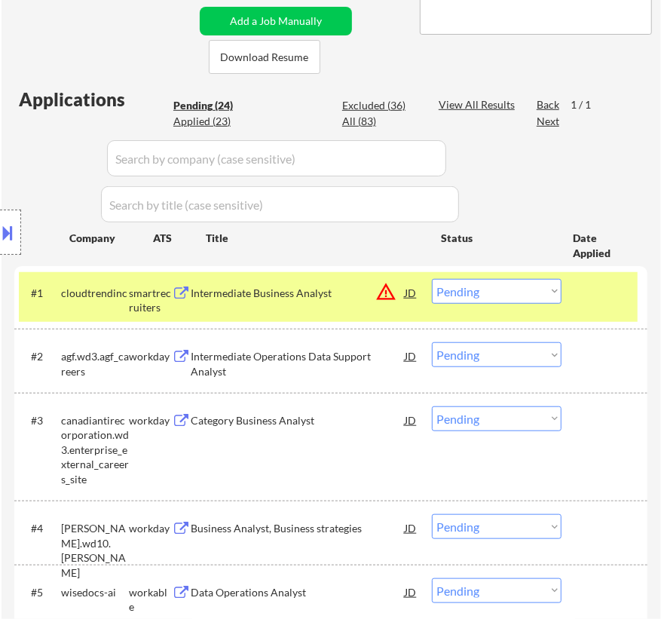
click at [357, 292] on div "Intermediate Business Analyst" at bounding box center [298, 293] width 214 height 15
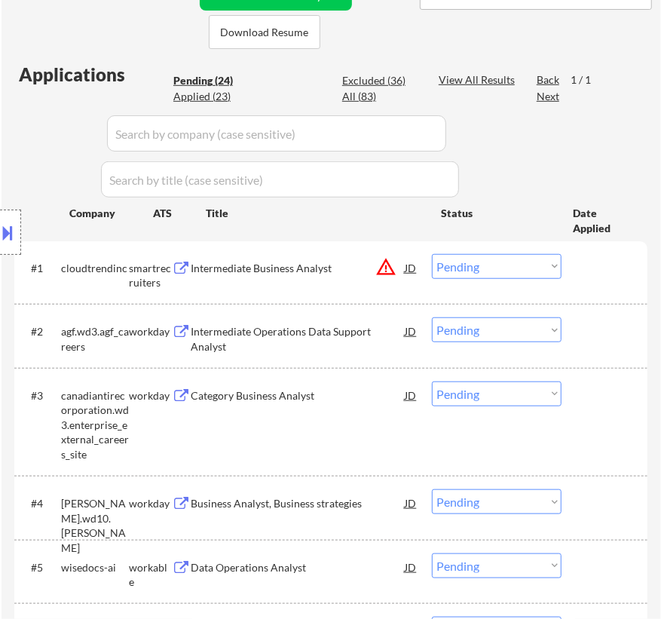
scroll to position [411, 0]
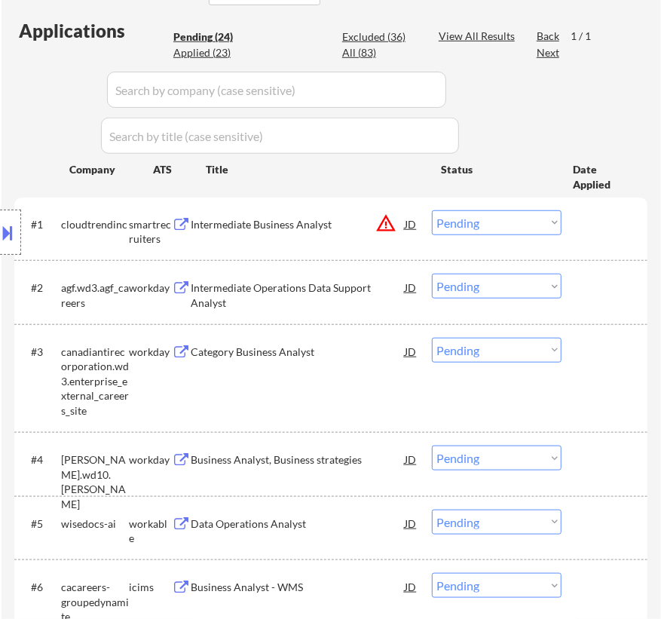
drag, startPoint x: 466, startPoint y: 222, endPoint x: 470, endPoint y: 232, distance: 10.8
click at [466, 222] on select "Choose an option... Pending Applied Excluded (Questions) Excluded (Expired) Exc…" at bounding box center [497, 222] width 130 height 25
click at [432, 210] on select "Choose an option... Pending Applied Excluded (Questions) Excluded (Expired) Exc…" at bounding box center [497, 222] width 130 height 25
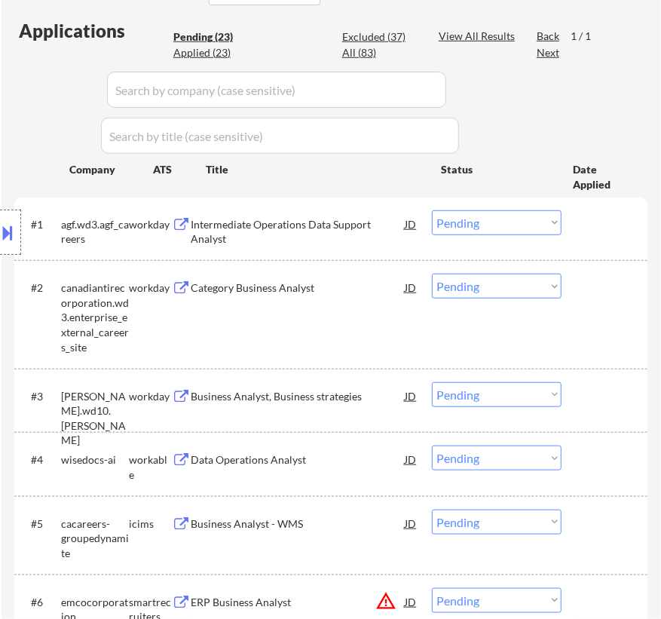
click at [356, 235] on div "Intermediate Operations Data Support Analyst" at bounding box center [298, 231] width 214 height 29
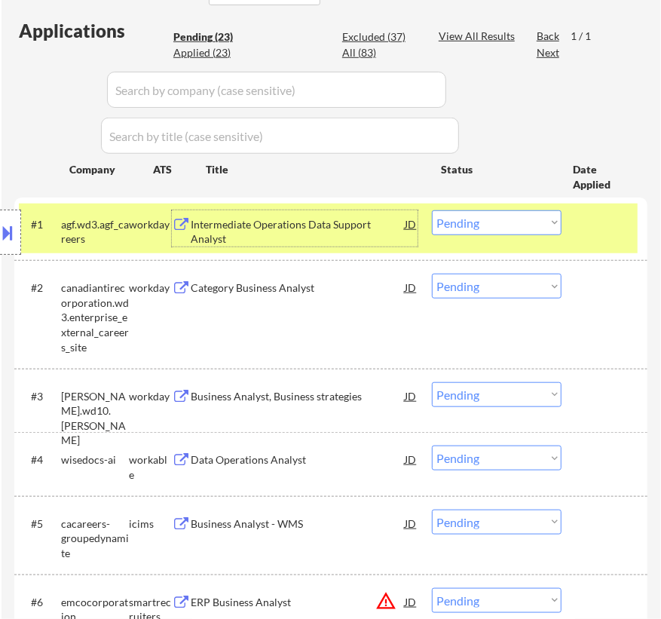
click at [464, 219] on select "Choose an option... Pending Applied Excluded (Questions) Excluded (Expired) Exc…" at bounding box center [497, 222] width 130 height 25
click at [432, 210] on select "Choose an option... Pending Applied Excluded (Questions) Excluded (Expired) Exc…" at bounding box center [497, 222] width 130 height 25
select select ""pending""
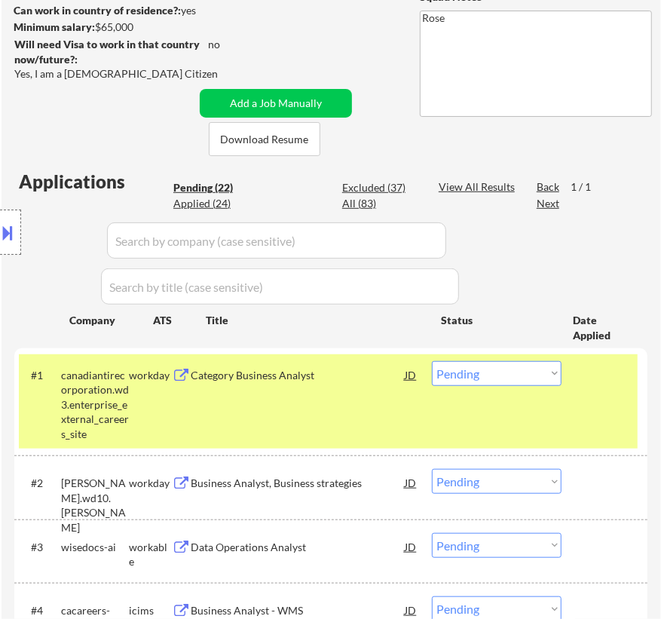
scroll to position [136, 0]
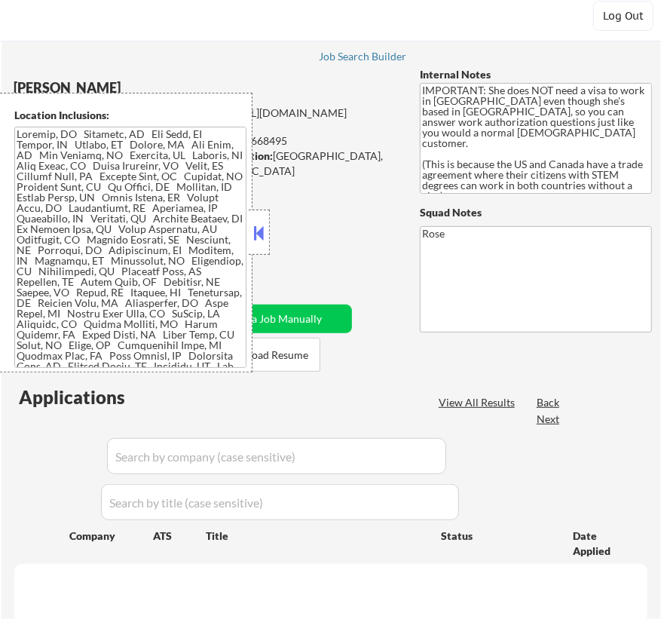
scroll to position [68, 0]
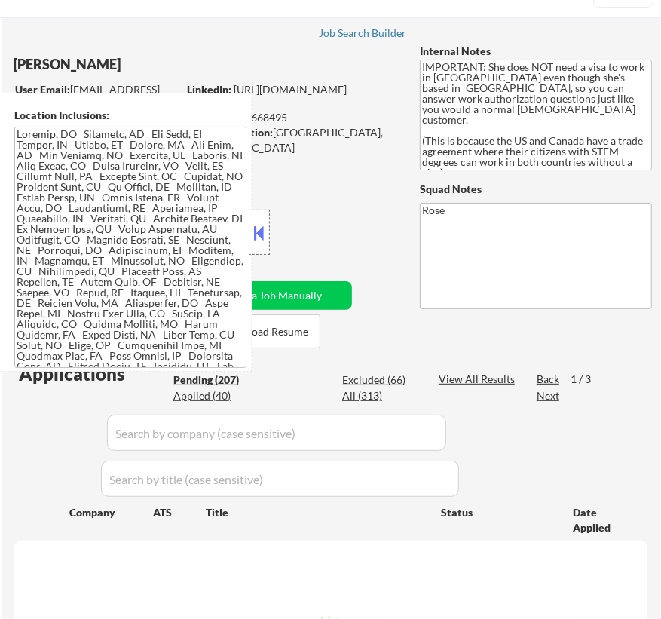
click at [252, 225] on button at bounding box center [259, 233] width 17 height 23
select select ""pending""
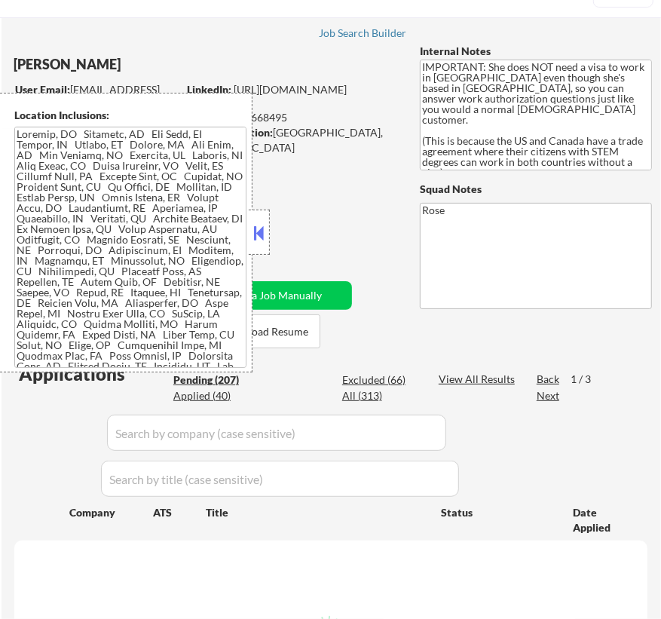
select select ""pending""
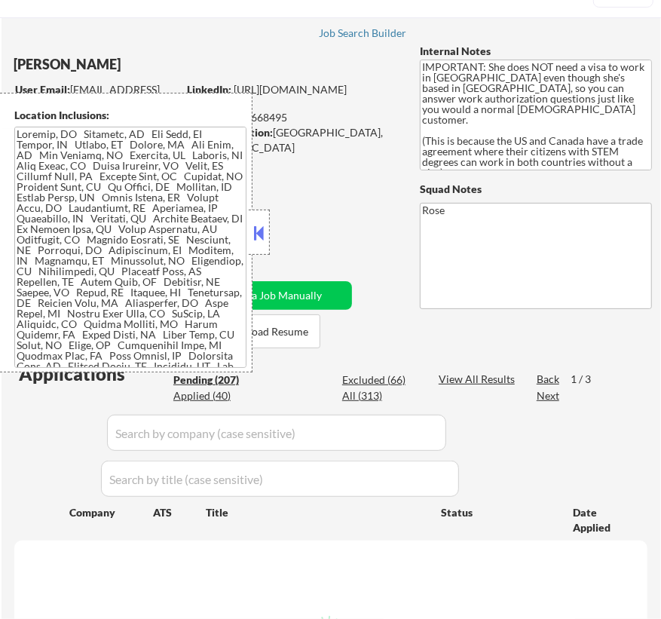
select select ""pending""
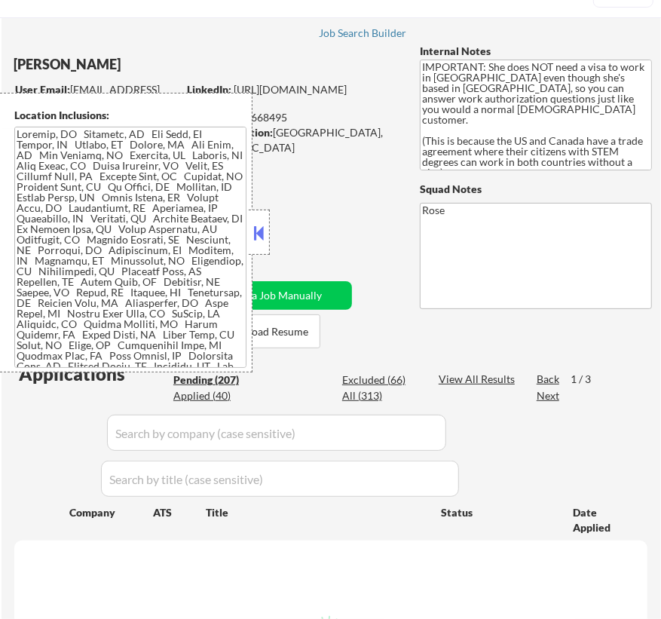
select select ""pending""
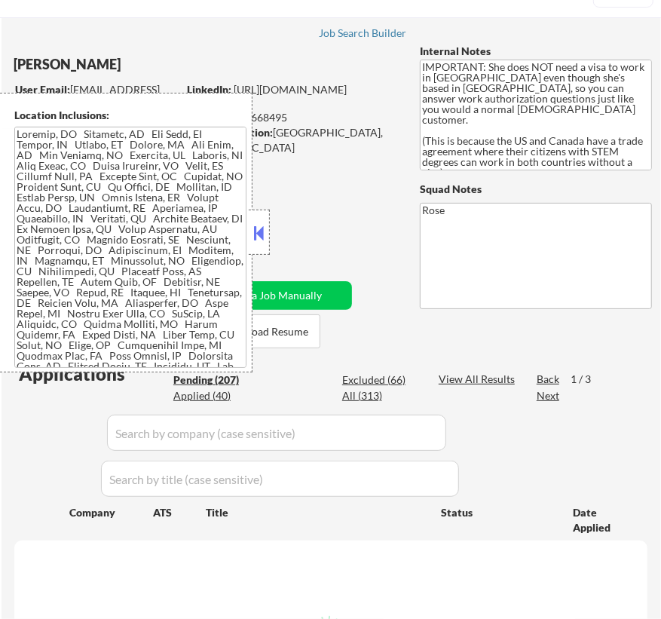
select select ""pending""
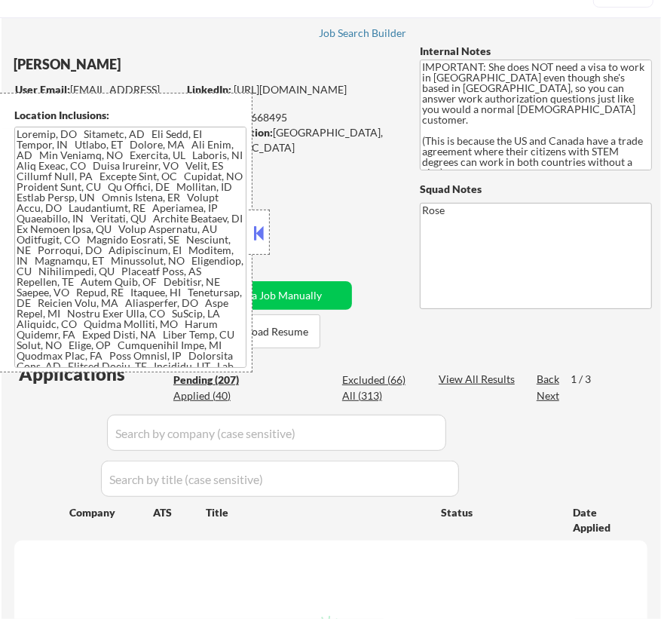
select select ""pending""
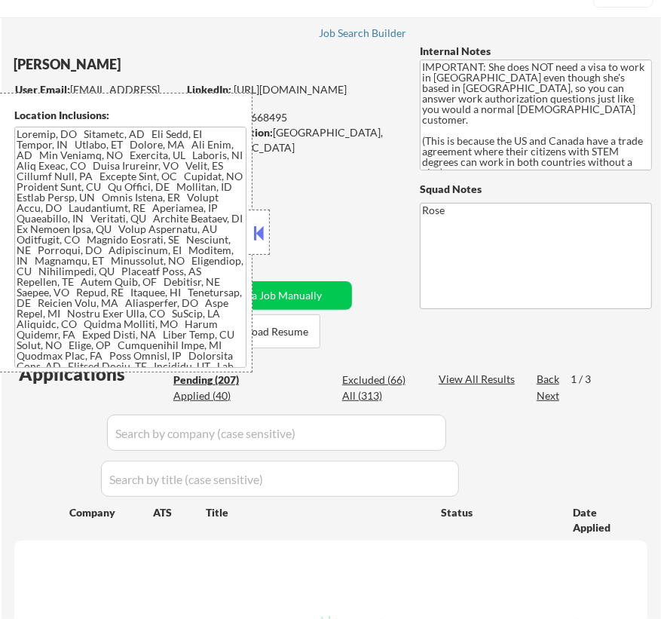
select select ""pending""
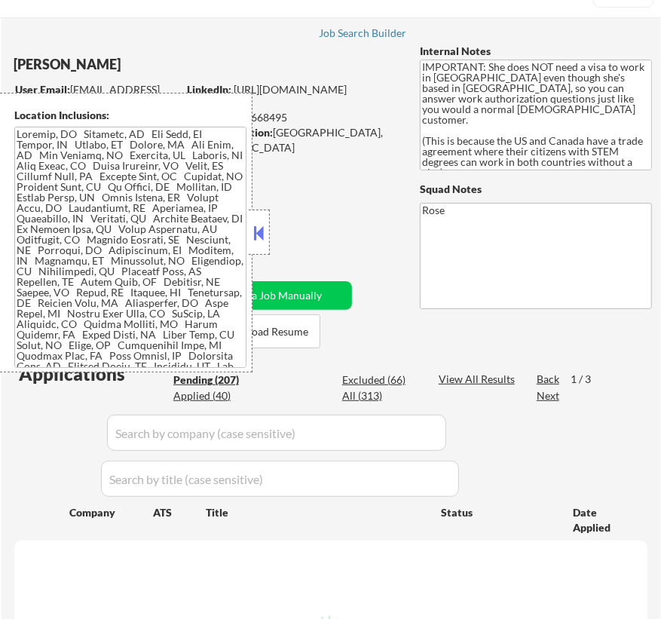
select select ""pending""
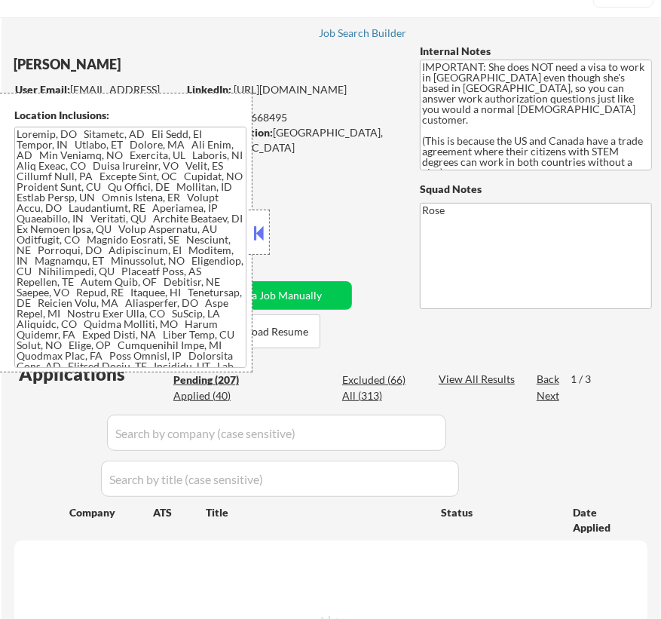
select select ""pending""
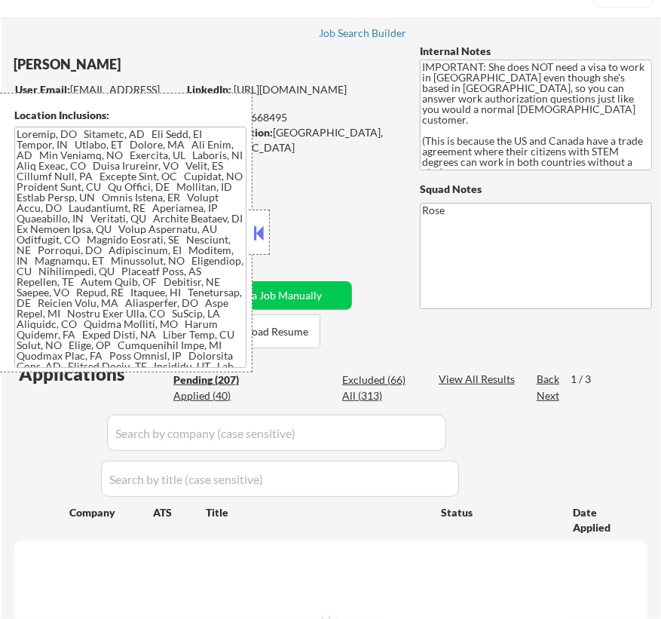
select select ""pending""
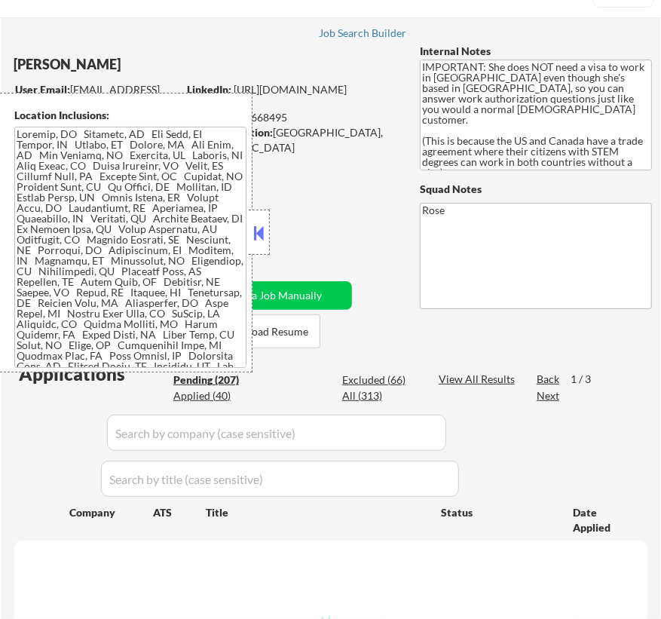
select select ""pending""
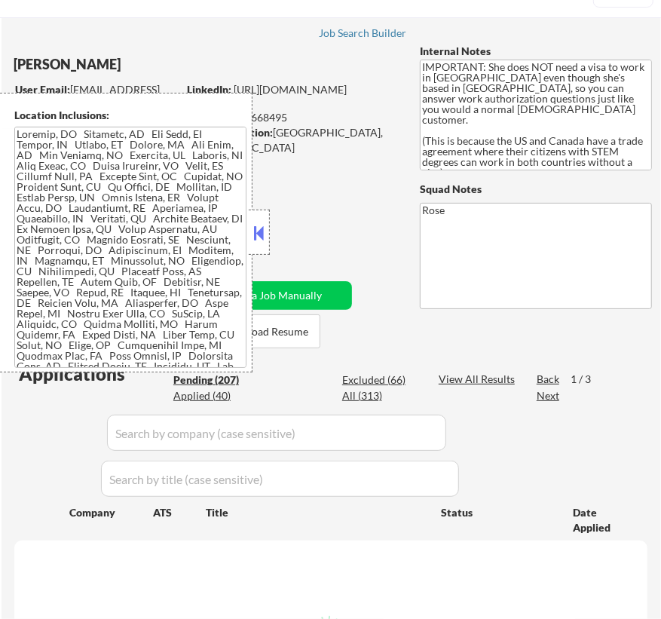
select select ""pending""
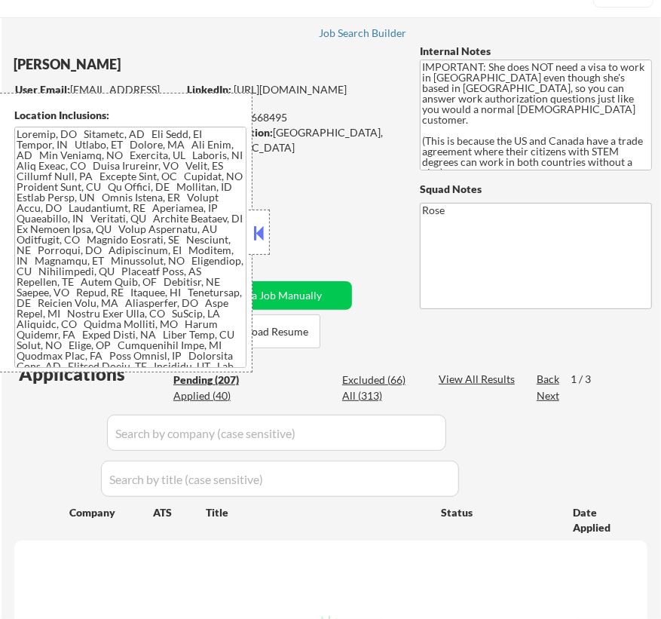
select select ""pending""
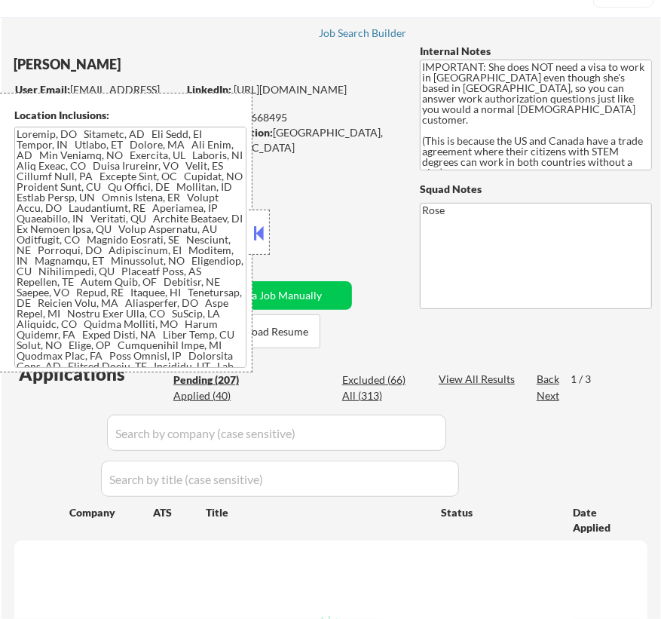
select select ""pending""
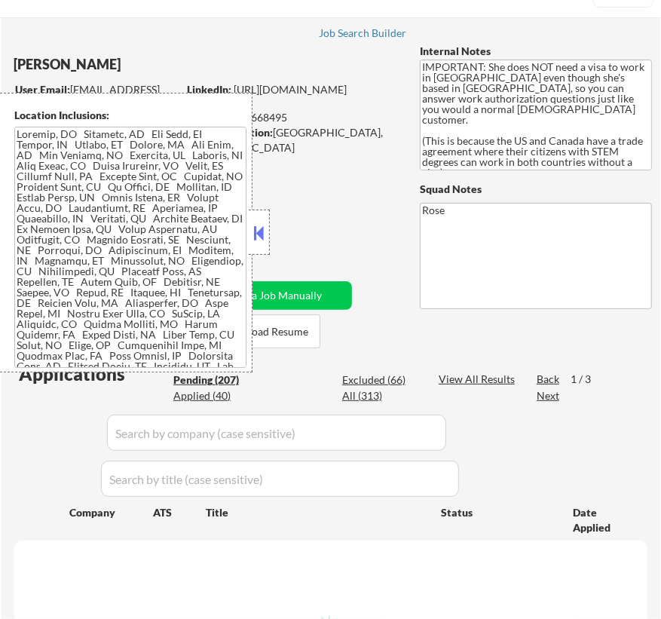
select select ""pending""
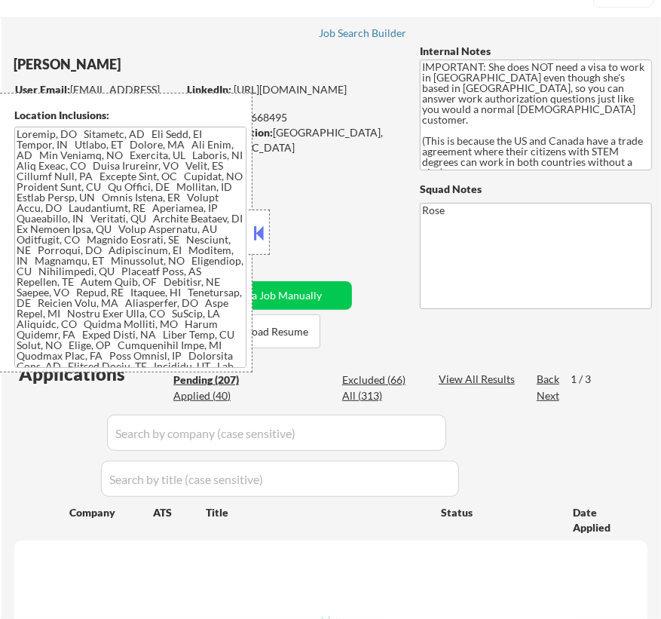
select select ""pending""
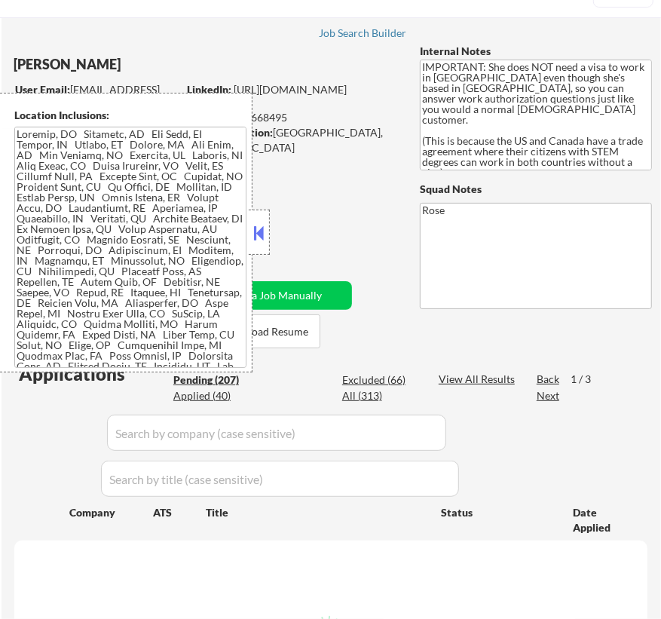
select select ""pending""
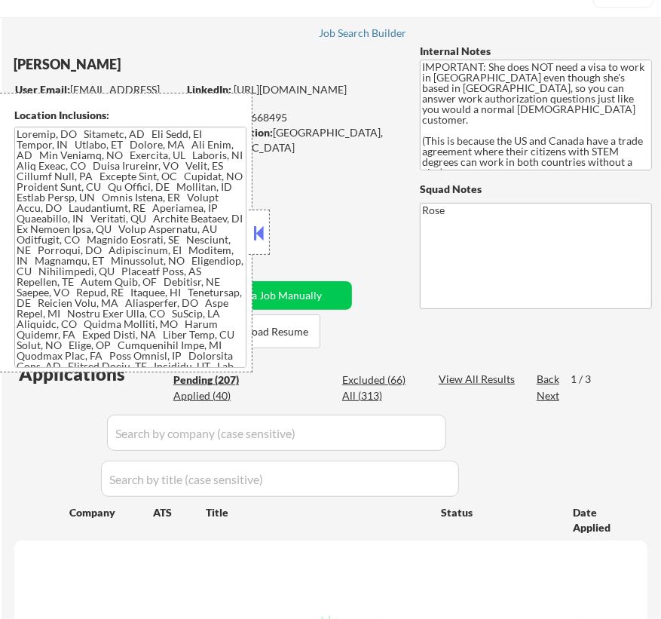
select select ""pending""
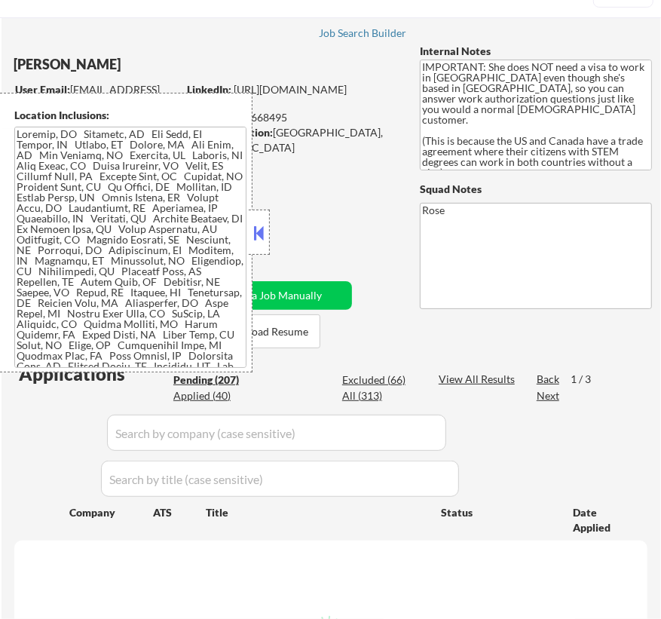
select select ""pending""
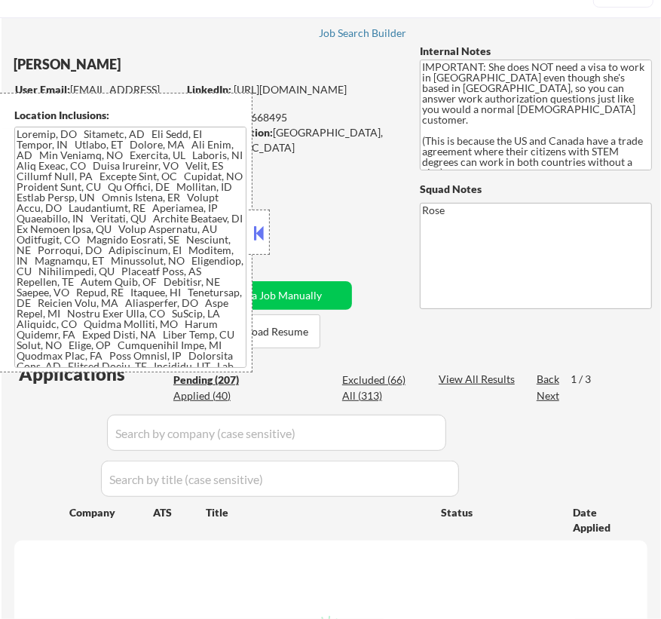
select select ""pending""
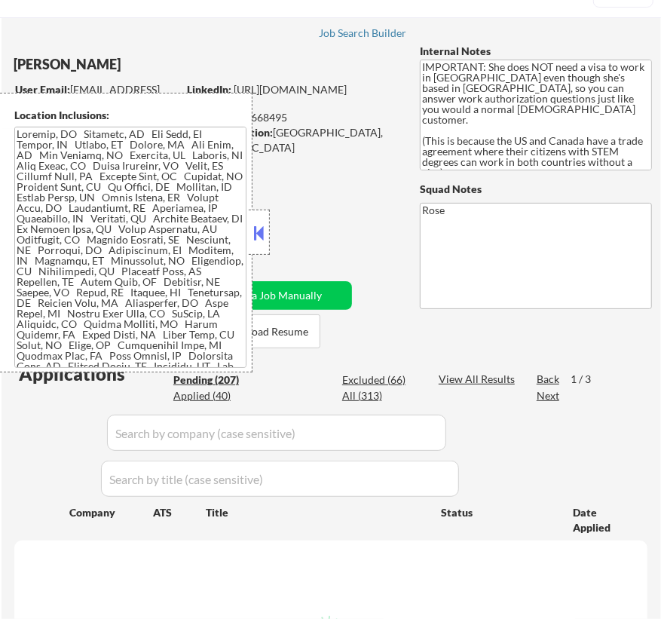
select select ""pending""
